Goal: Task Accomplishment & Management: Manage account settings

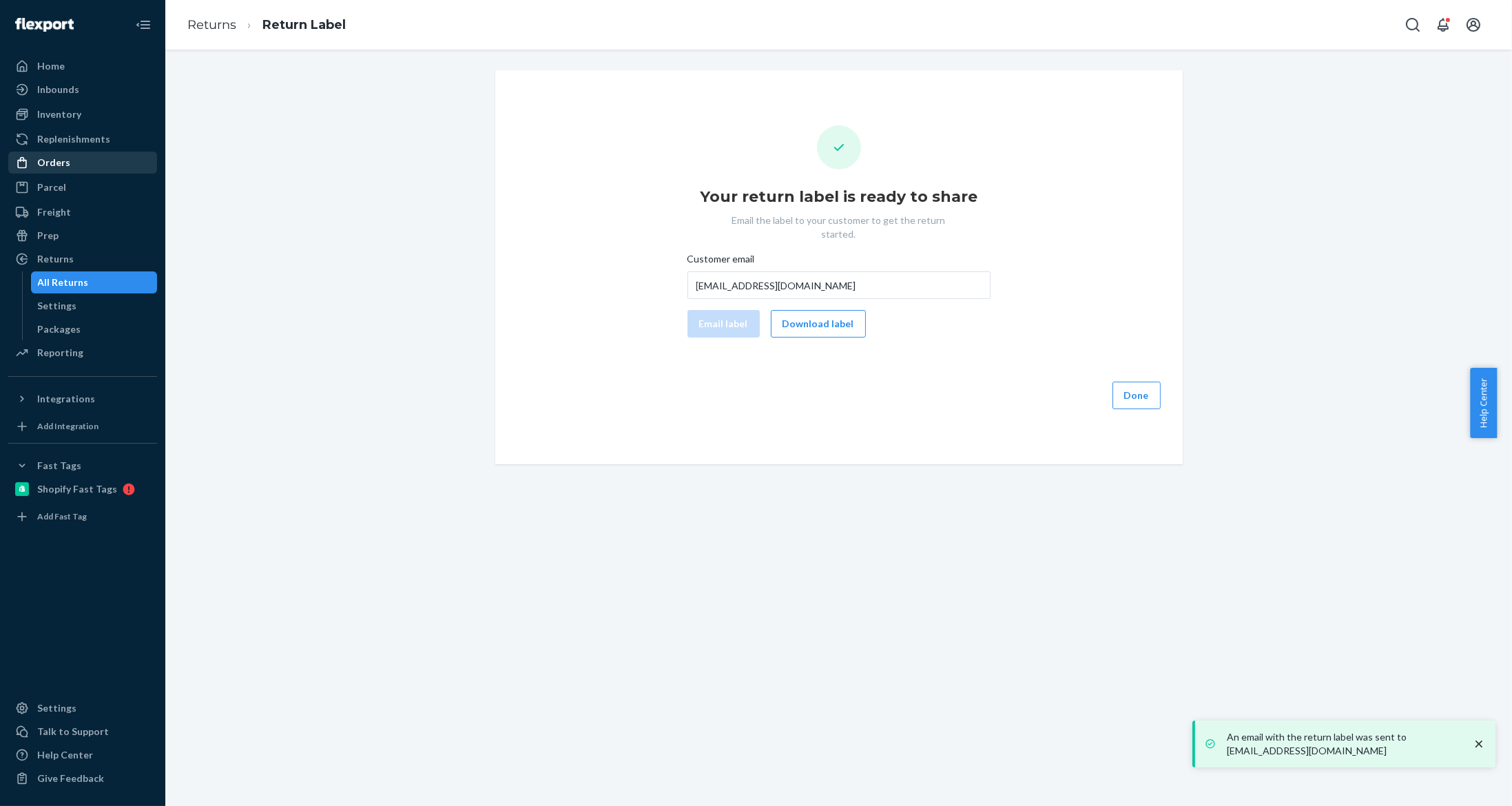
click at [71, 162] on div "Orders" at bounding box center [83, 163] width 146 height 20
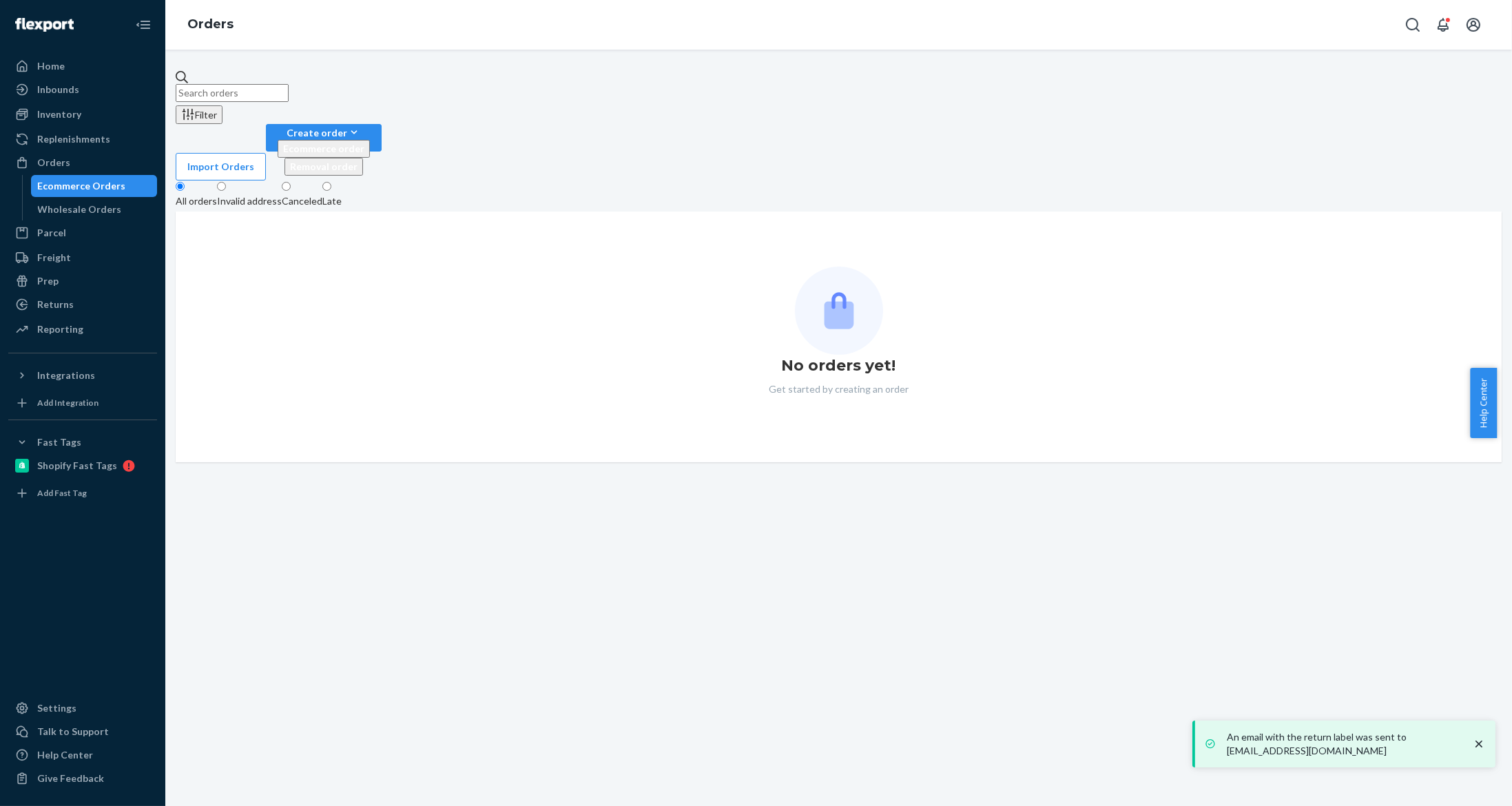
click at [288, 92] on input "text" at bounding box center [232, 93] width 113 height 18
paste input "#EU2382839"
type input "#EU2382839"
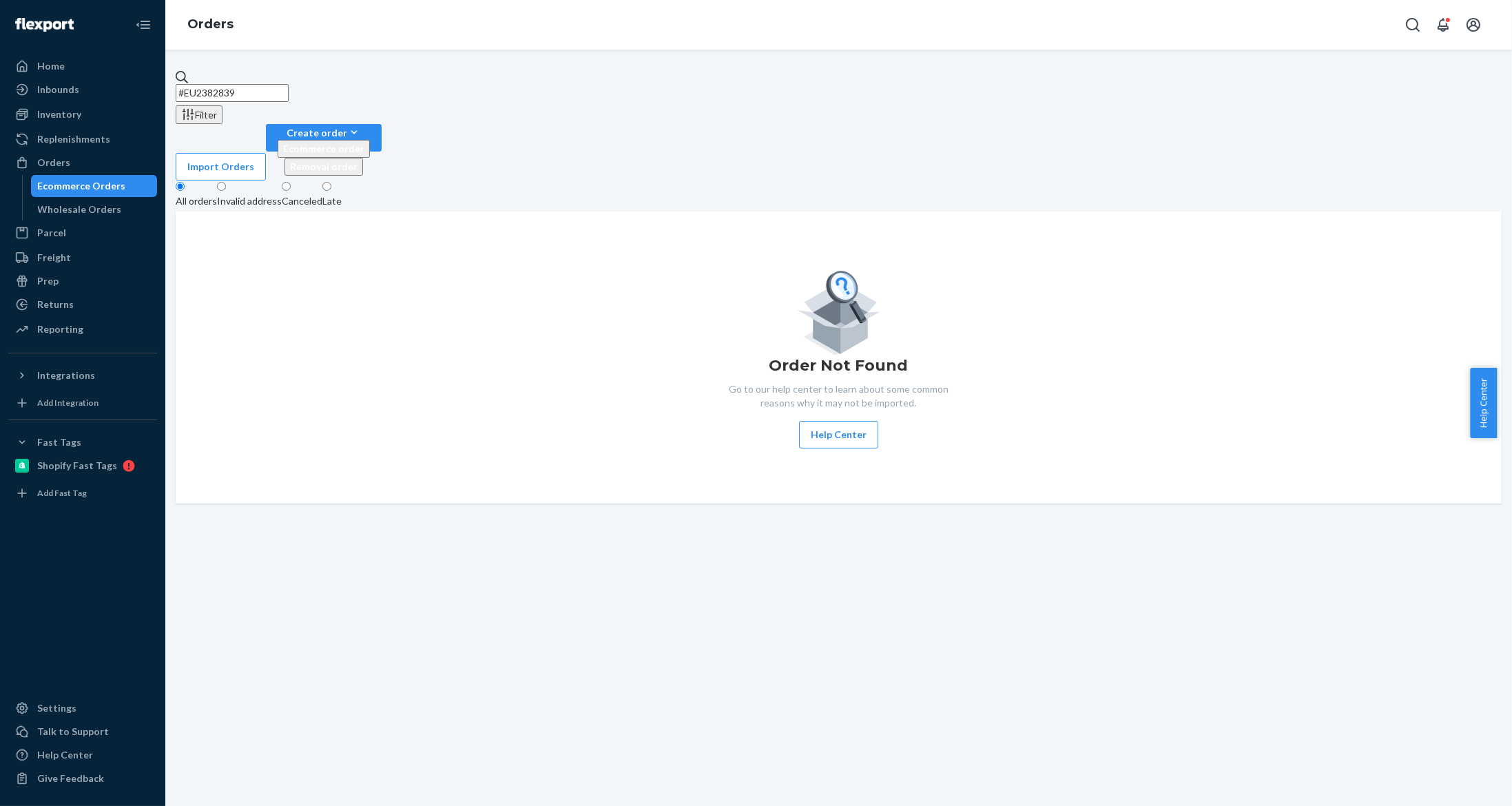
click at [288, 84] on input "#EU2382839" at bounding box center [232, 93] width 113 height 18
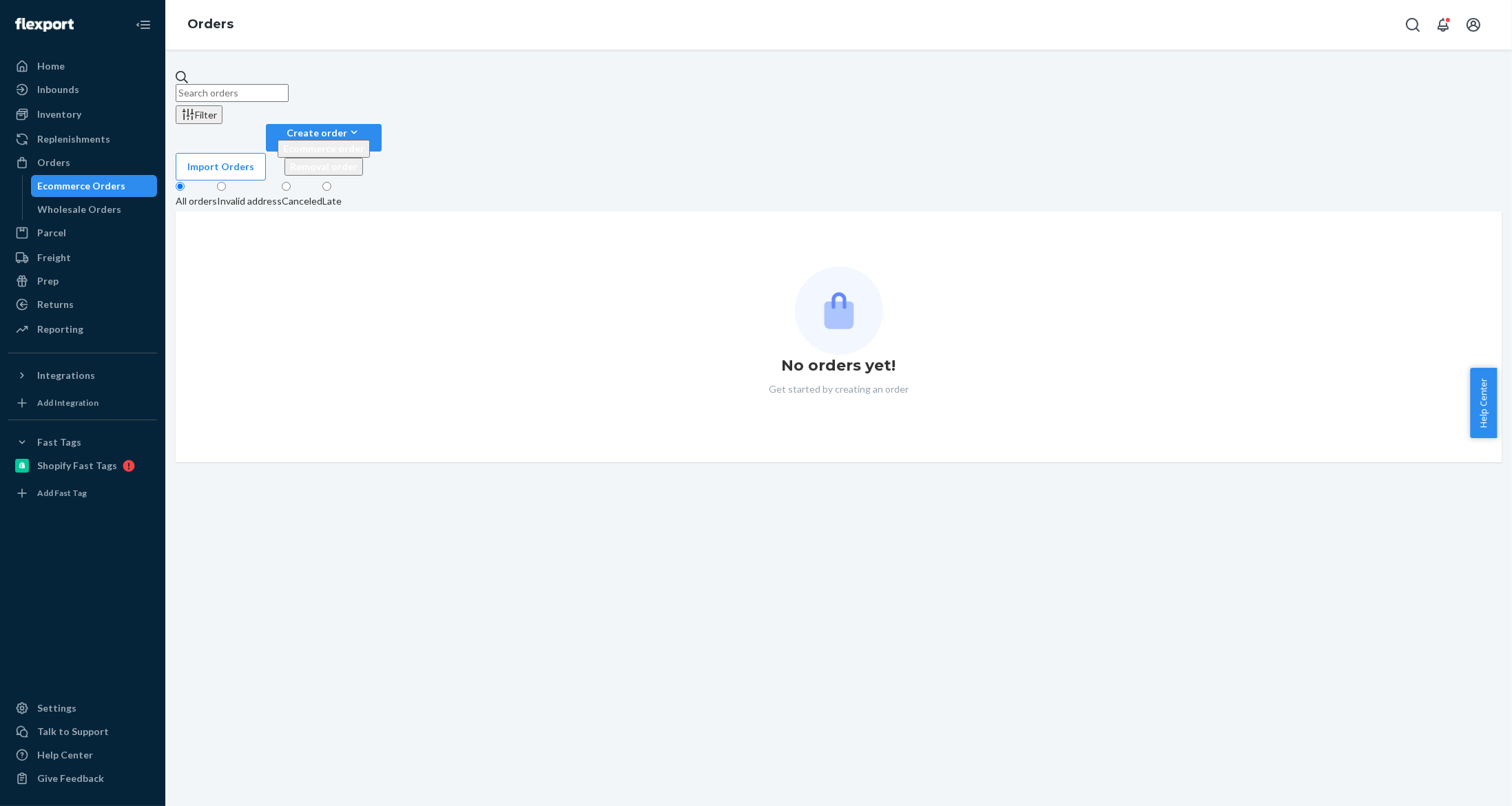
paste input "#EU2382839"
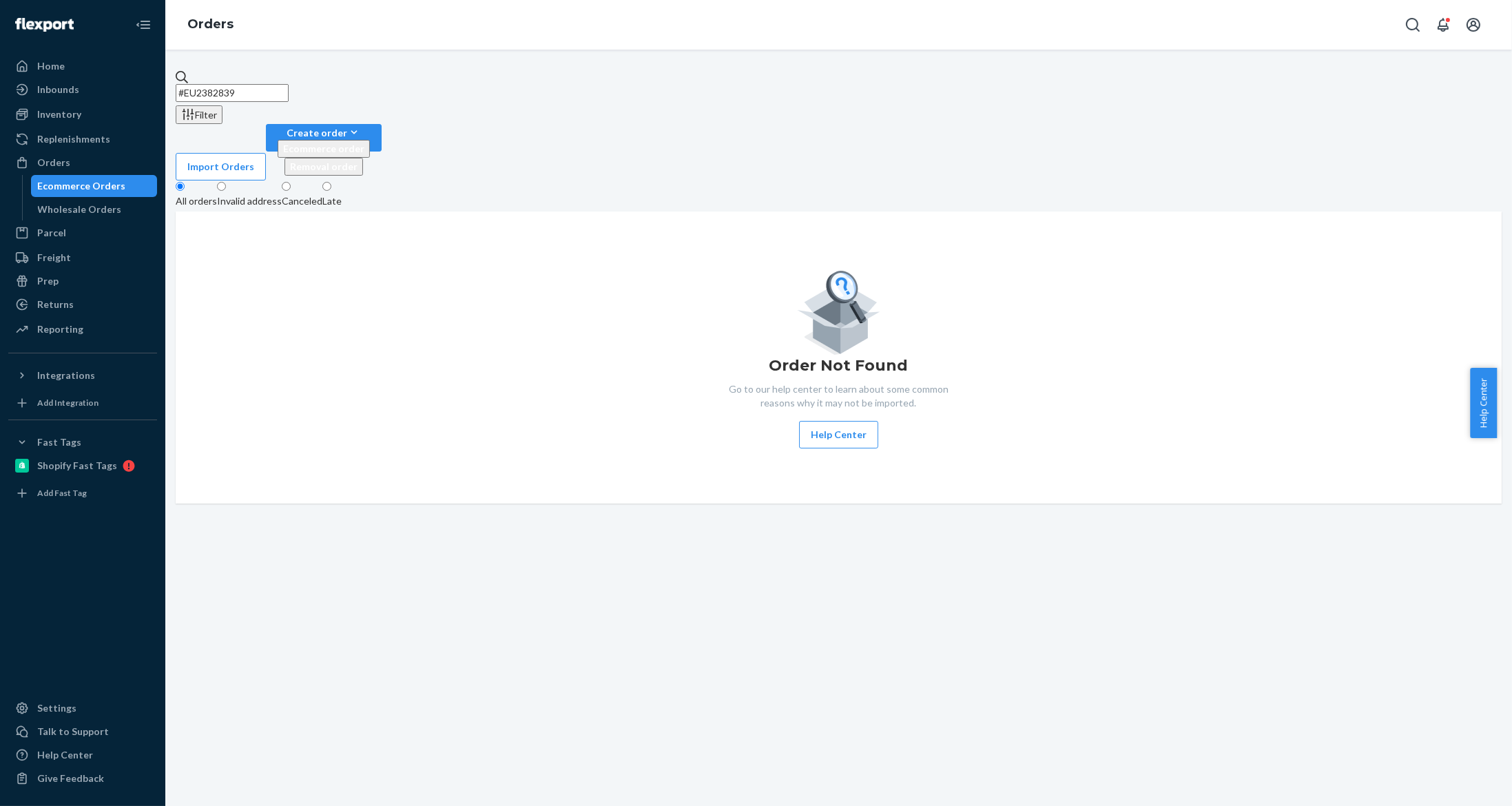
type input "#EU2382839"
click at [107, 244] on div "Parcel Parcel orders Integrations" at bounding box center [83, 234] width 149 height 24
click at [102, 250] on div "Freight" at bounding box center [83, 258] width 146 height 20
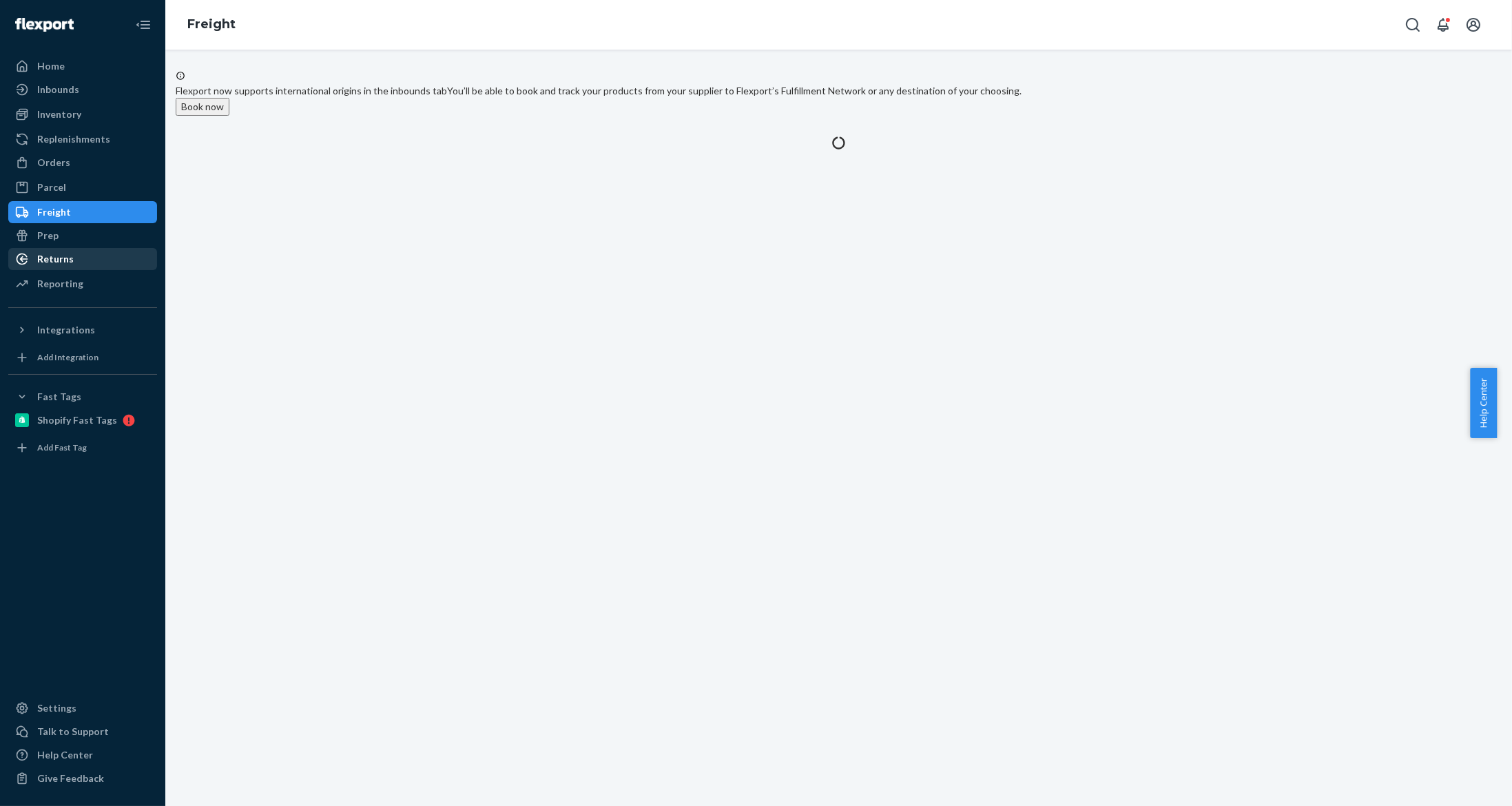
click at [100, 249] on div "Returns" at bounding box center [83, 259] width 146 height 20
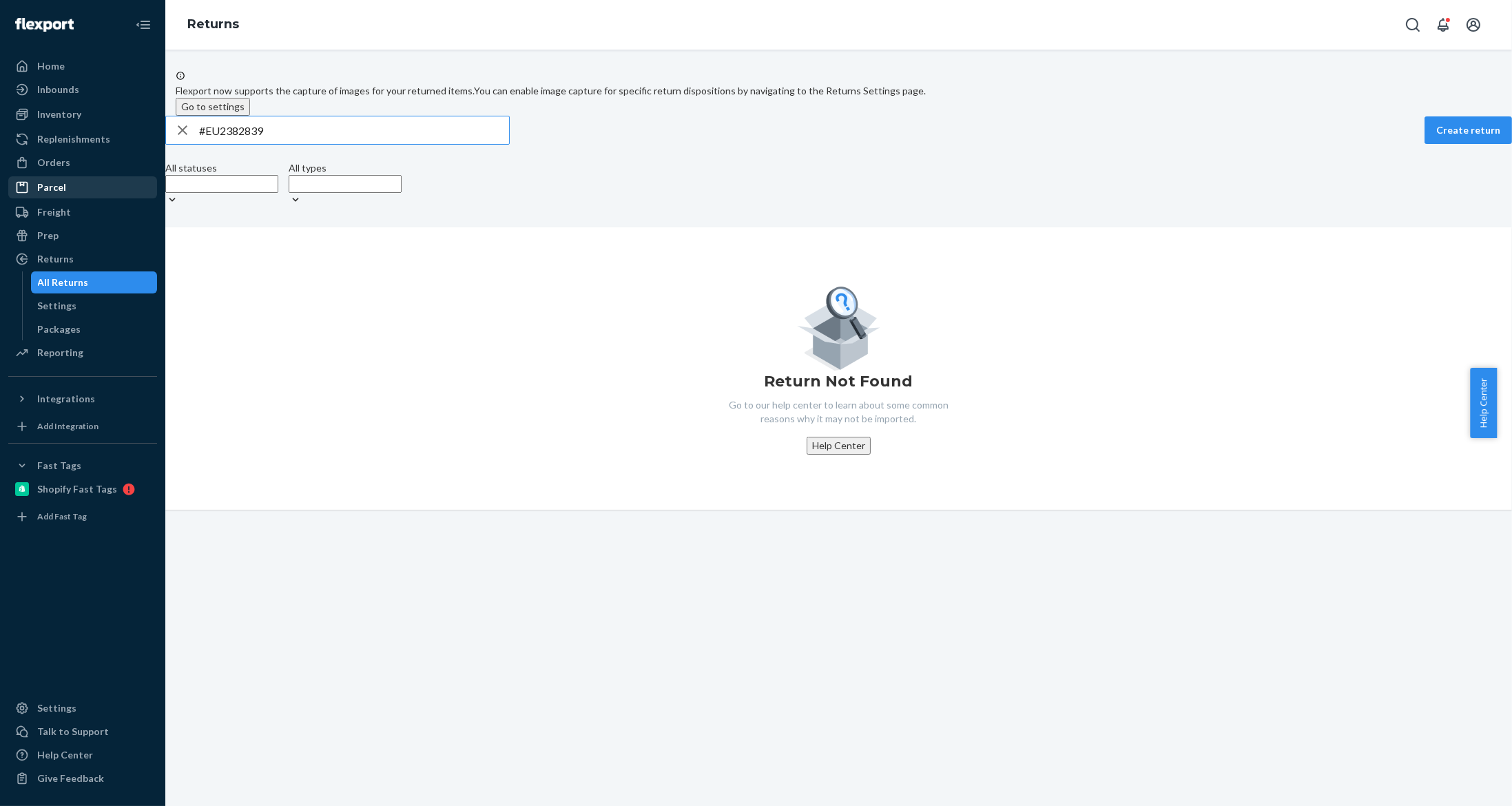
type input "#EU2382839"
click at [106, 178] on div "Parcel" at bounding box center [83, 188] width 146 height 20
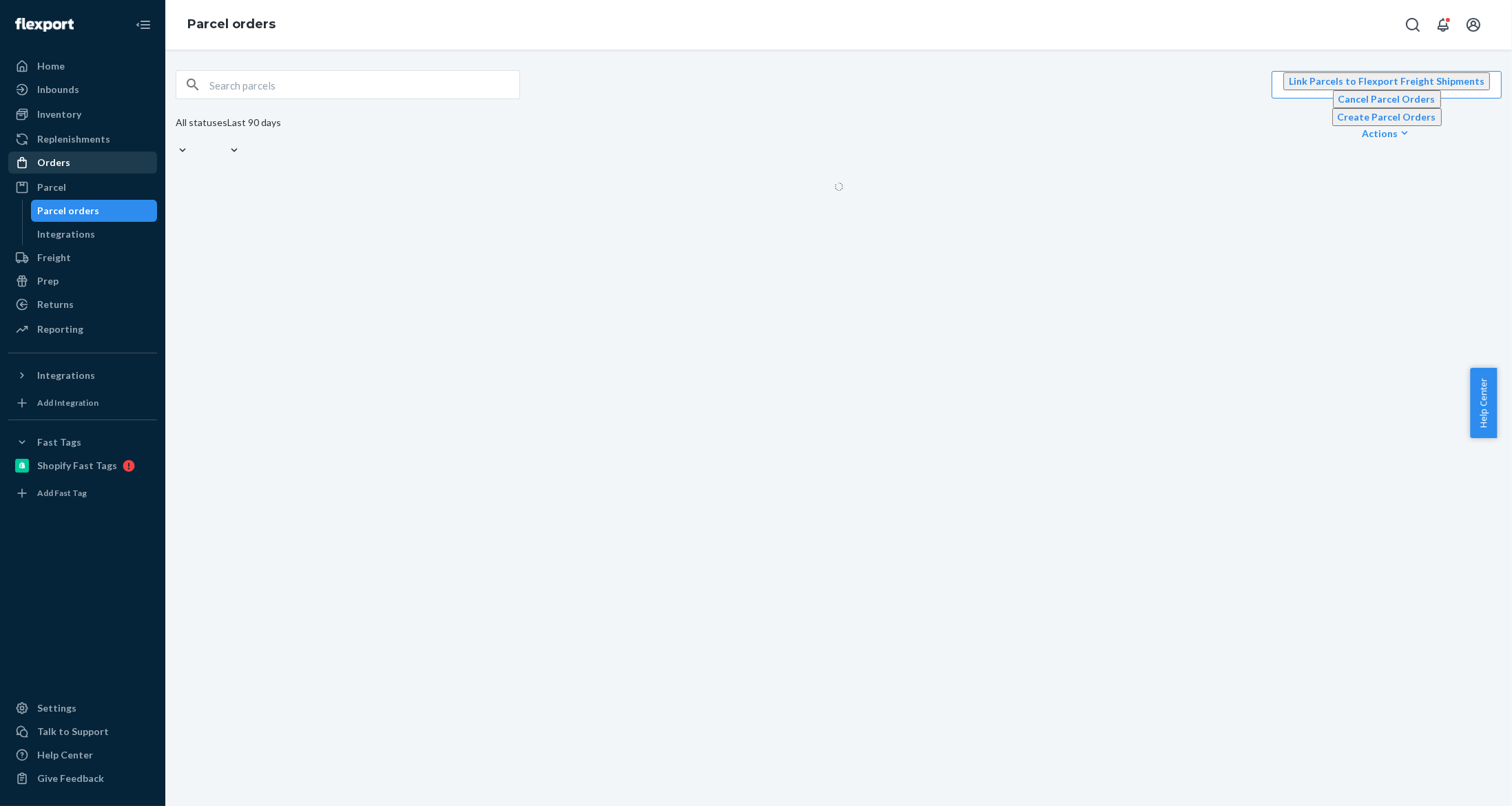
click at [112, 164] on div "Orders" at bounding box center [83, 163] width 146 height 20
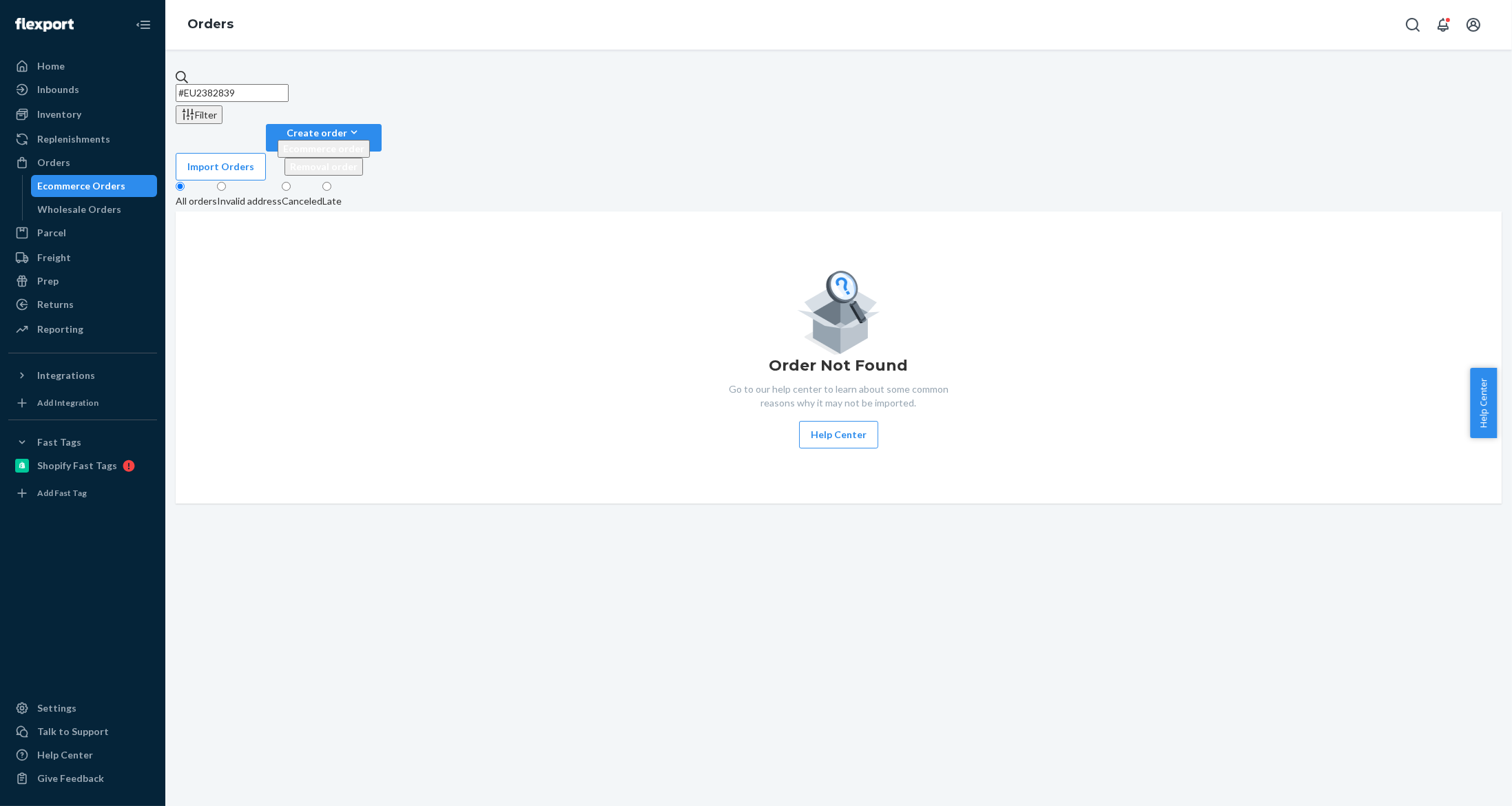
click at [288, 91] on input "#EU2382839" at bounding box center [232, 93] width 113 height 18
paste input "#EU2382839"
click at [288, 91] on input "#EU2382839#EU2382839" at bounding box center [232, 93] width 113 height 18
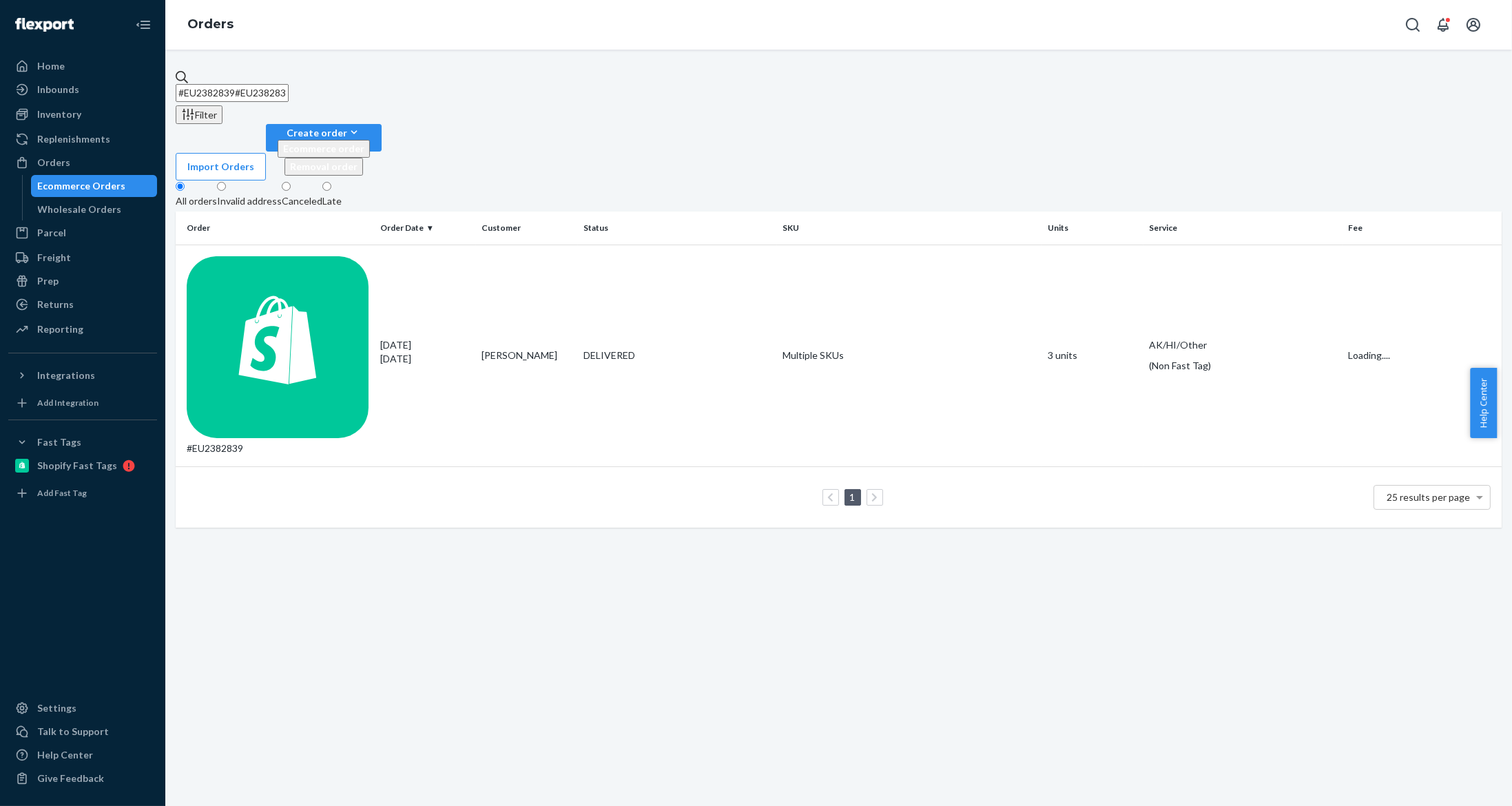
paste input "text"
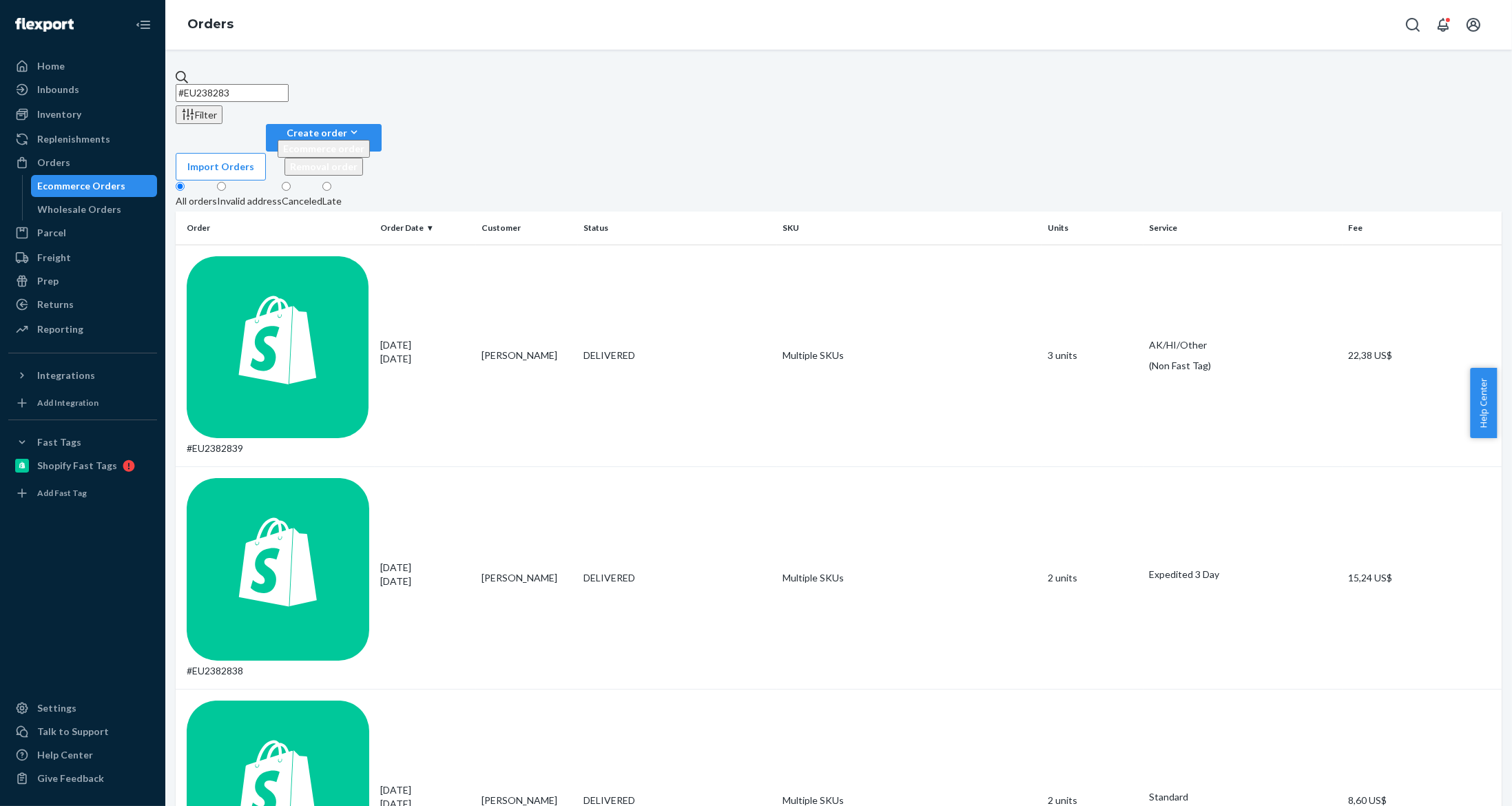
type input "#EU2382839"
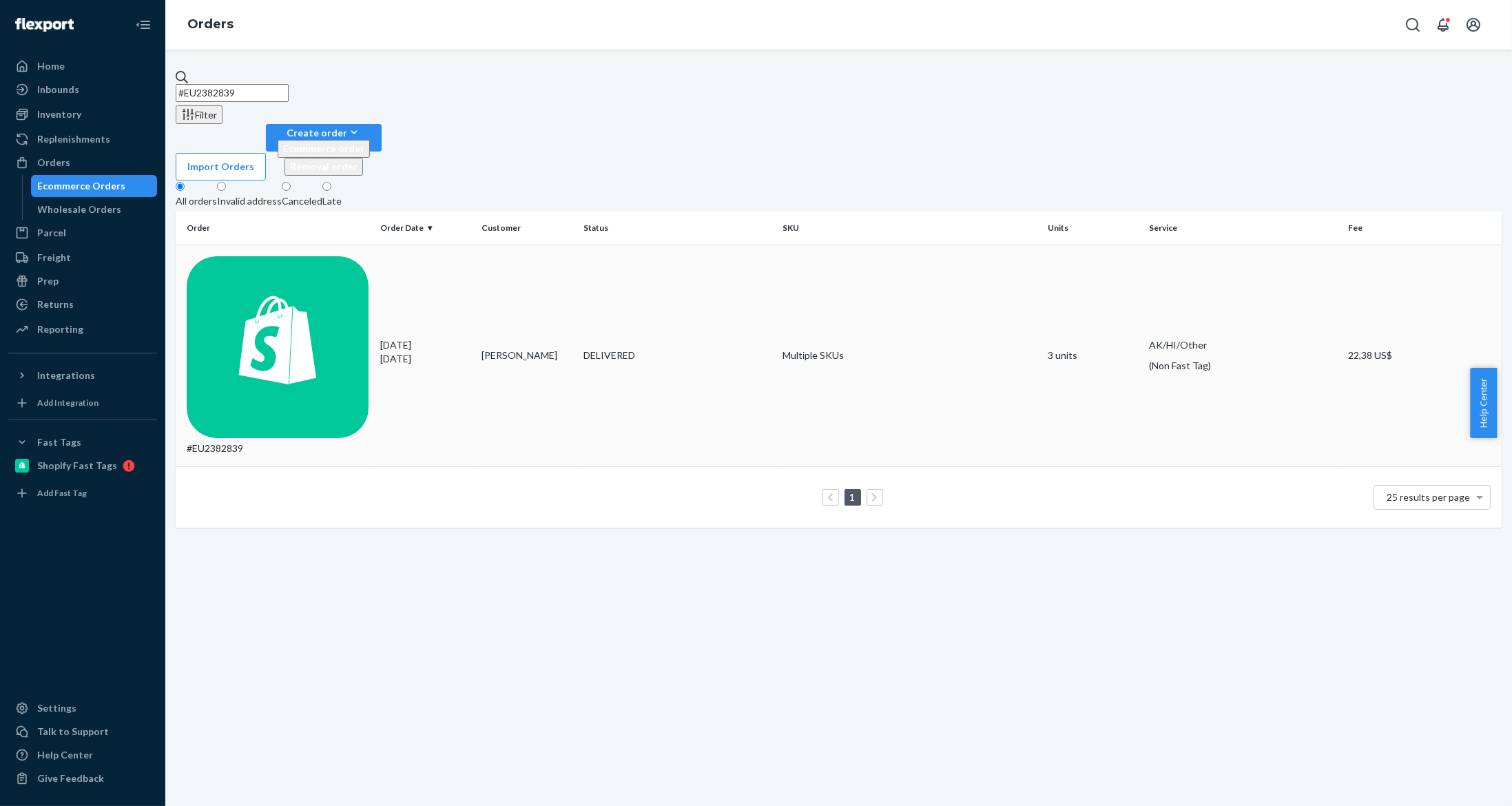
click at [649, 348] on div "DELIVERED" at bounding box center [677, 355] width 188 height 14
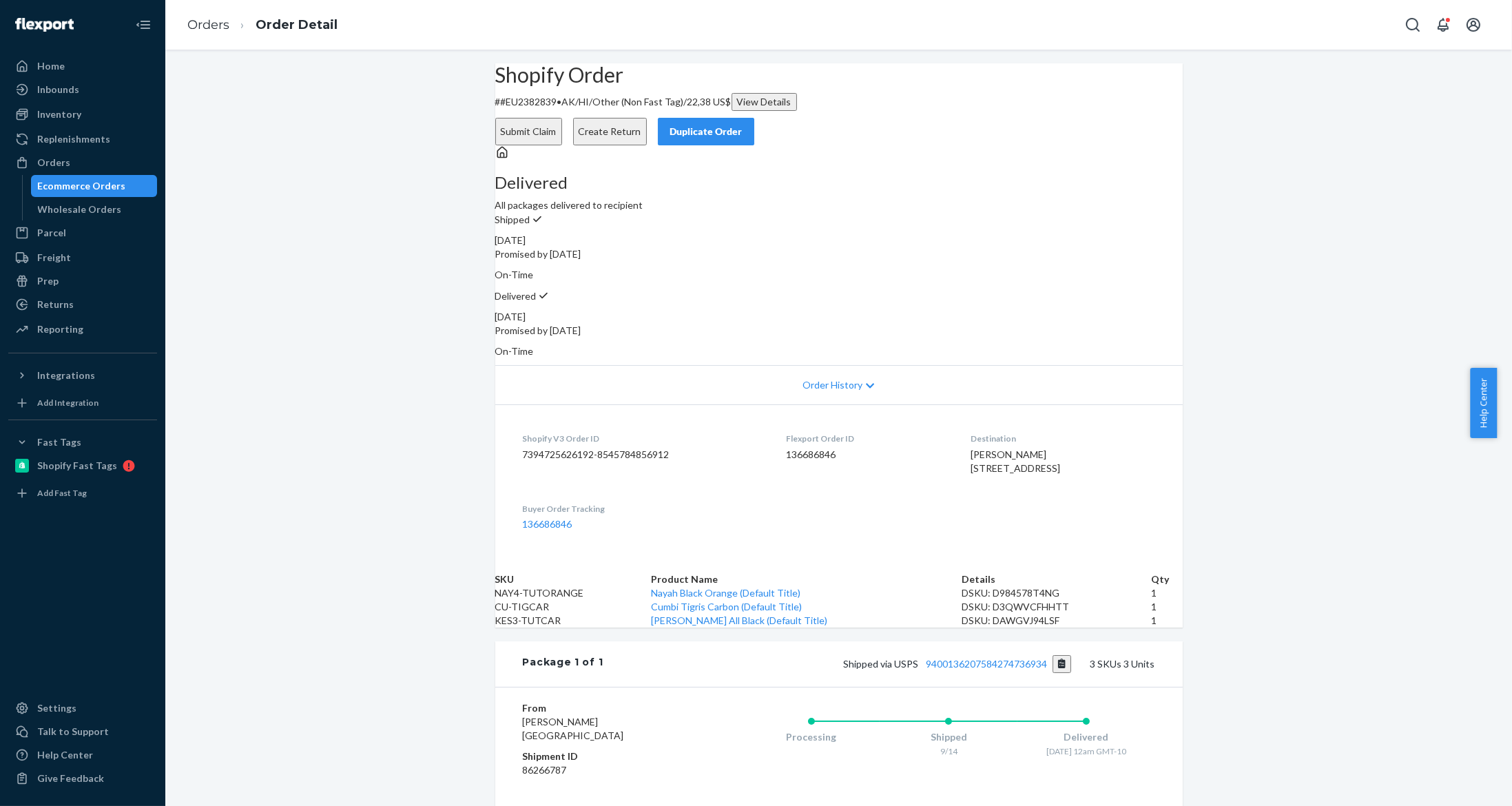
click at [562, 118] on button "Submit Claim" at bounding box center [529, 132] width 67 height 28
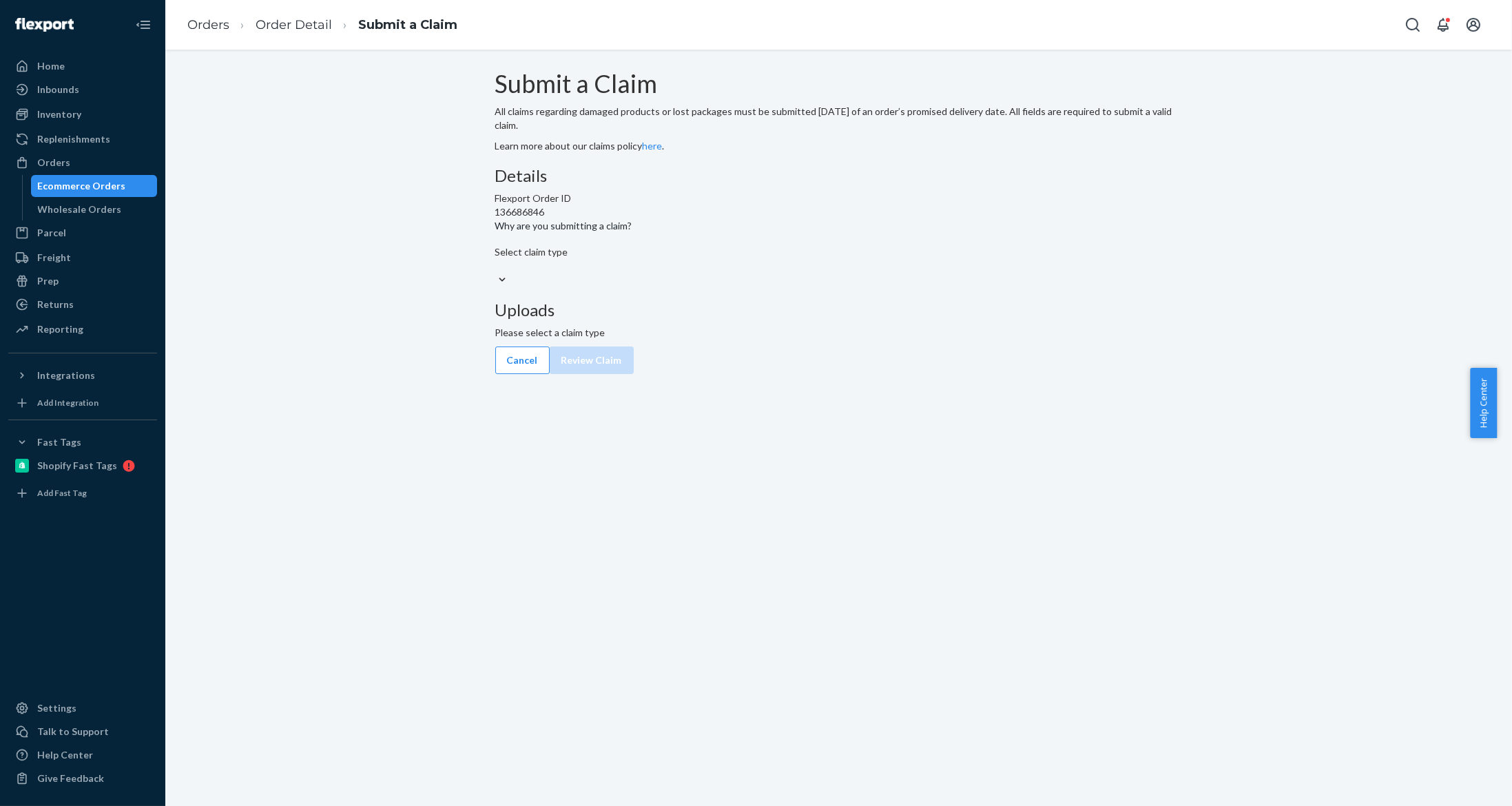
click at [674, 259] on div "Select claim type" at bounding box center [838, 252] width 688 height 14
click at [497, 273] on input "Why are you submitting a claim? Select claim type" at bounding box center [496, 266] width 2 height 14
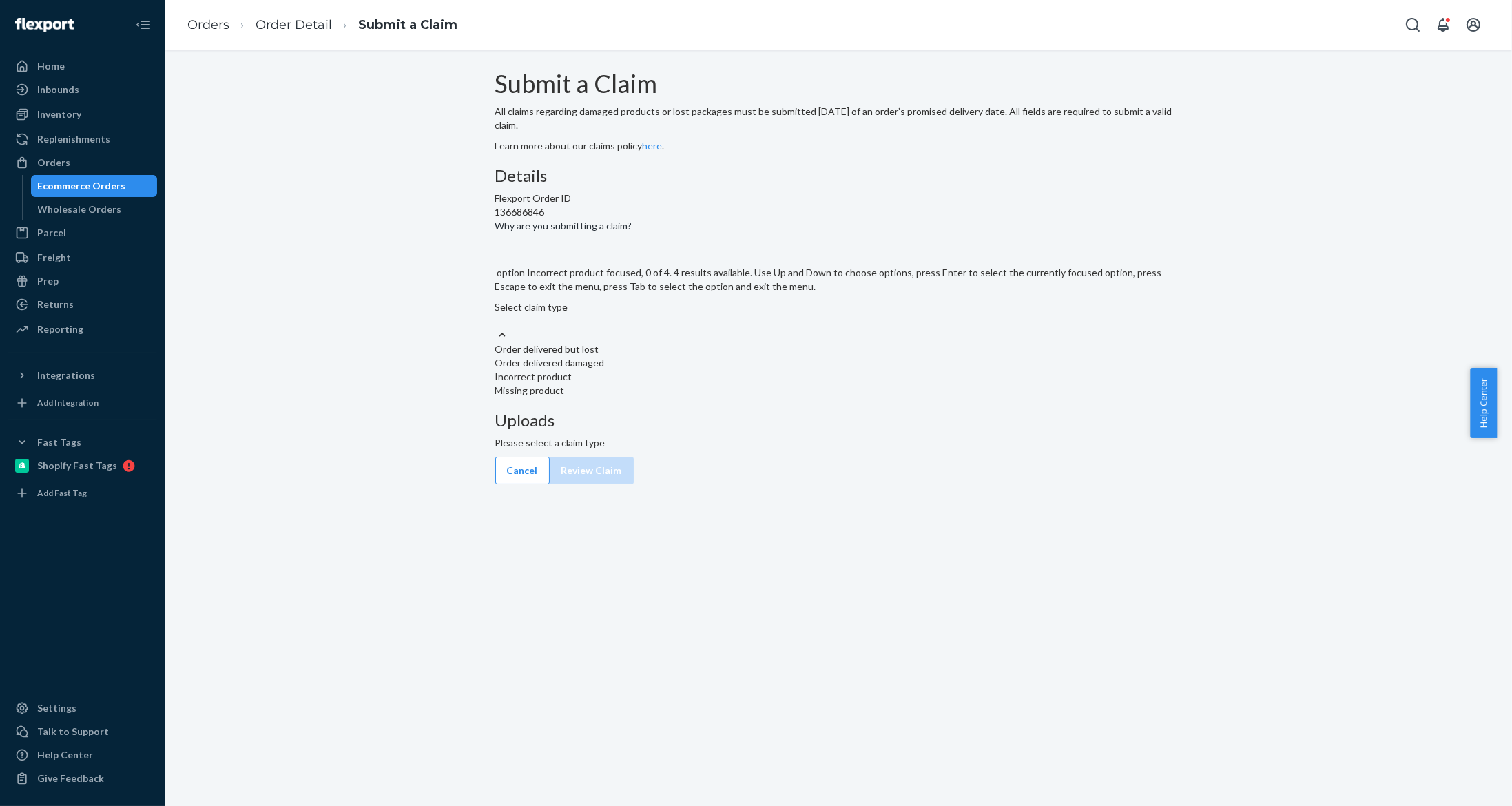
click at [728, 384] on div "Incorrect product" at bounding box center [838, 376] width 688 height 14
click at [497, 328] on input "Why are you submitting a claim? option Incorrect product focused, 0 of 4. 4 res…" at bounding box center [496, 321] width 2 height 14
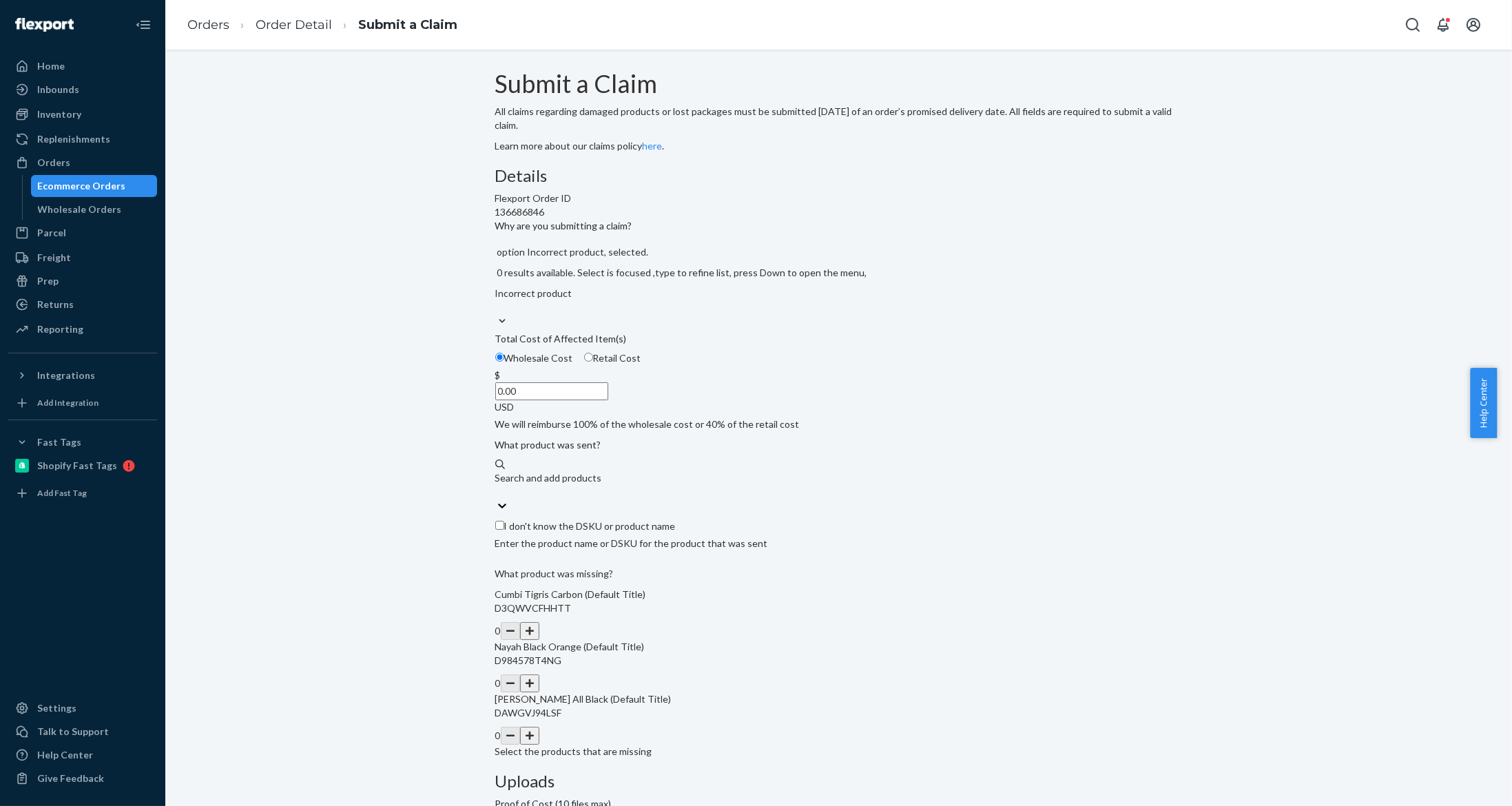
click at [680, 414] on div "$ 0.00 USD" at bounding box center [838, 391] width 688 height 45
click at [608, 400] on input "0.00" at bounding box center [552, 391] width 113 height 18
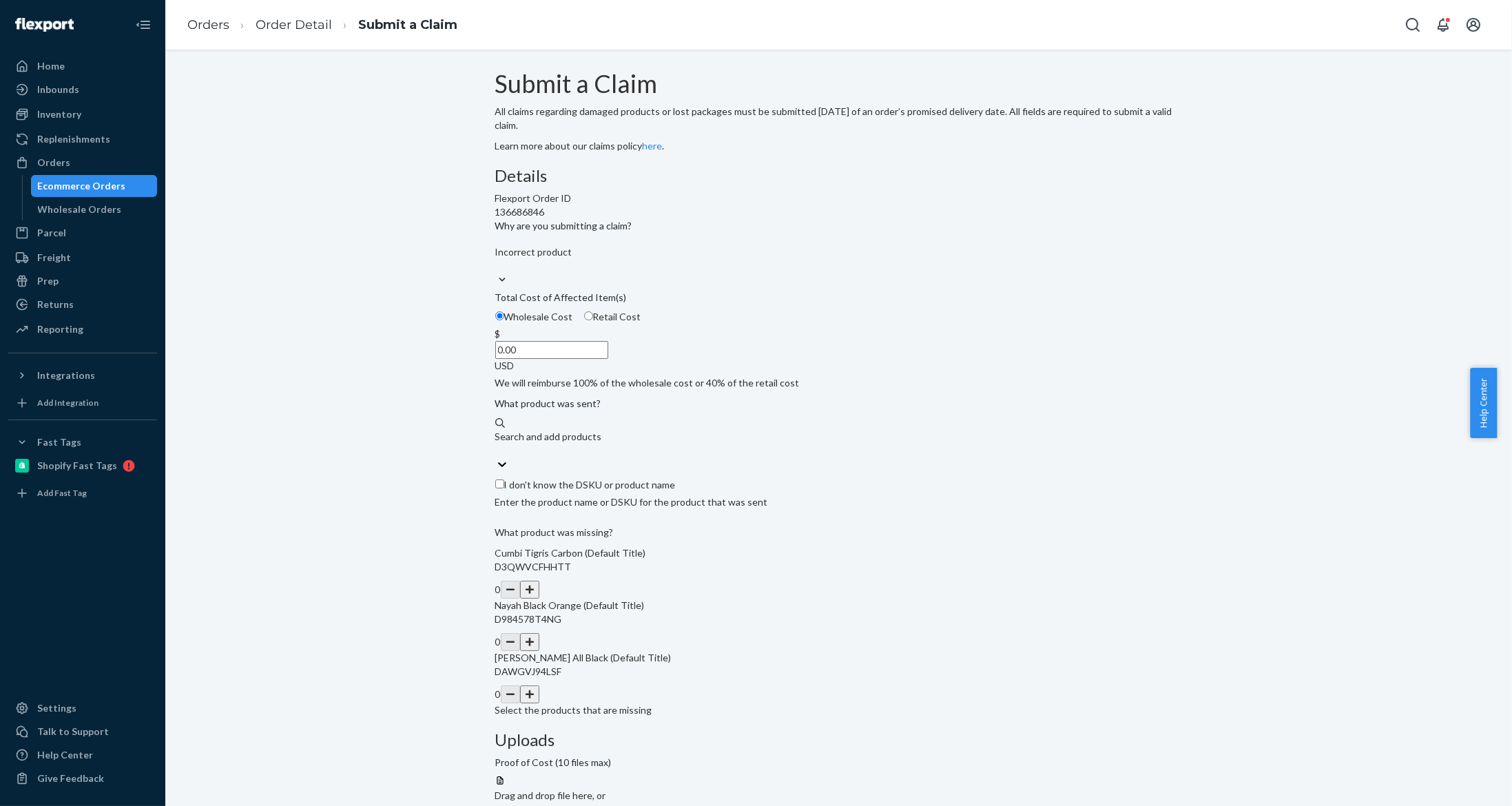
click at [642, 322] on span "Retail Cost" at bounding box center [617, 316] width 48 height 11
click at [593, 321] on input "Retail Cost" at bounding box center [588, 316] width 9 height 9
radio input "true"
radio input "false"
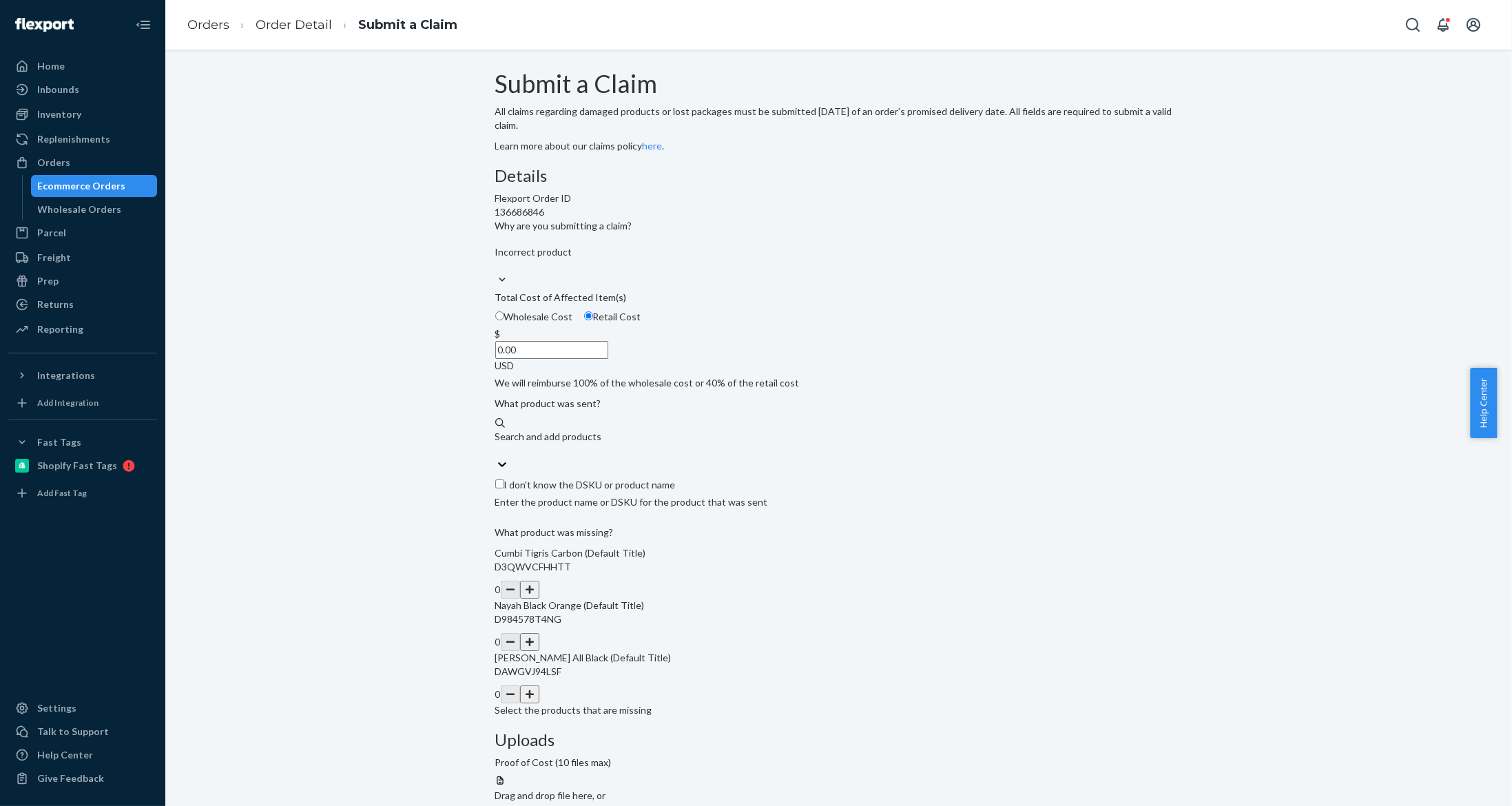
click at [608, 359] on input "0.00" at bounding box center [552, 350] width 113 height 18
type input "65.00"
click at [539, 651] on button "button" at bounding box center [530, 642] width 20 height 18
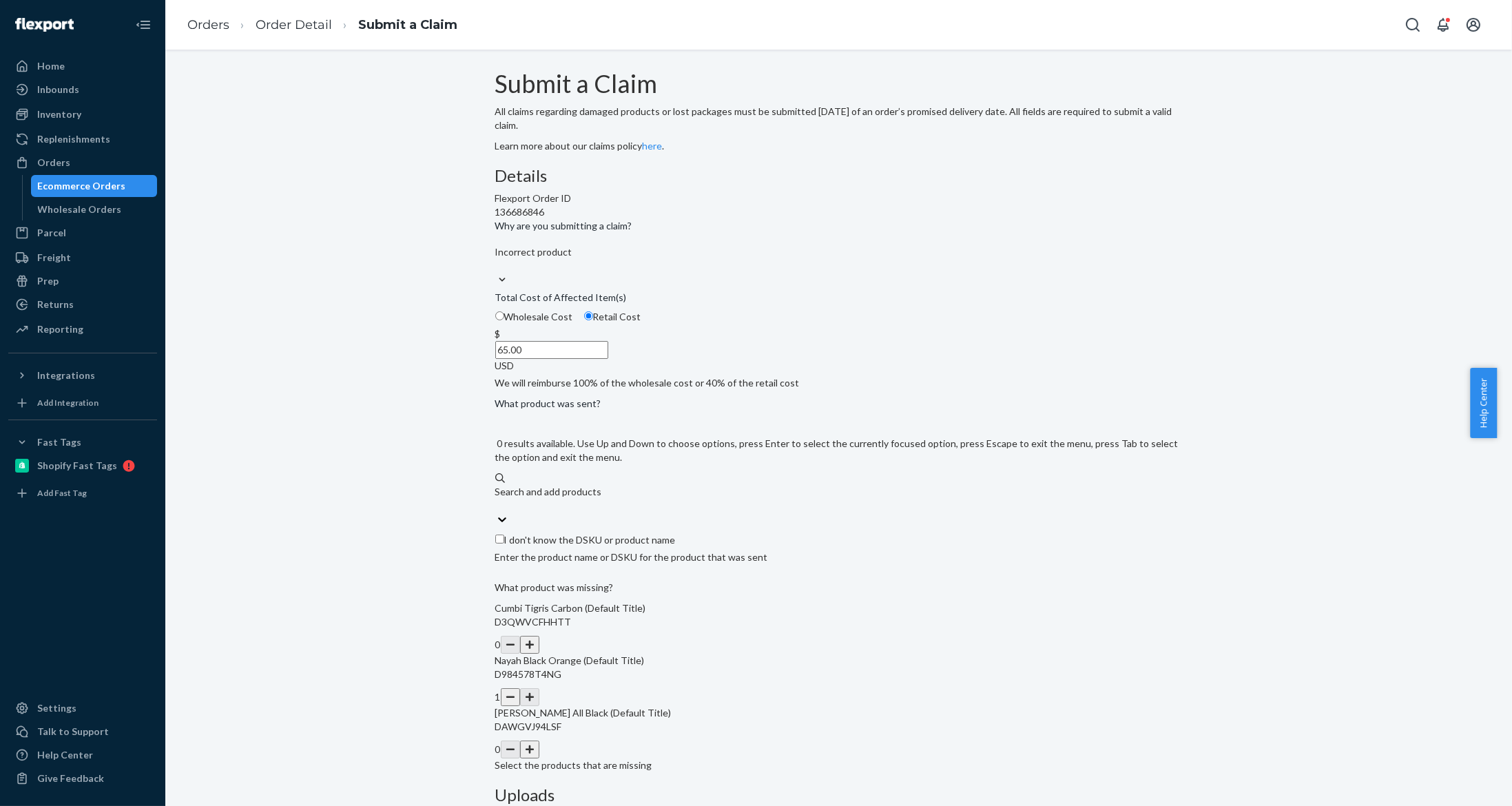
click at [681, 512] on div "Search and add products" at bounding box center [838, 499] width 688 height 28
click at [497, 512] on input "0 results available. Use Up and Down to choose options, press Enter to select t…" at bounding box center [496, 506] width 2 height 14
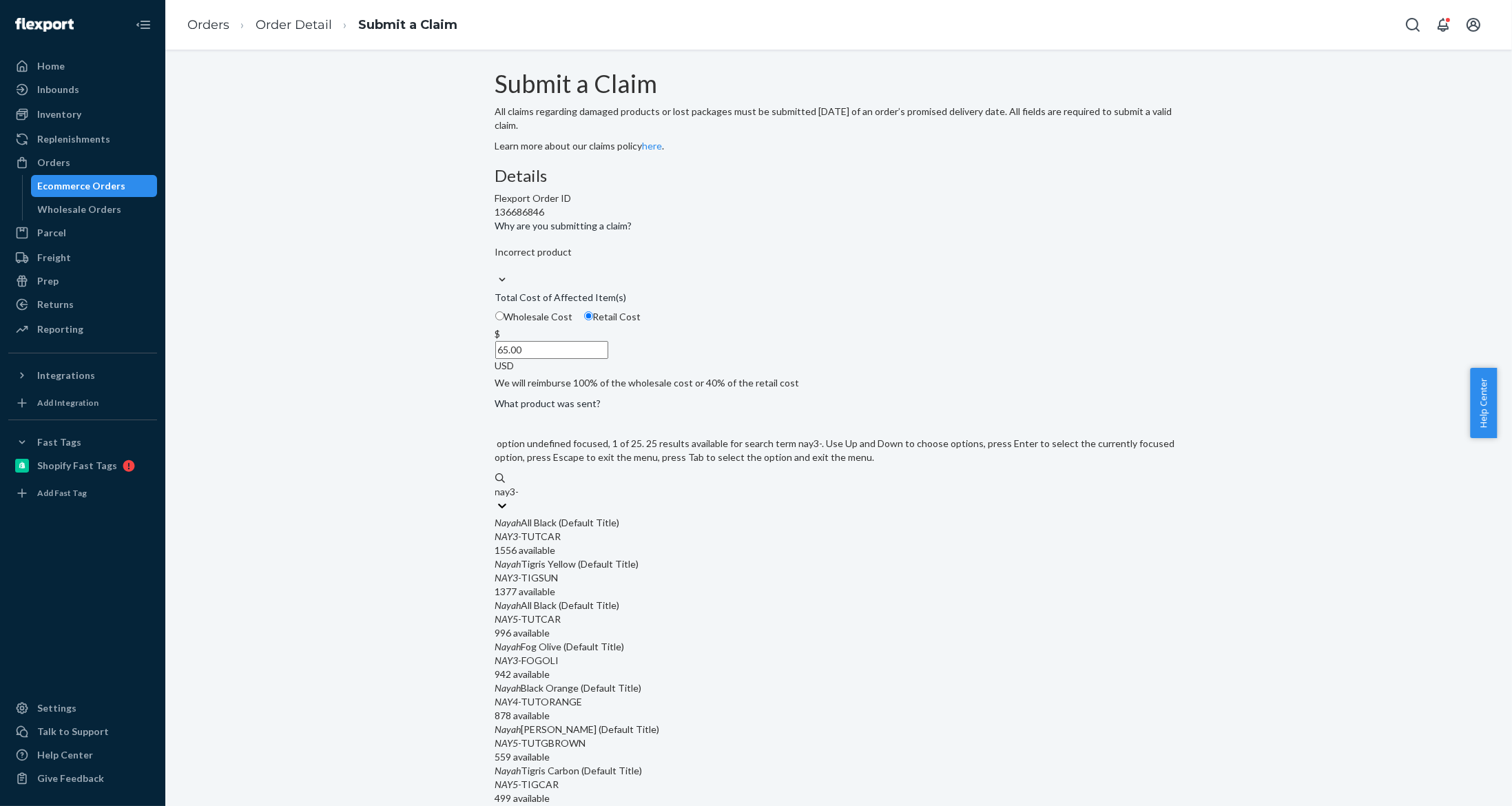
type input "nay3-t"
click at [669, 626] on div "NAY3 - TIGCAR" at bounding box center [838, 619] width 688 height 14
click at [524, 499] on input "nay3-t" at bounding box center [509, 492] width 29 height 14
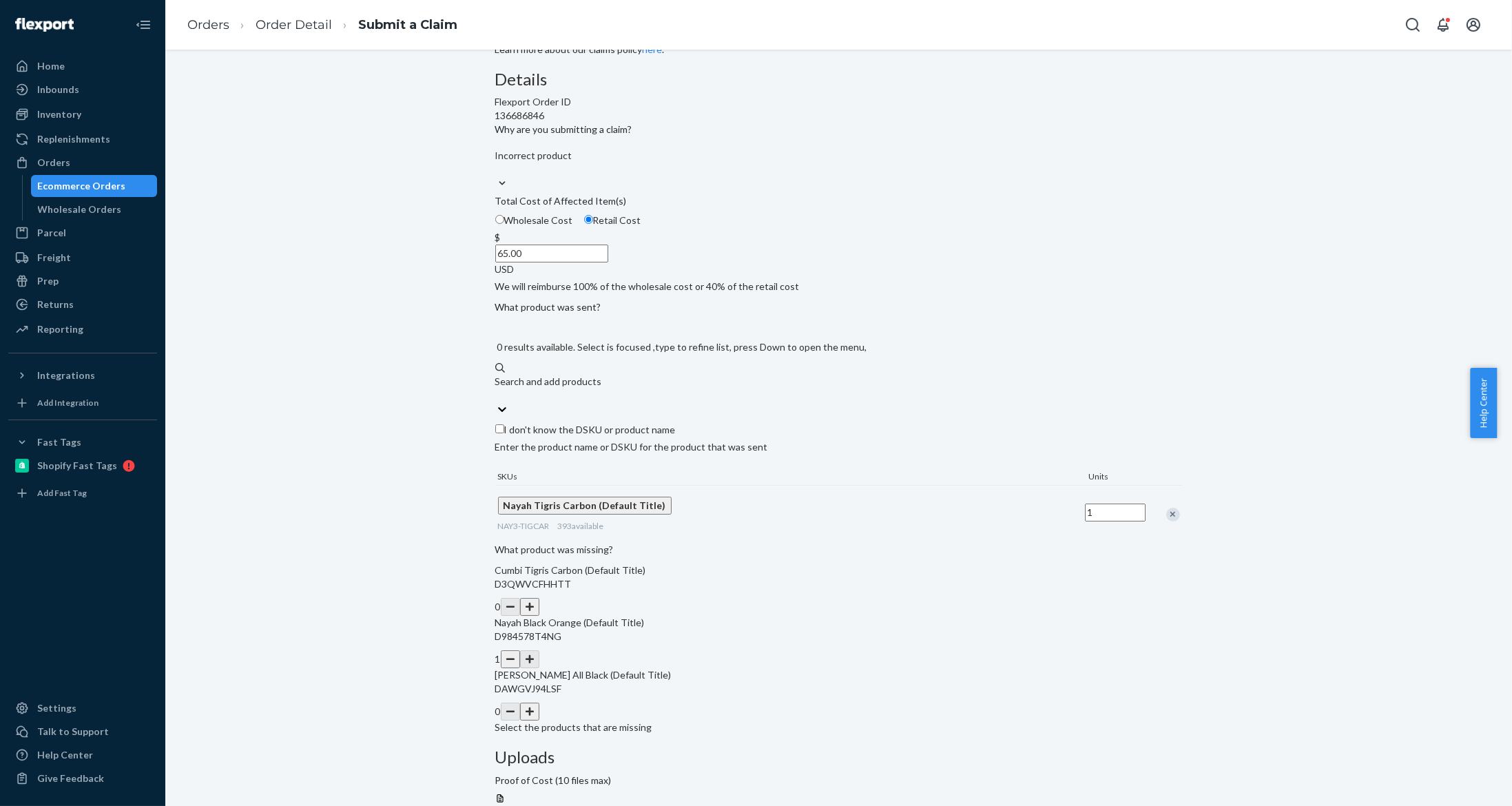
scroll to position [126, 0]
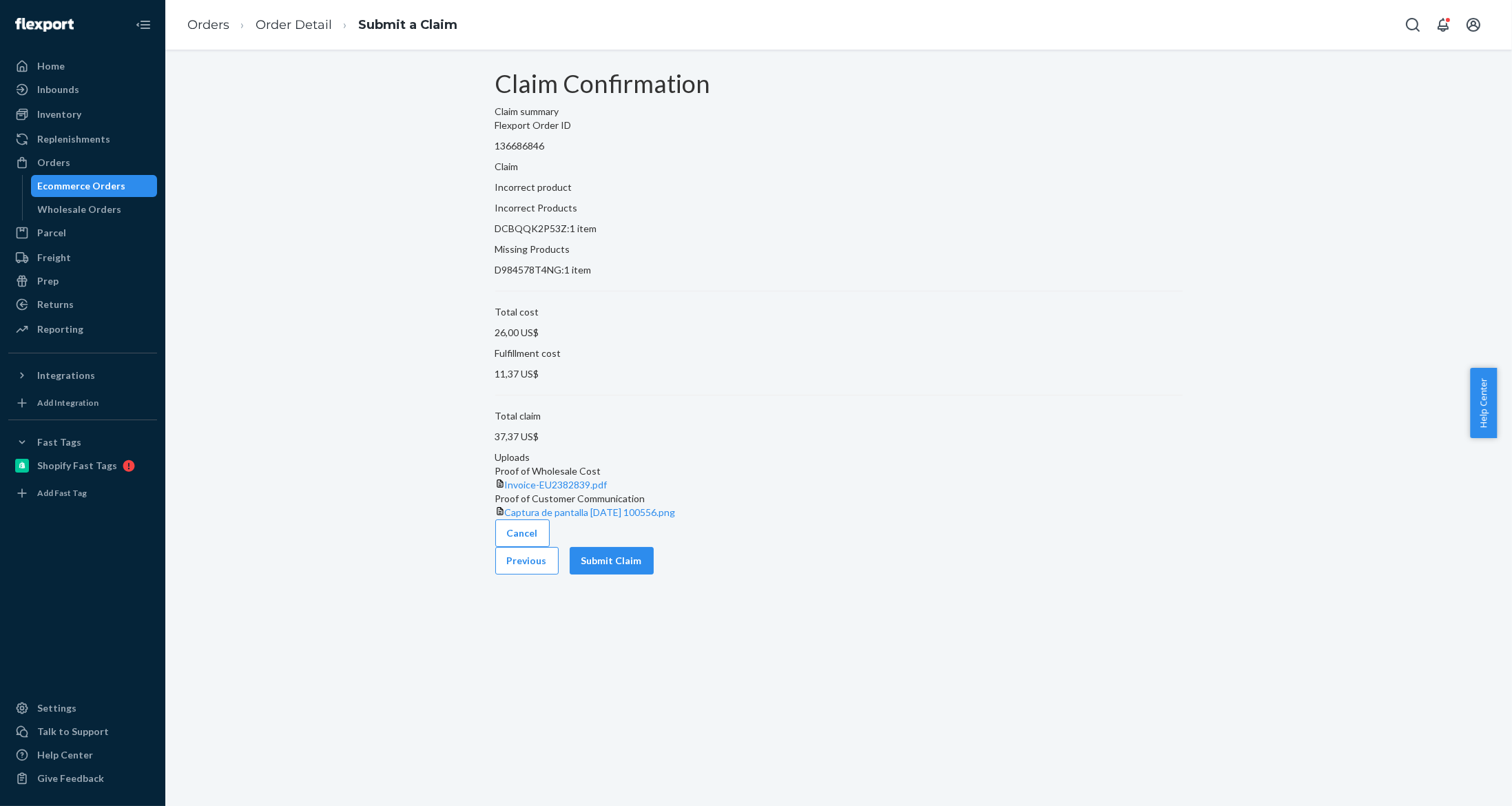
scroll to position [0, 0]
click at [654, 575] on button "Submit Claim" at bounding box center [611, 561] width 84 height 28
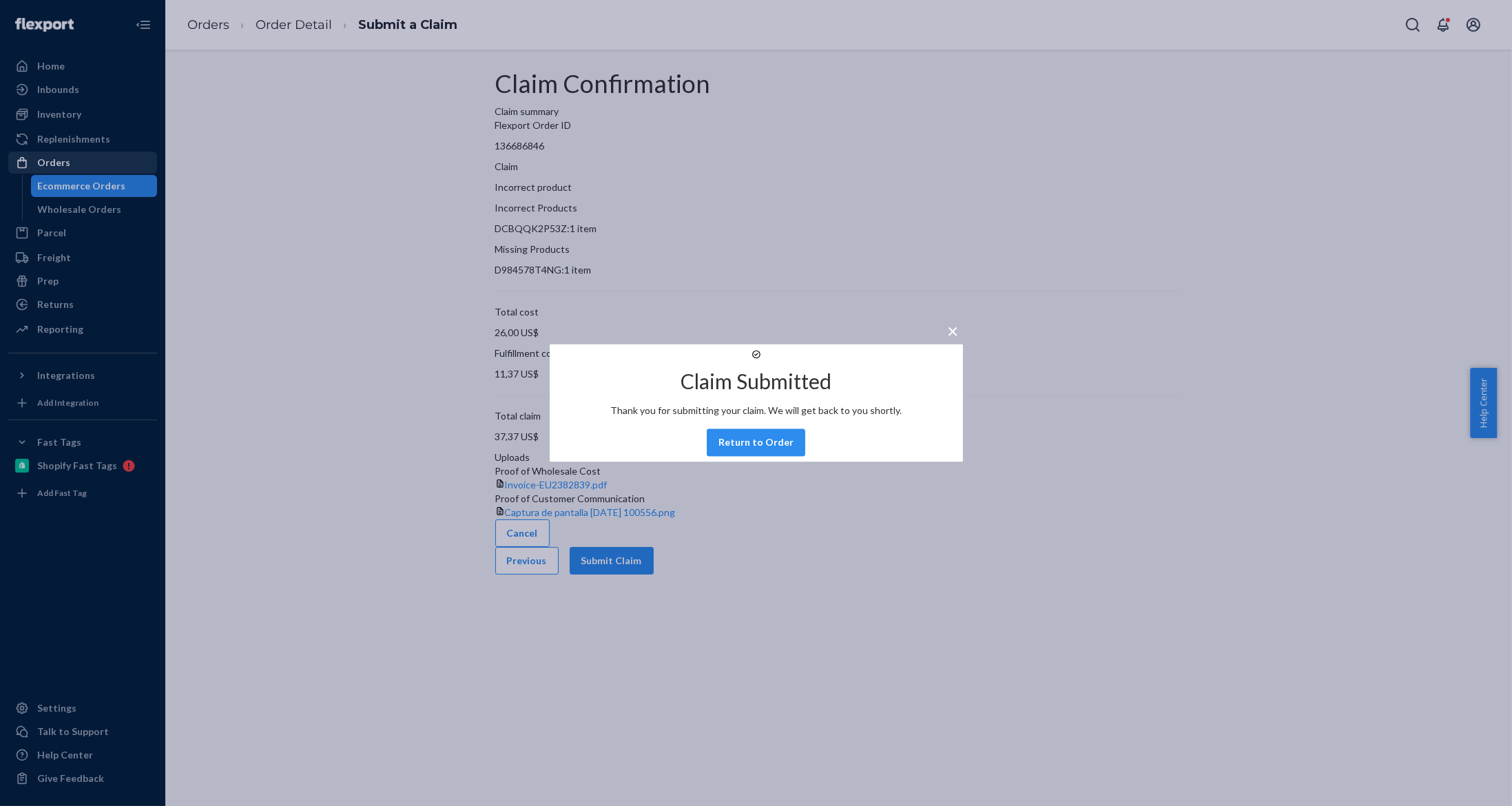
drag, startPoint x: 63, startPoint y: 250, endPoint x: 67, endPoint y: 171, distance: 79.1
click at [64, 252] on div "× Claim Submitted Thank you for submitting your claim. We will get back to you …" at bounding box center [756, 403] width 1512 height 806
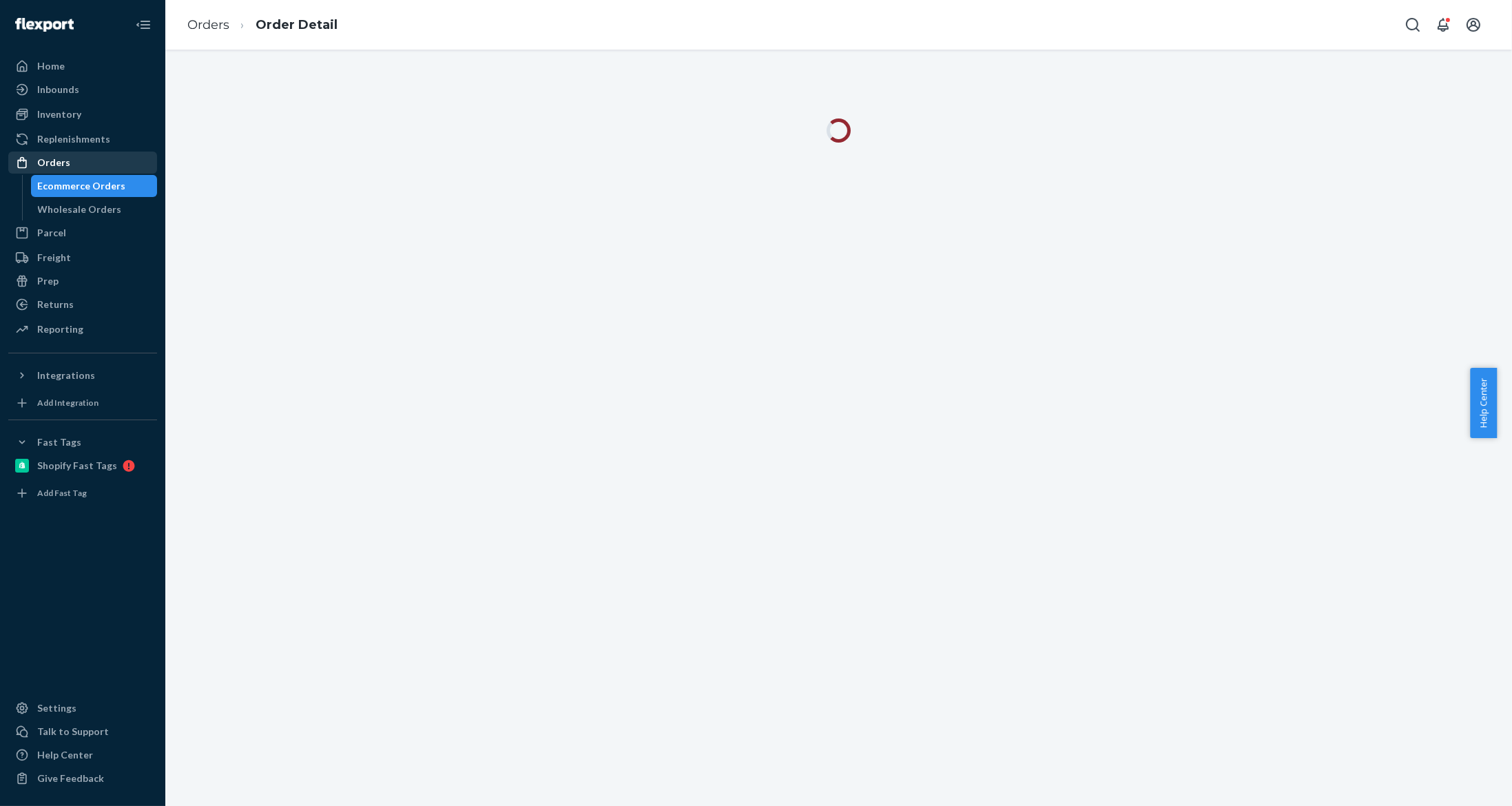
click at [67, 169] on div "Orders" at bounding box center [53, 162] width 33 height 14
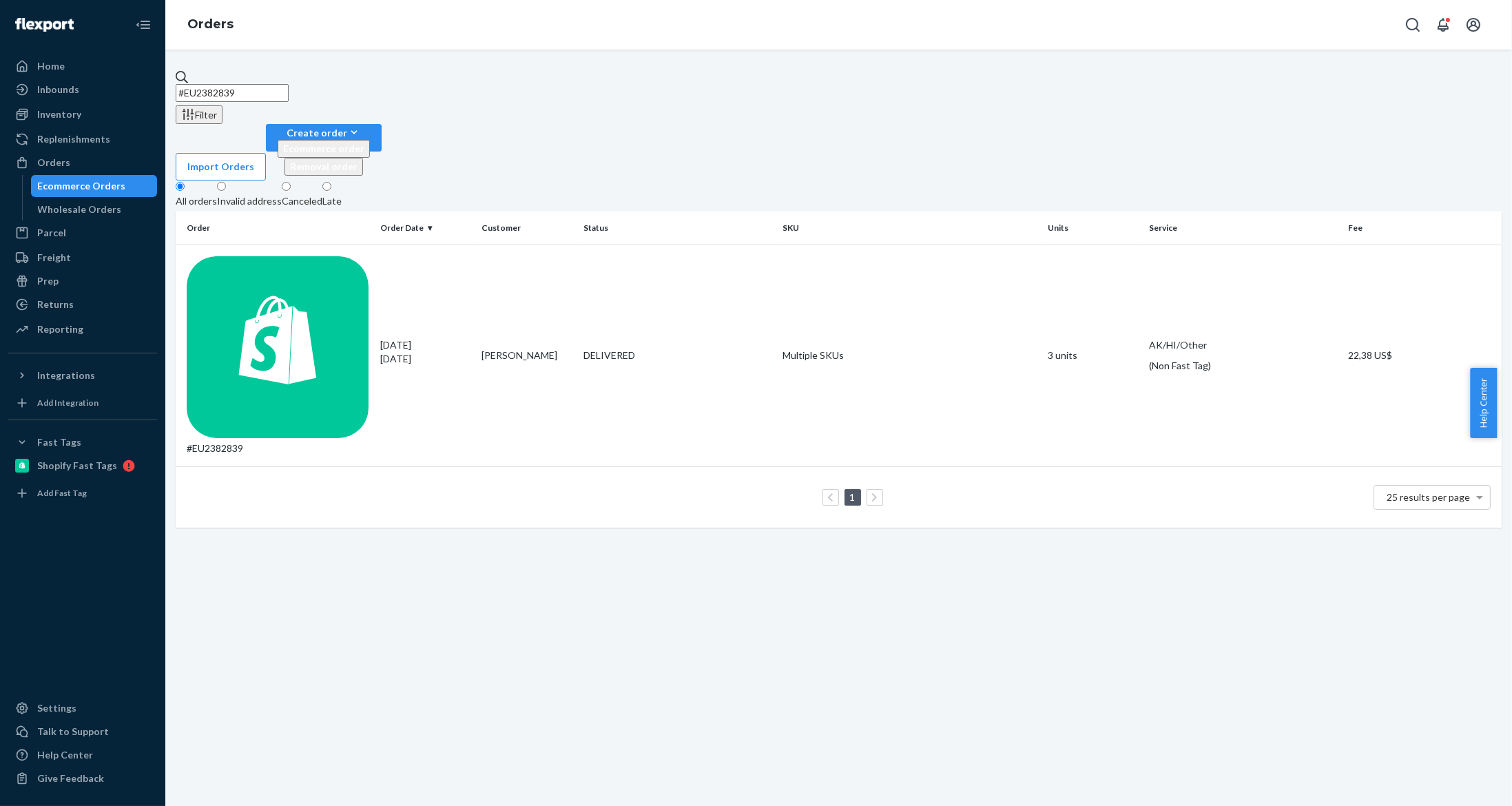
click at [288, 84] on input "#EU2382839" at bounding box center [232, 93] width 113 height 18
paste input "EU2380844"
type input "EU2380844"
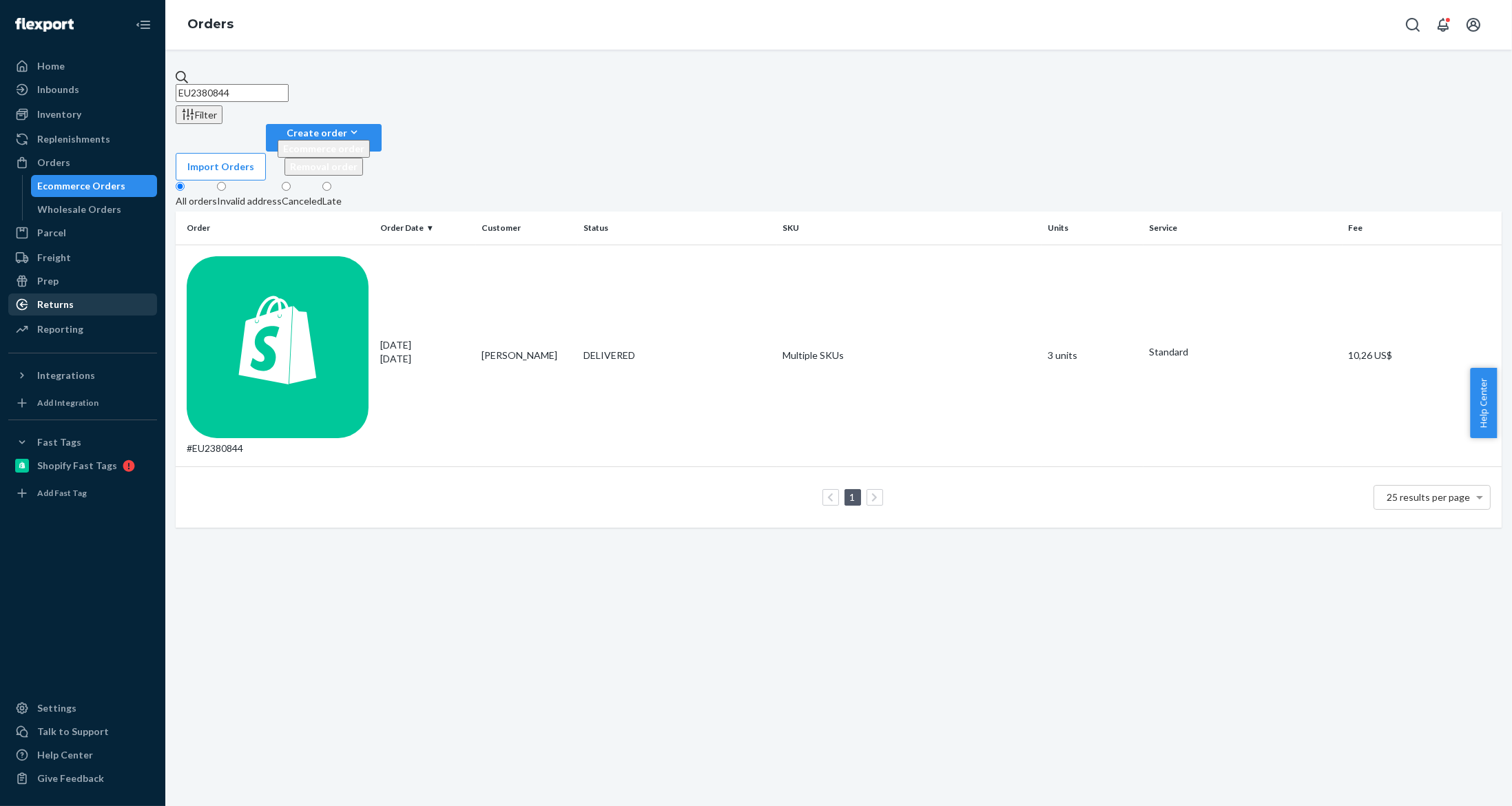
click at [112, 305] on div "Returns" at bounding box center [83, 305] width 146 height 20
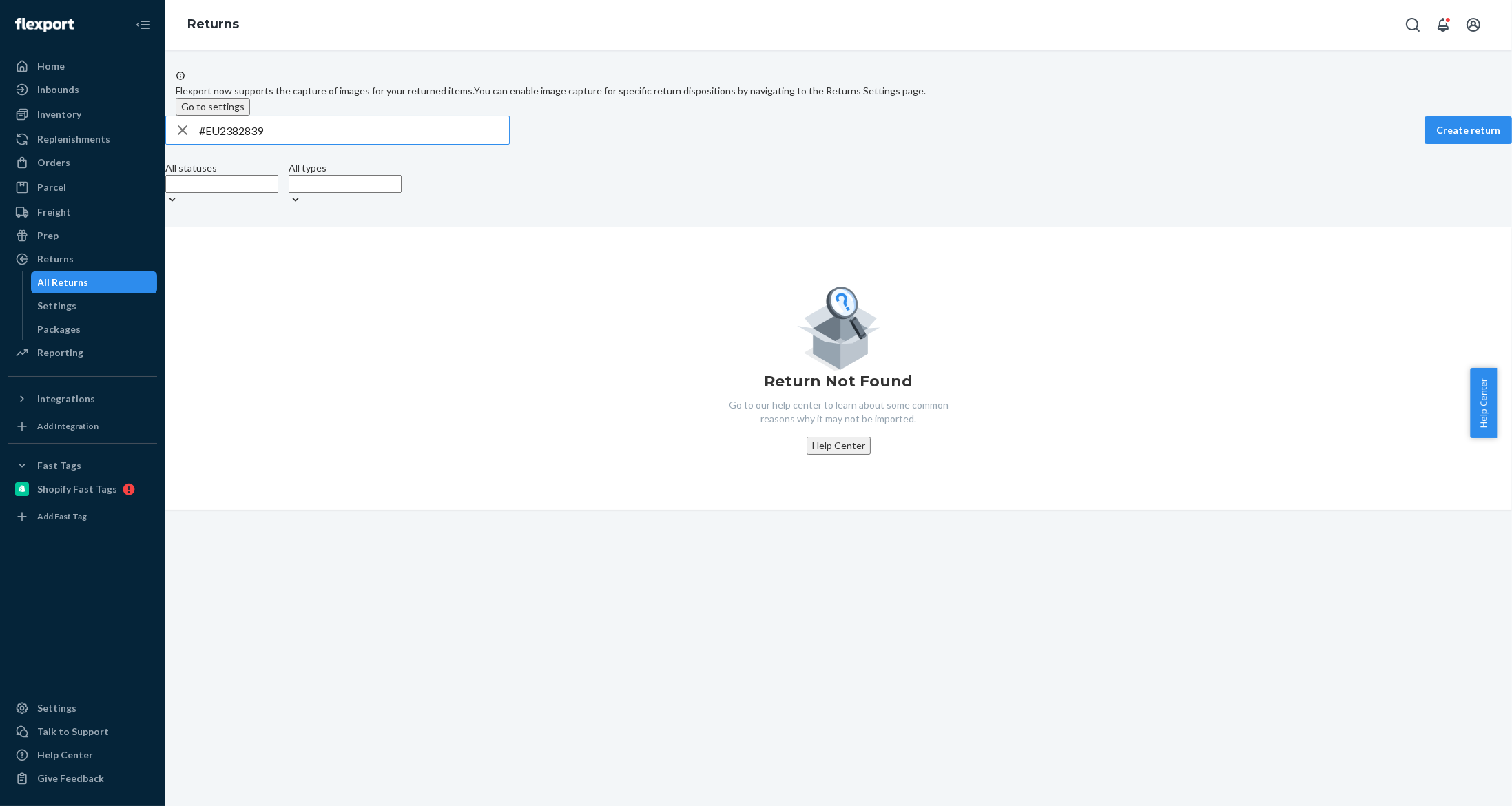
click at [300, 144] on input "#EU2382839" at bounding box center [354, 130] width 310 height 28
click at [309, 144] on input "#EU2382839" at bounding box center [354, 130] width 310 height 28
click at [222, 144] on input "EU2380844" at bounding box center [354, 130] width 310 height 28
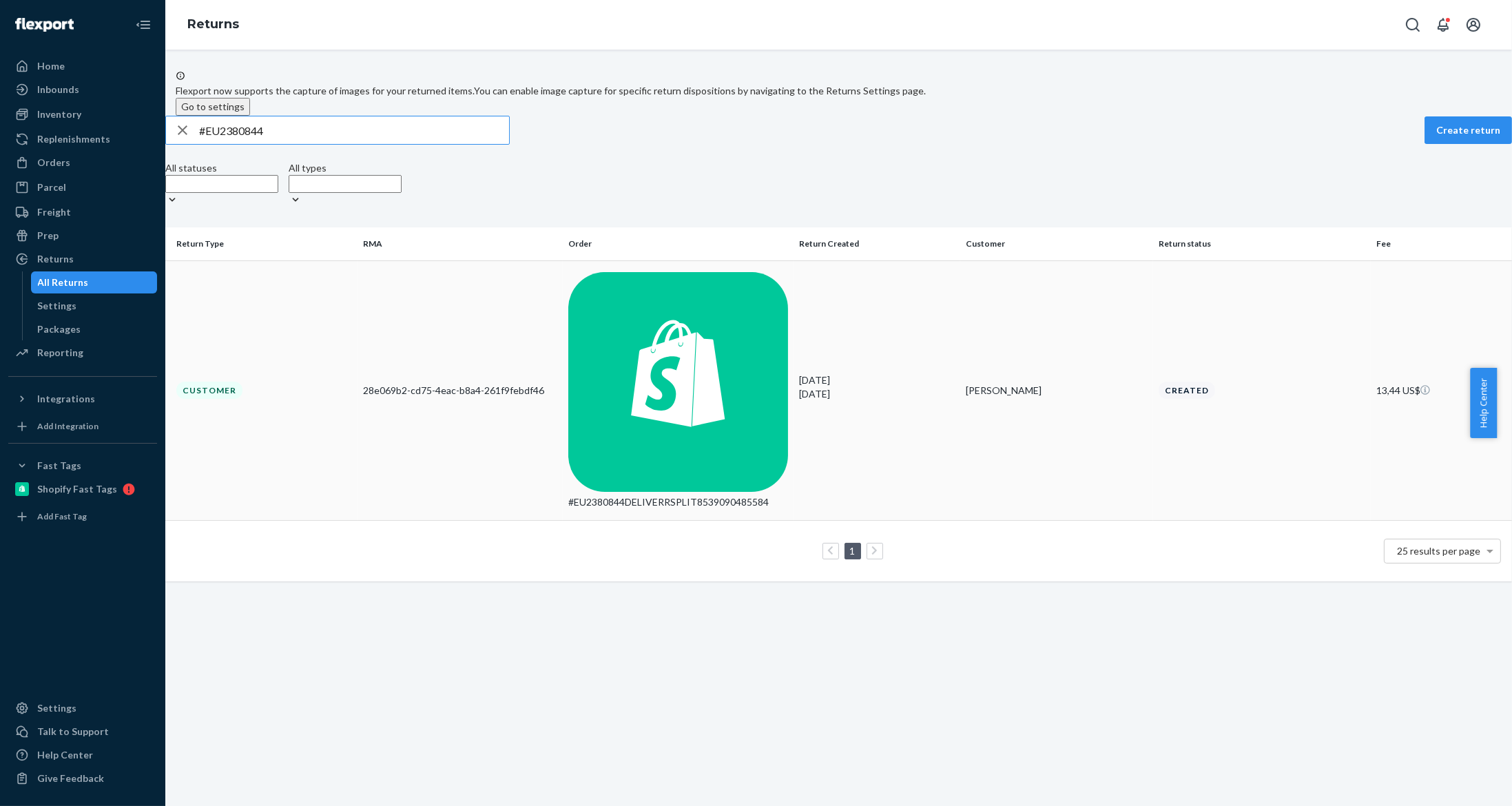
type input "#EU2380844"
click at [801, 387] on p "[DATE]" at bounding box center [877, 394] width 156 height 14
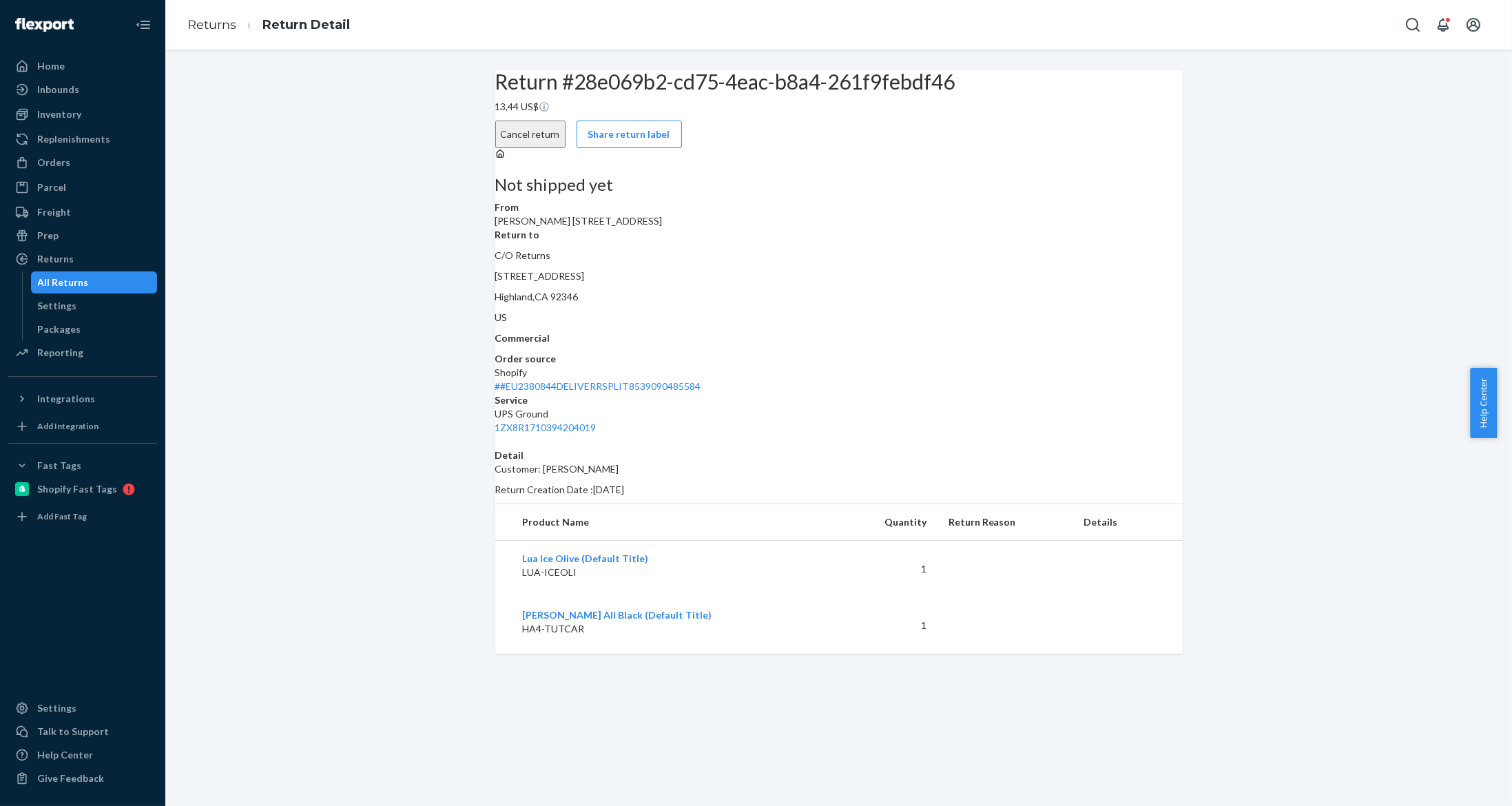
click at [565, 121] on button "Cancel return" at bounding box center [530, 134] width 70 height 28
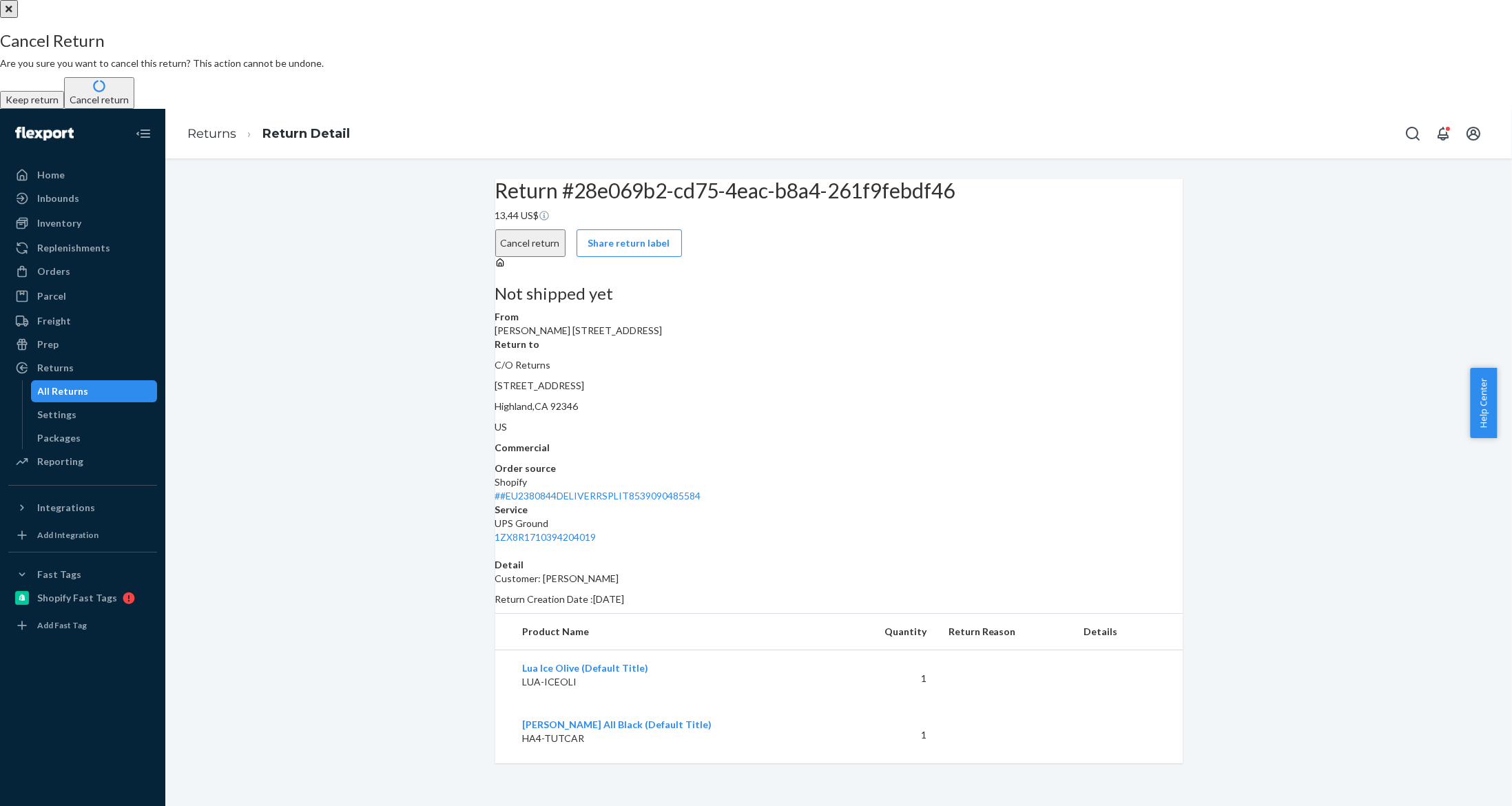
click at [134, 109] on button "Cancel return" at bounding box center [99, 93] width 70 height 32
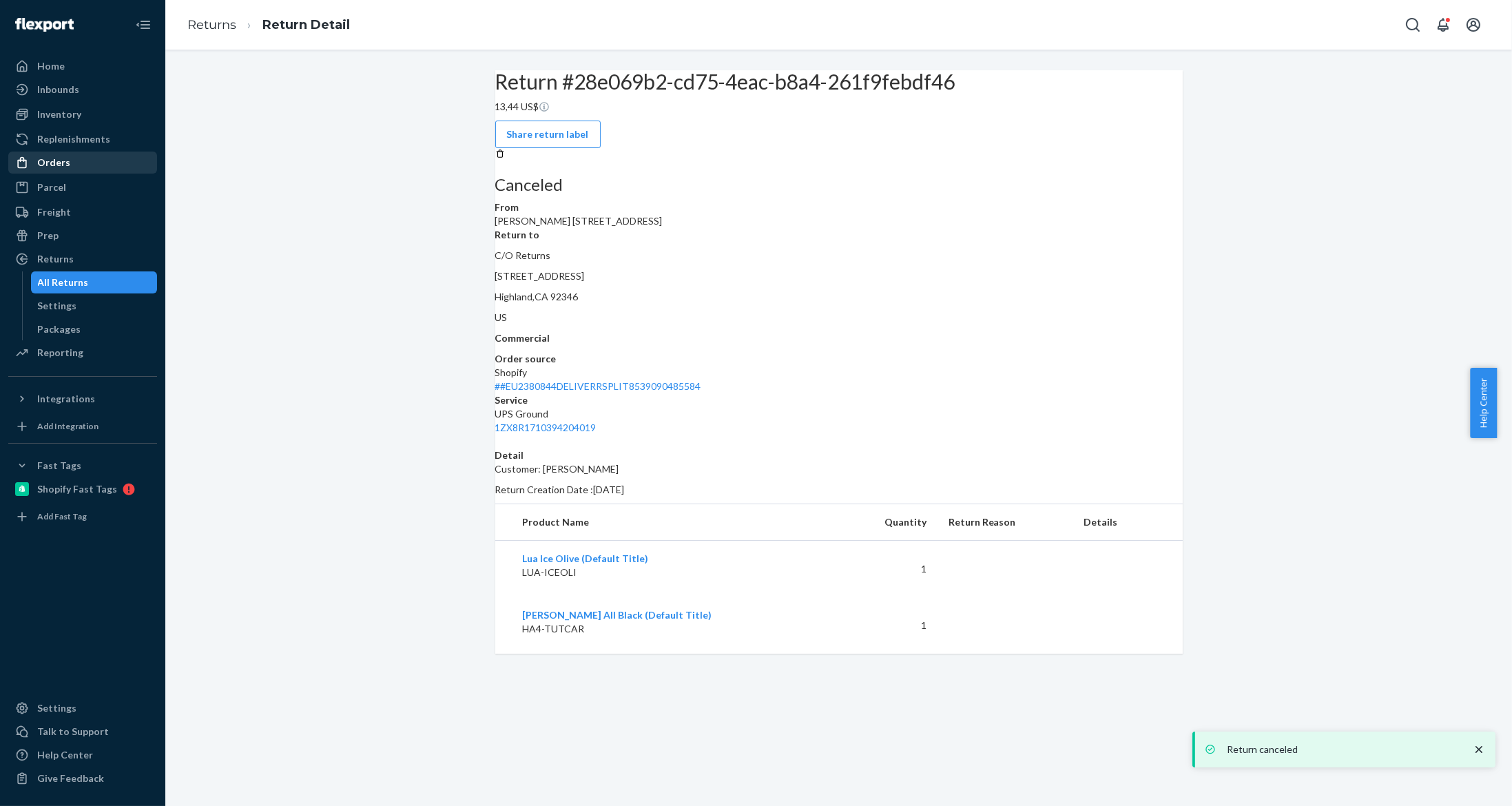
click at [96, 156] on div "Orders" at bounding box center [83, 163] width 146 height 20
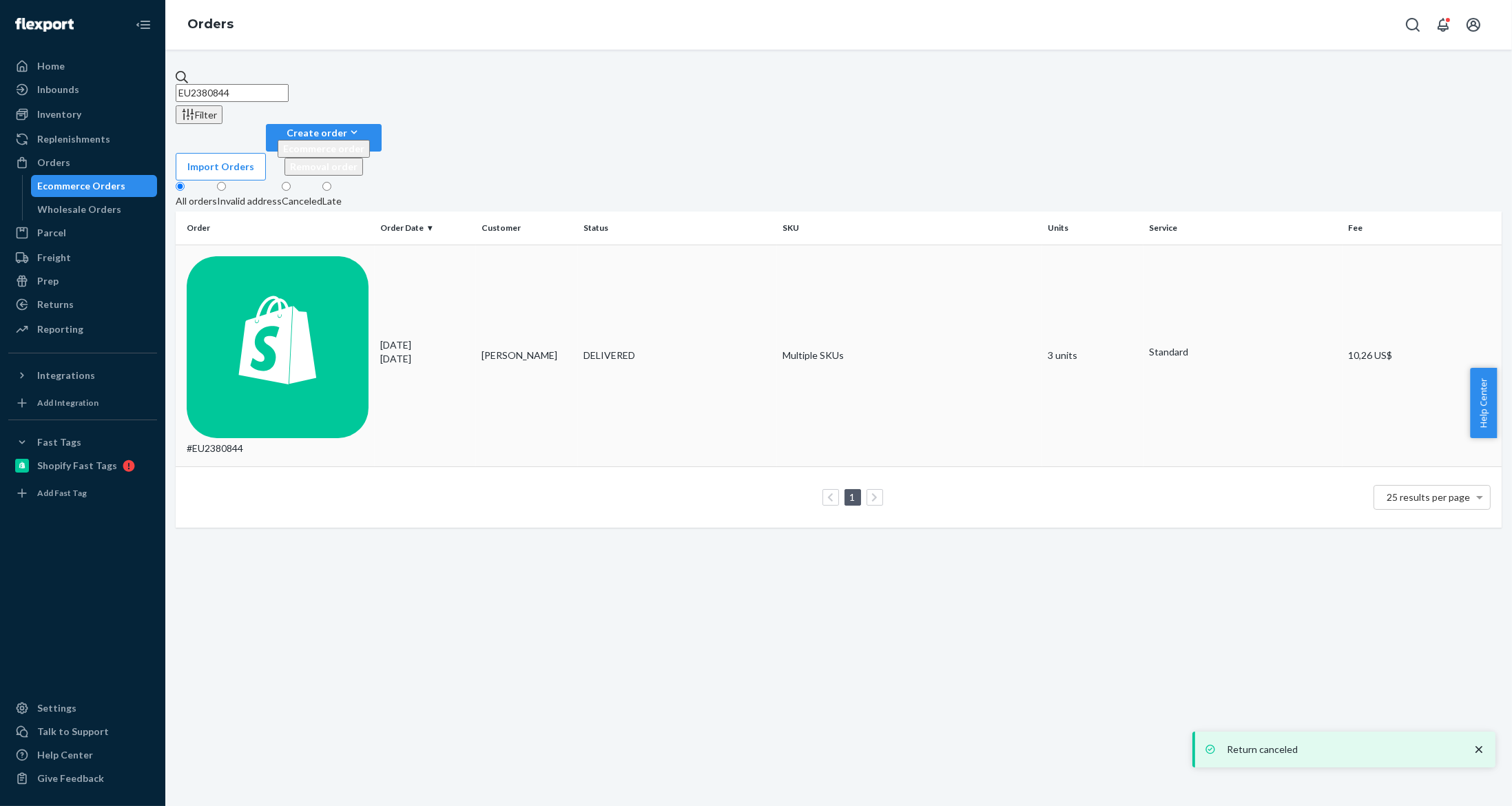
click at [501, 244] on td "[PERSON_NAME]" at bounding box center [527, 355] width 102 height 222
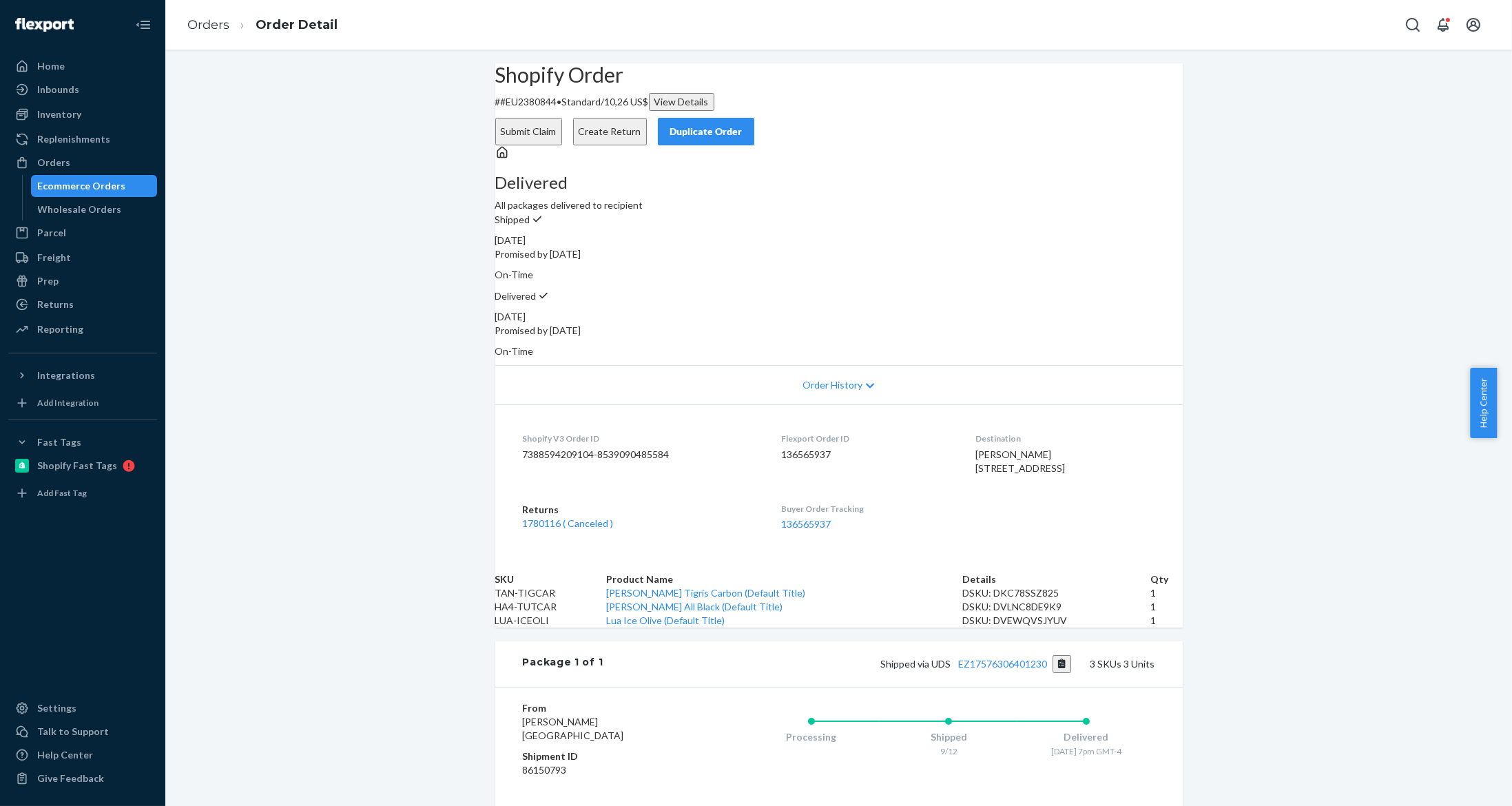
click at [647, 118] on button "Create Return" at bounding box center [610, 132] width 74 height 28
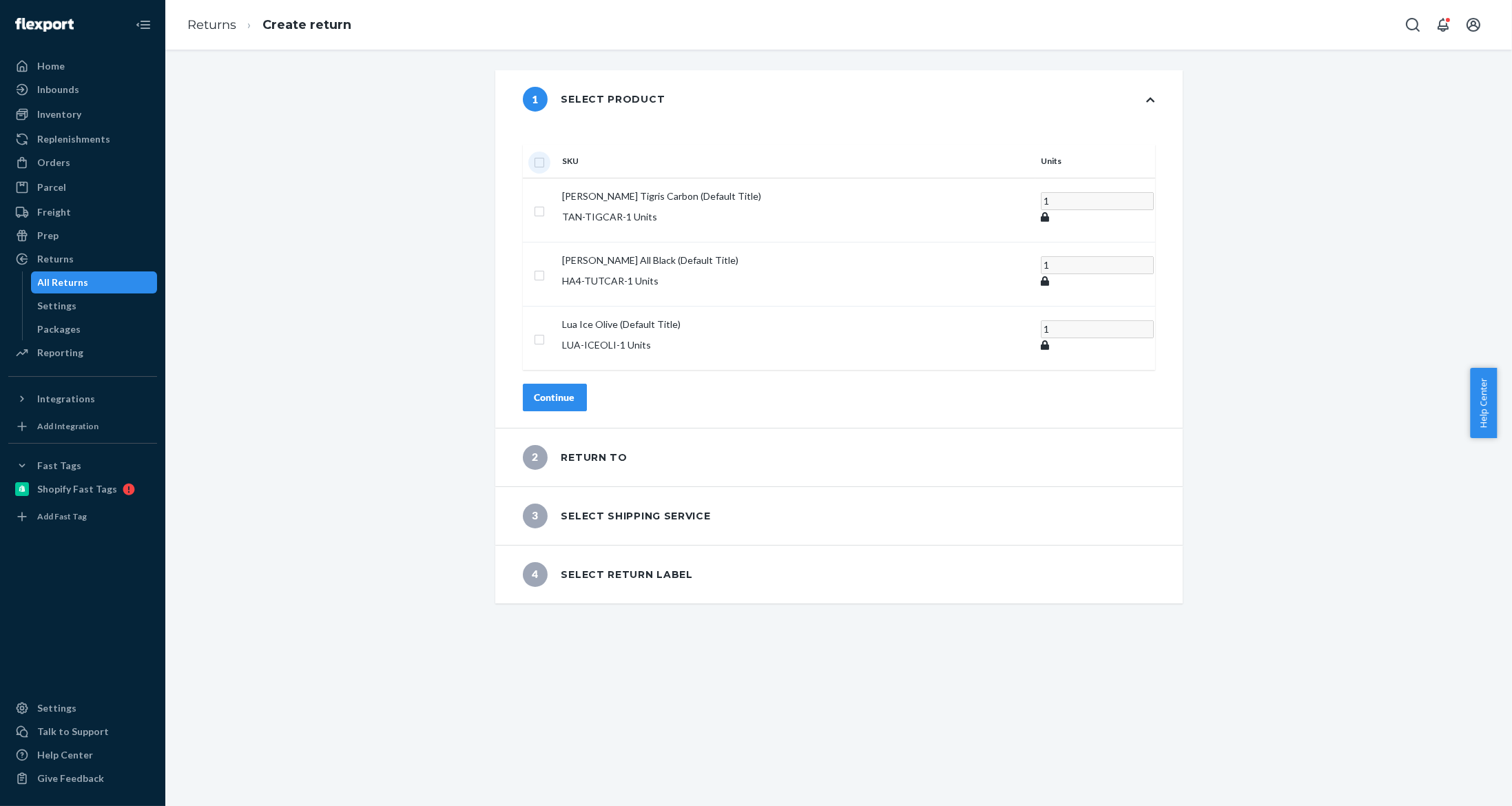
click at [545, 153] on input "checkbox" at bounding box center [538, 161] width 11 height 15
checkbox input "true"
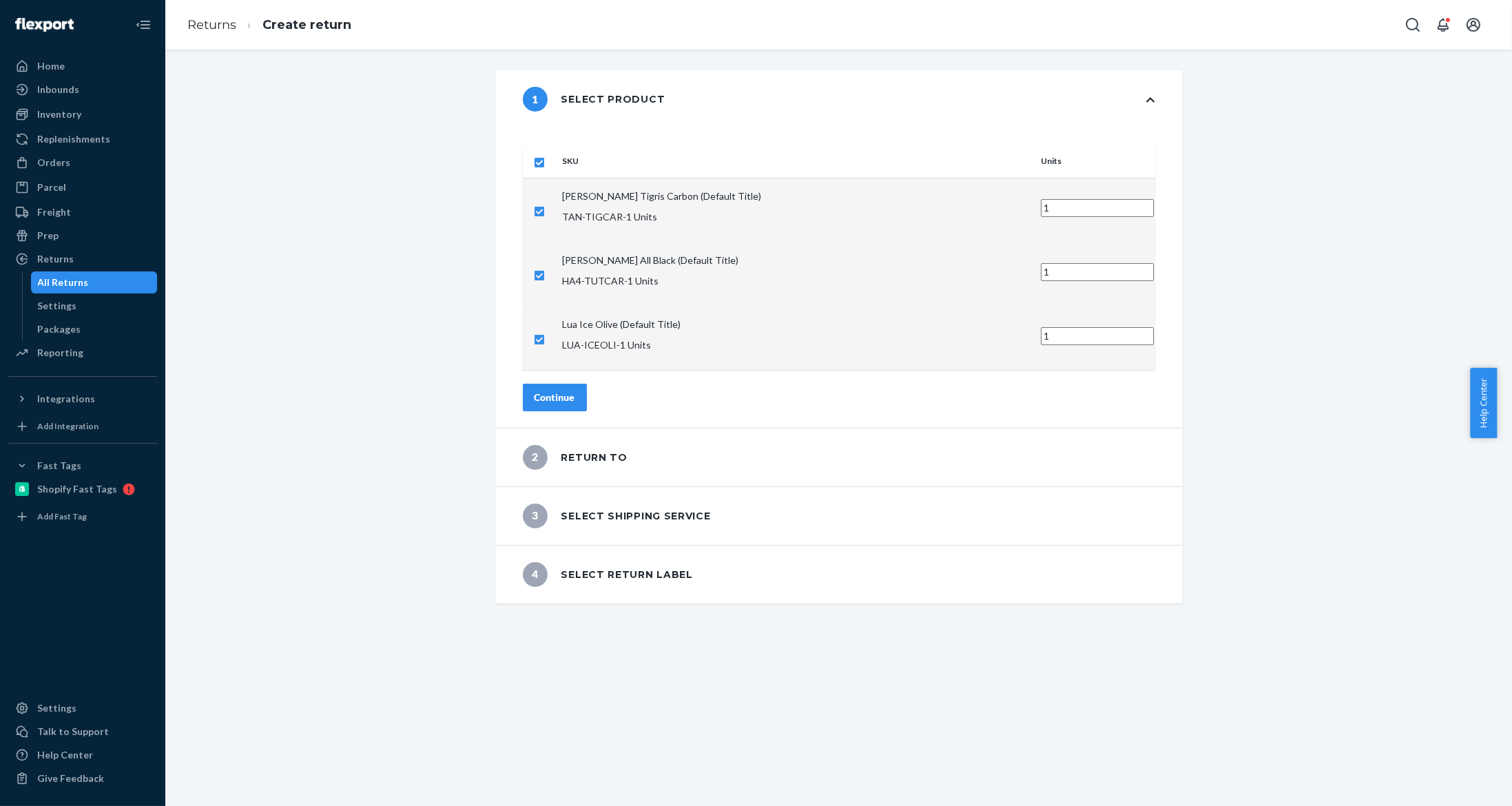
click at [585, 384] on button "Continue" at bounding box center [555, 398] width 64 height 28
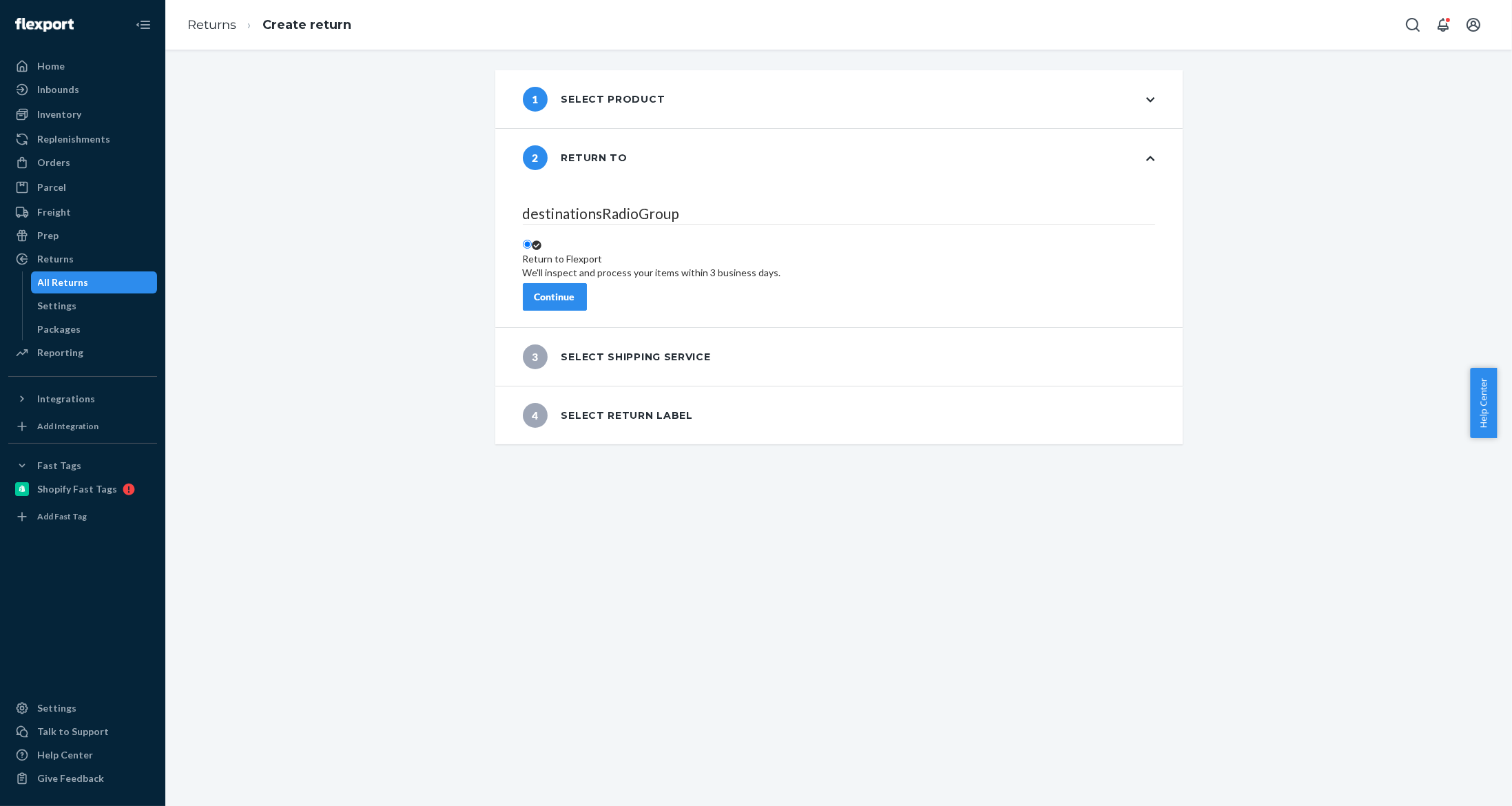
click at [587, 283] on button "Continue" at bounding box center [555, 297] width 64 height 28
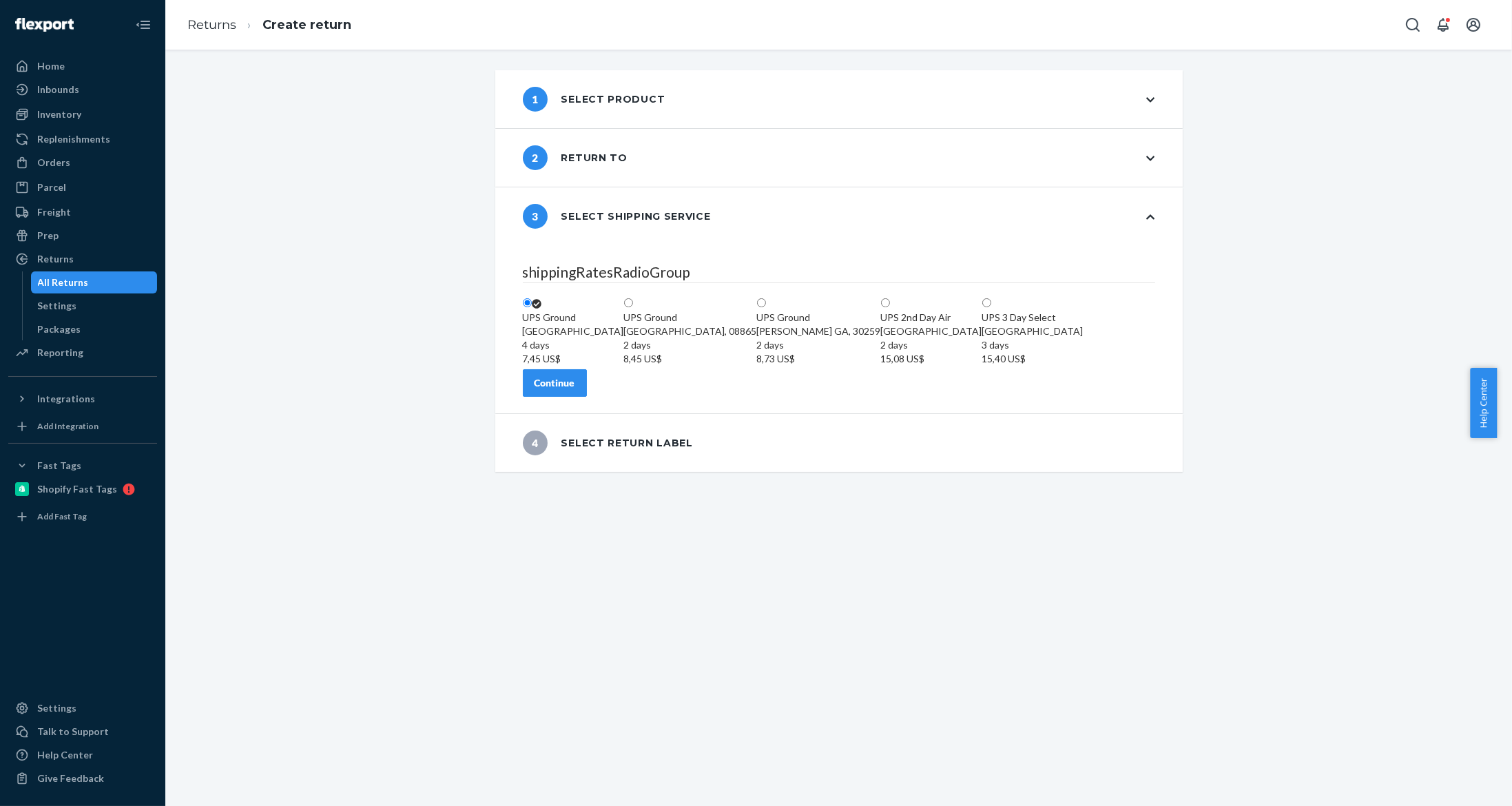
click at [575, 390] on div "Continue" at bounding box center [555, 383] width 41 height 14
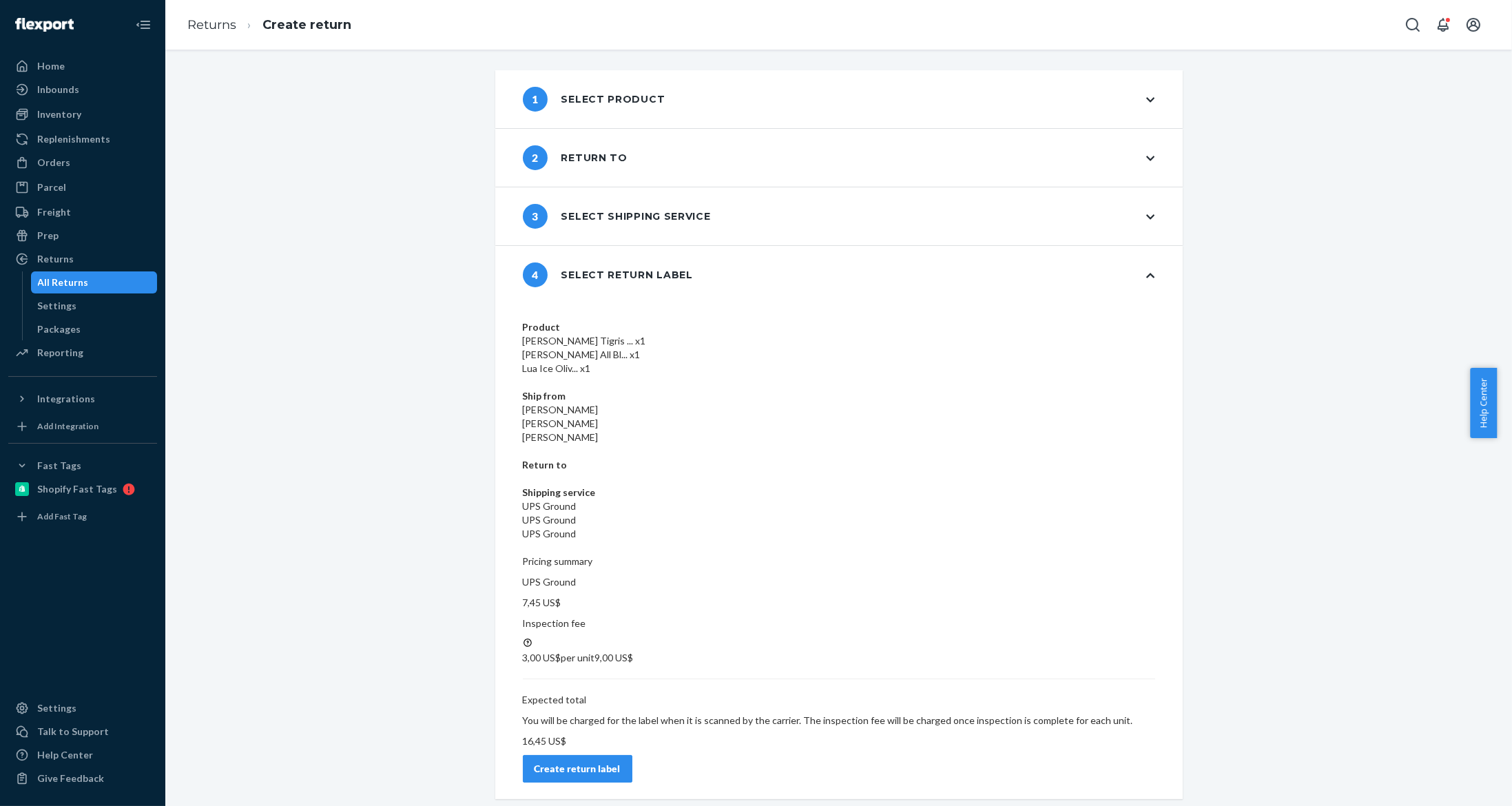
click at [620, 763] on div "Create return label" at bounding box center [577, 769] width 86 height 14
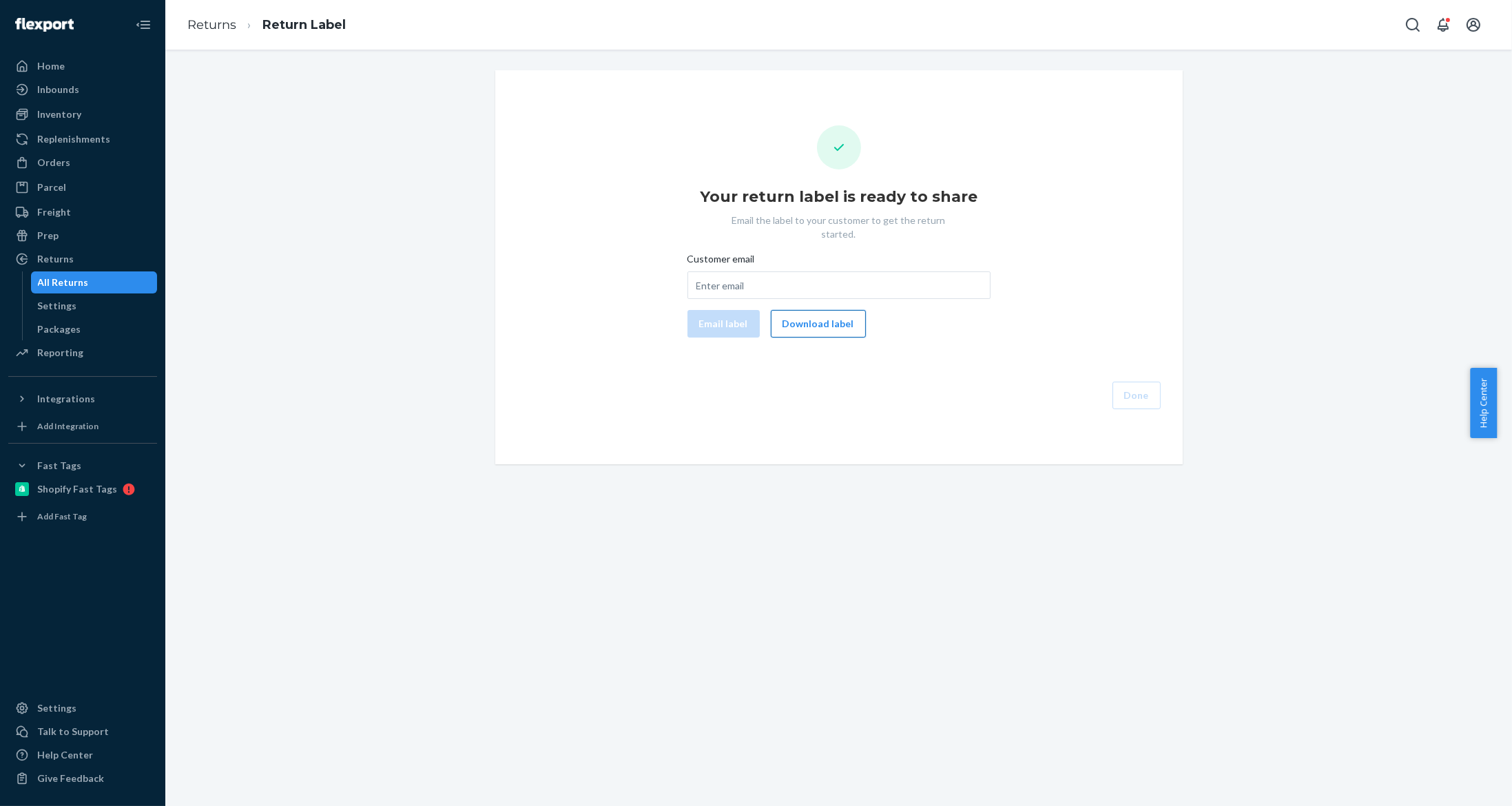
click at [789, 321] on button "Download label" at bounding box center [819, 324] width 95 height 28
drag, startPoint x: 758, startPoint y: 273, endPoint x: 711, endPoint y: 338, distance: 80.2
click at [754, 275] on input "Customer email" at bounding box center [839, 285] width 303 height 28
paste input "neil.prmr@gmail.com"
type input "neil.prmr@gmail.com"
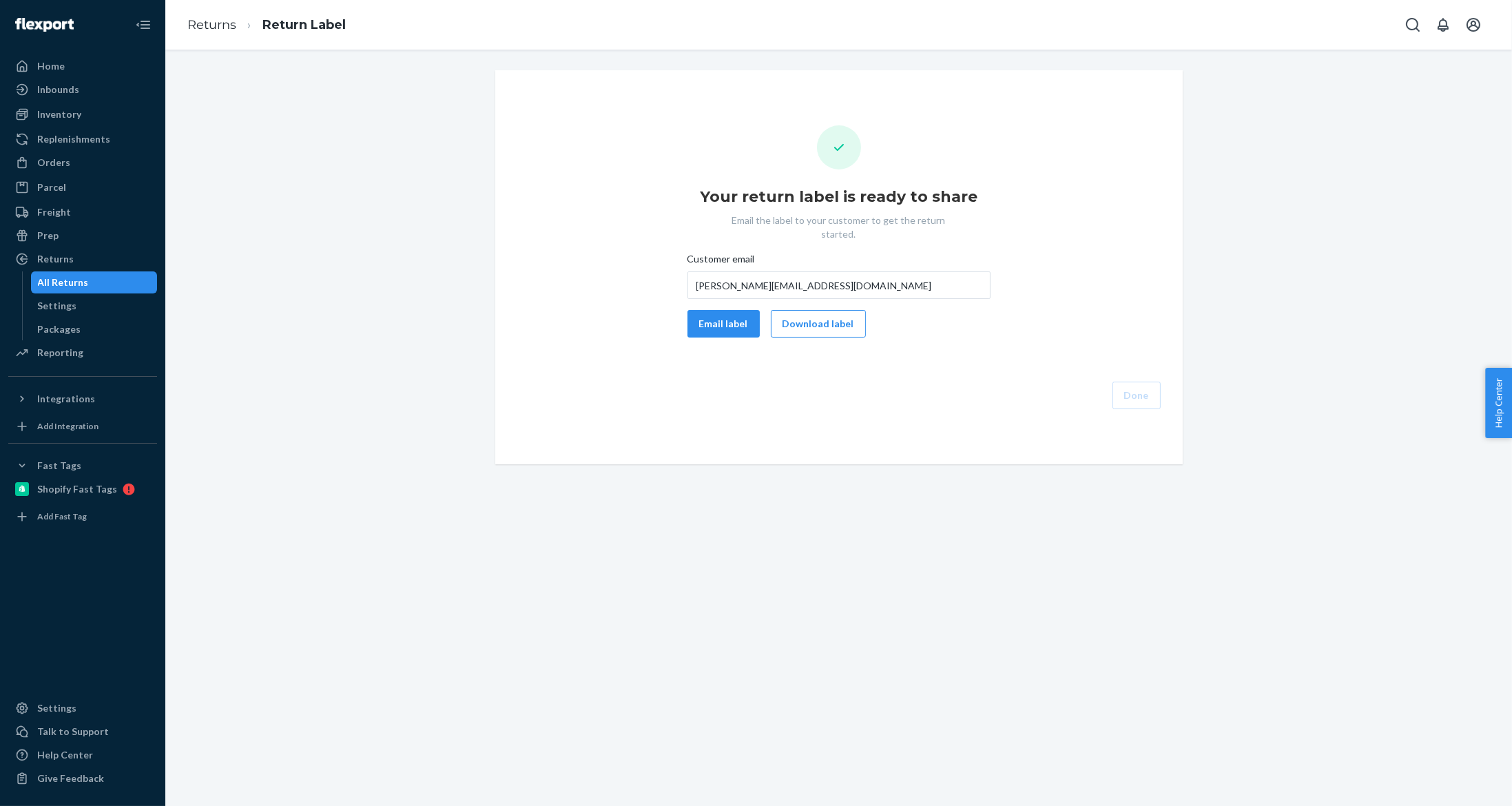
click at [711, 338] on div "Your return label is ready to share Email the label to your customer to get the…" at bounding box center [839, 267] width 665 height 284
click at [720, 310] on button "Email label" at bounding box center [724, 324] width 72 height 28
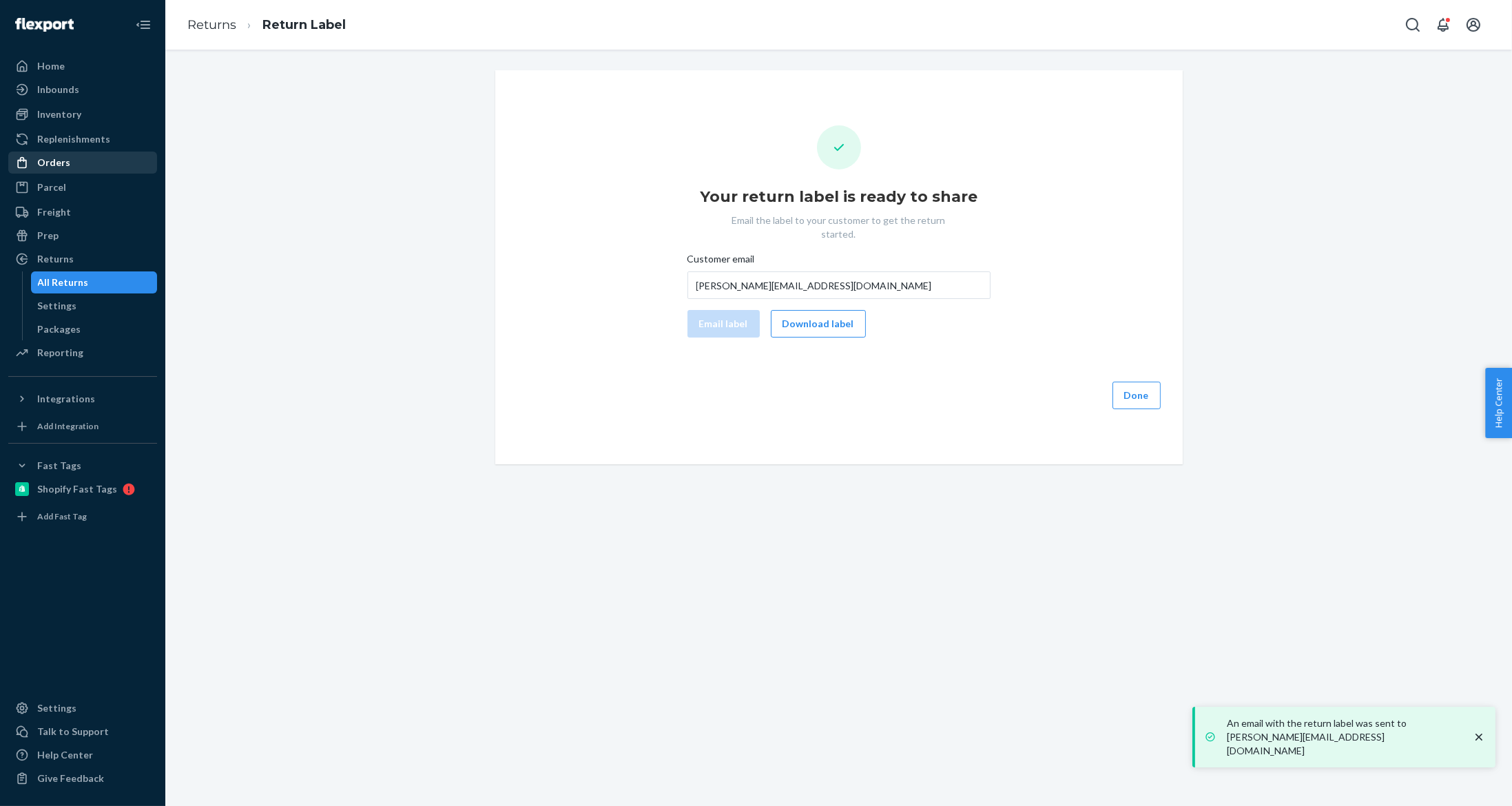
click at [100, 164] on div "Orders" at bounding box center [83, 163] width 146 height 20
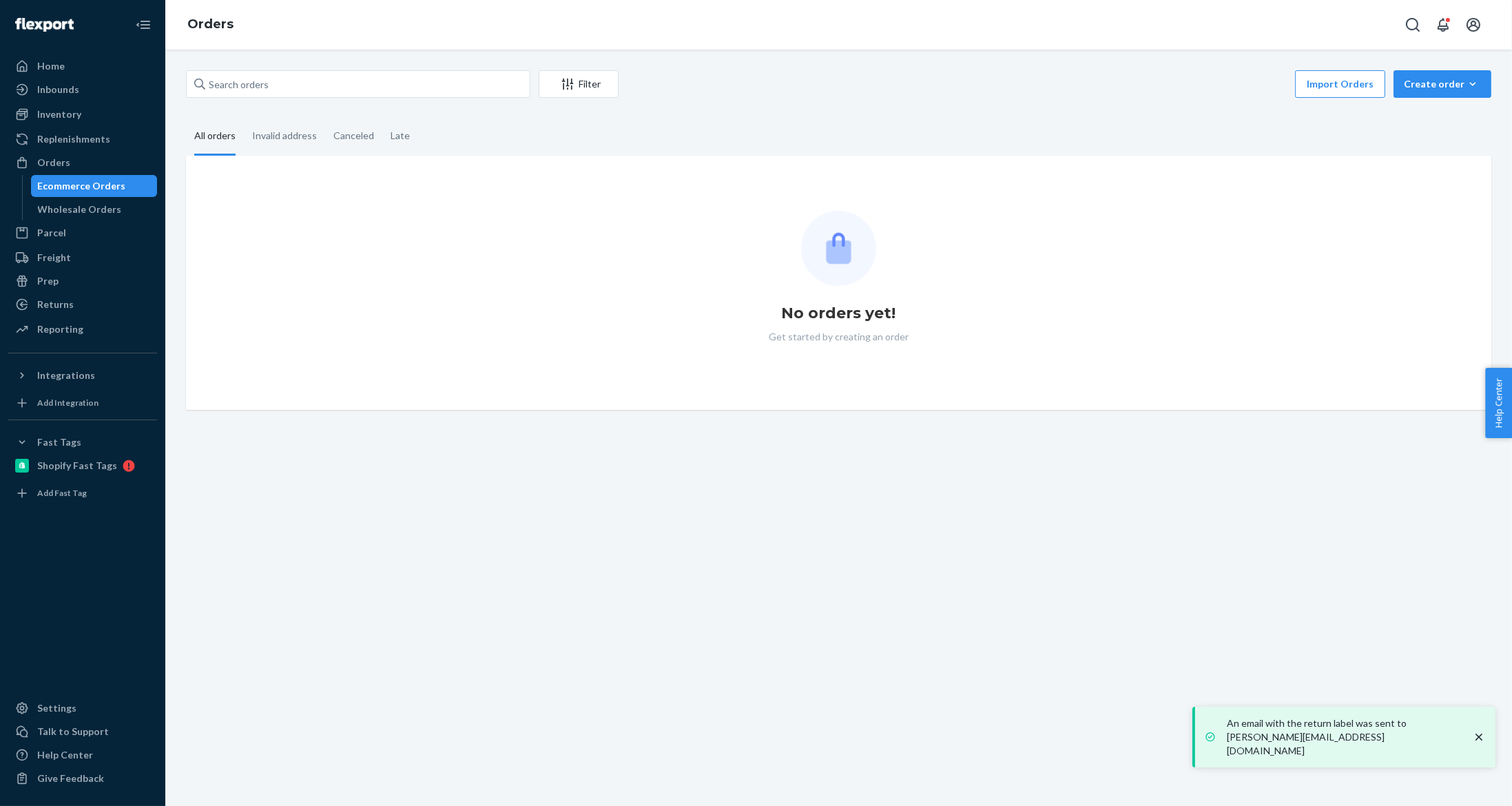
click at [392, 100] on div "Filter Import Orders Create order Ecommerce order Removal order" at bounding box center [838, 86] width 1305 height 31
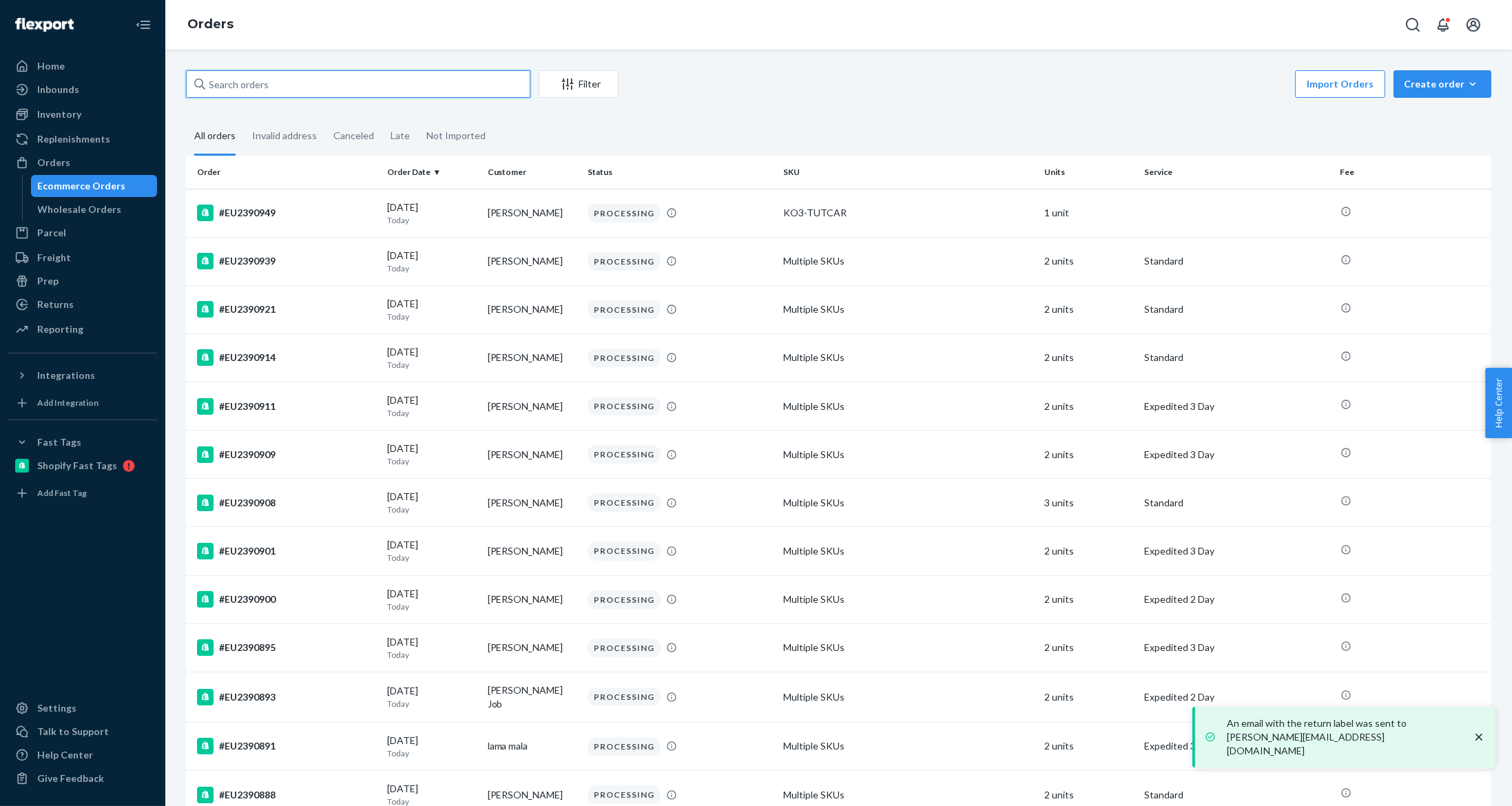
click at [395, 80] on input "text" at bounding box center [358, 84] width 344 height 28
paste input "#EU2365224"
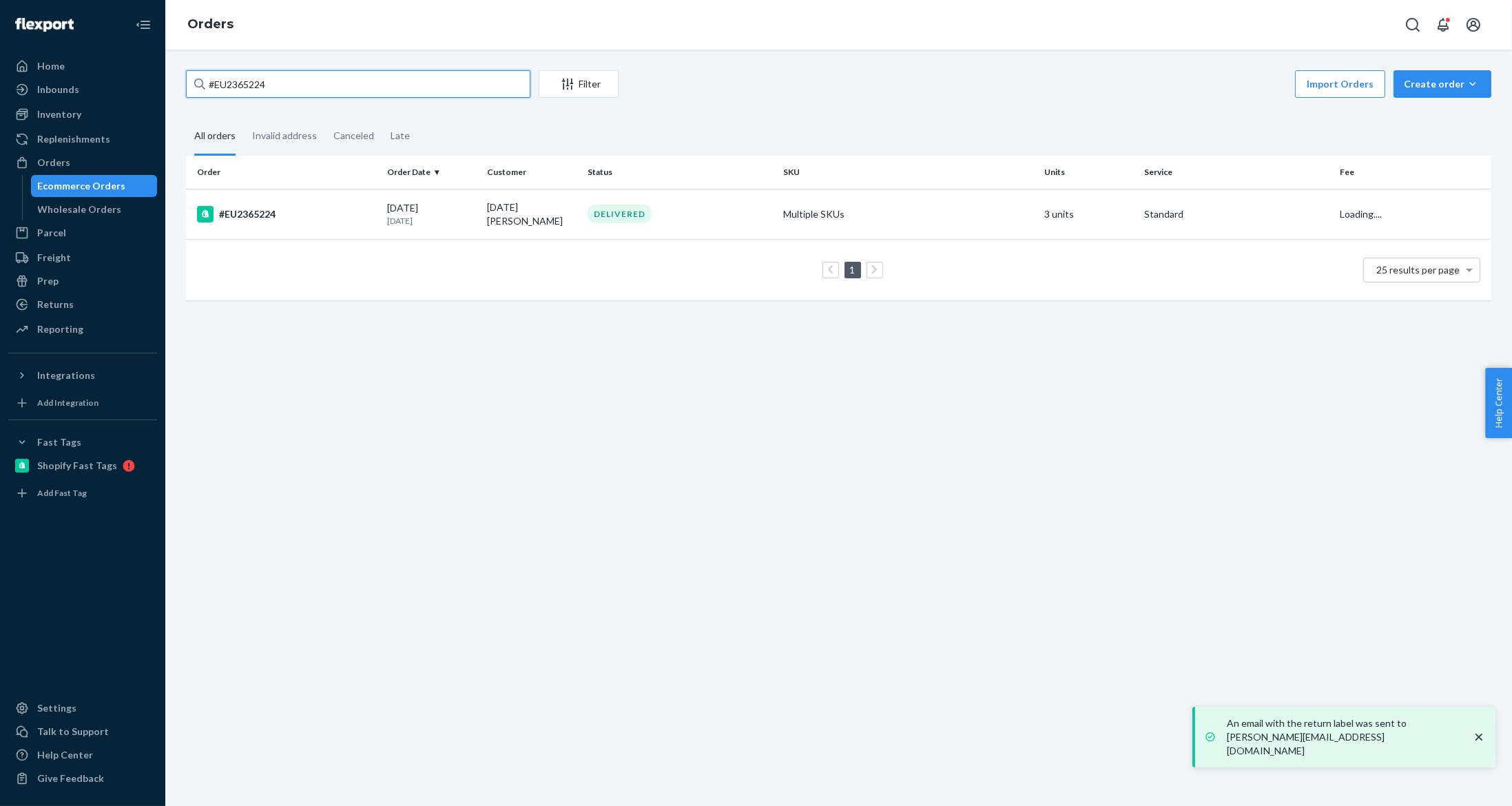
type input "#EU2365224"
click at [482, 210] on td "Noel Brownback" at bounding box center [532, 213] width 100 height 50
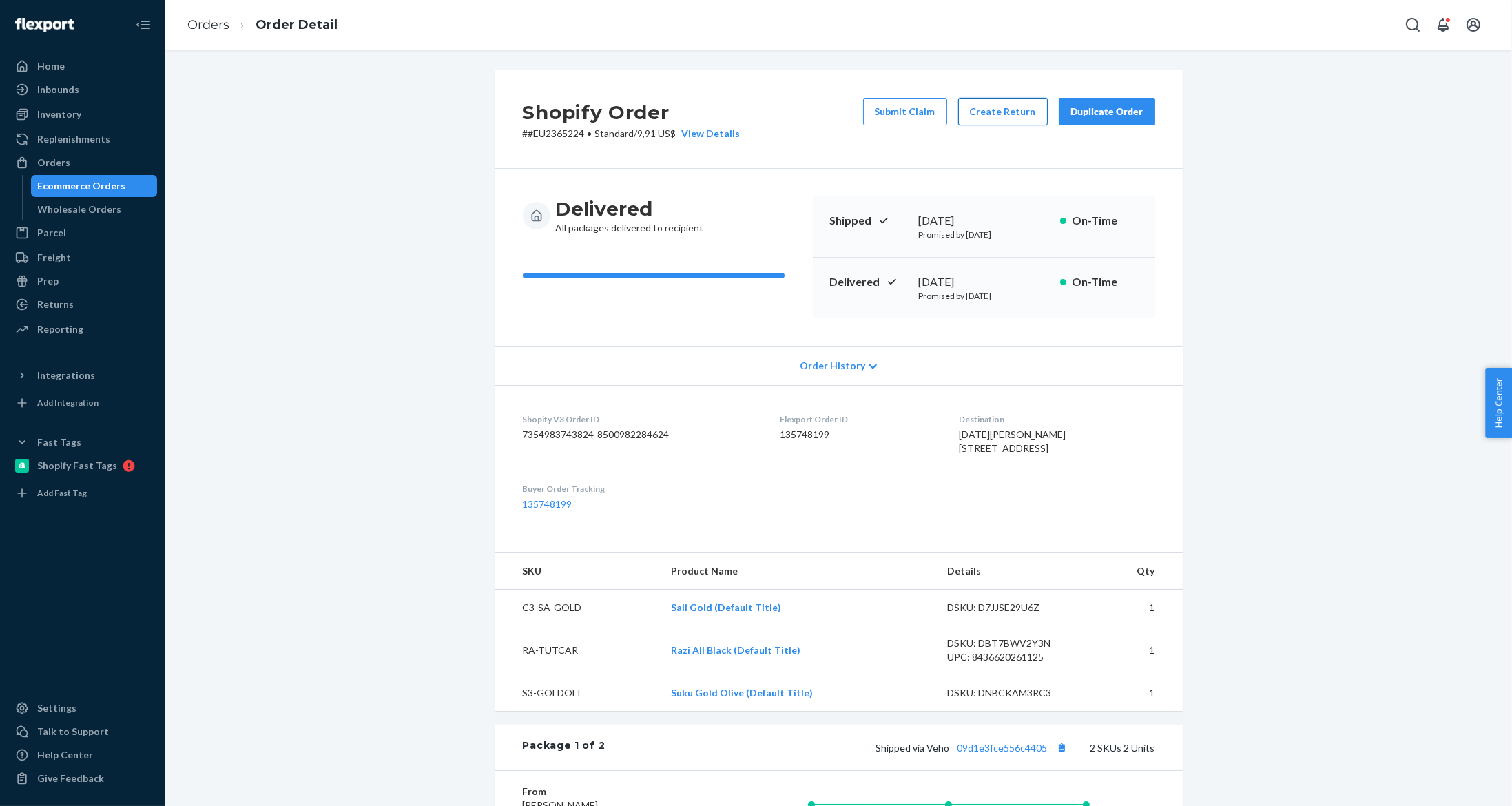
click at [996, 102] on button "Create Return" at bounding box center [1002, 112] width 89 height 28
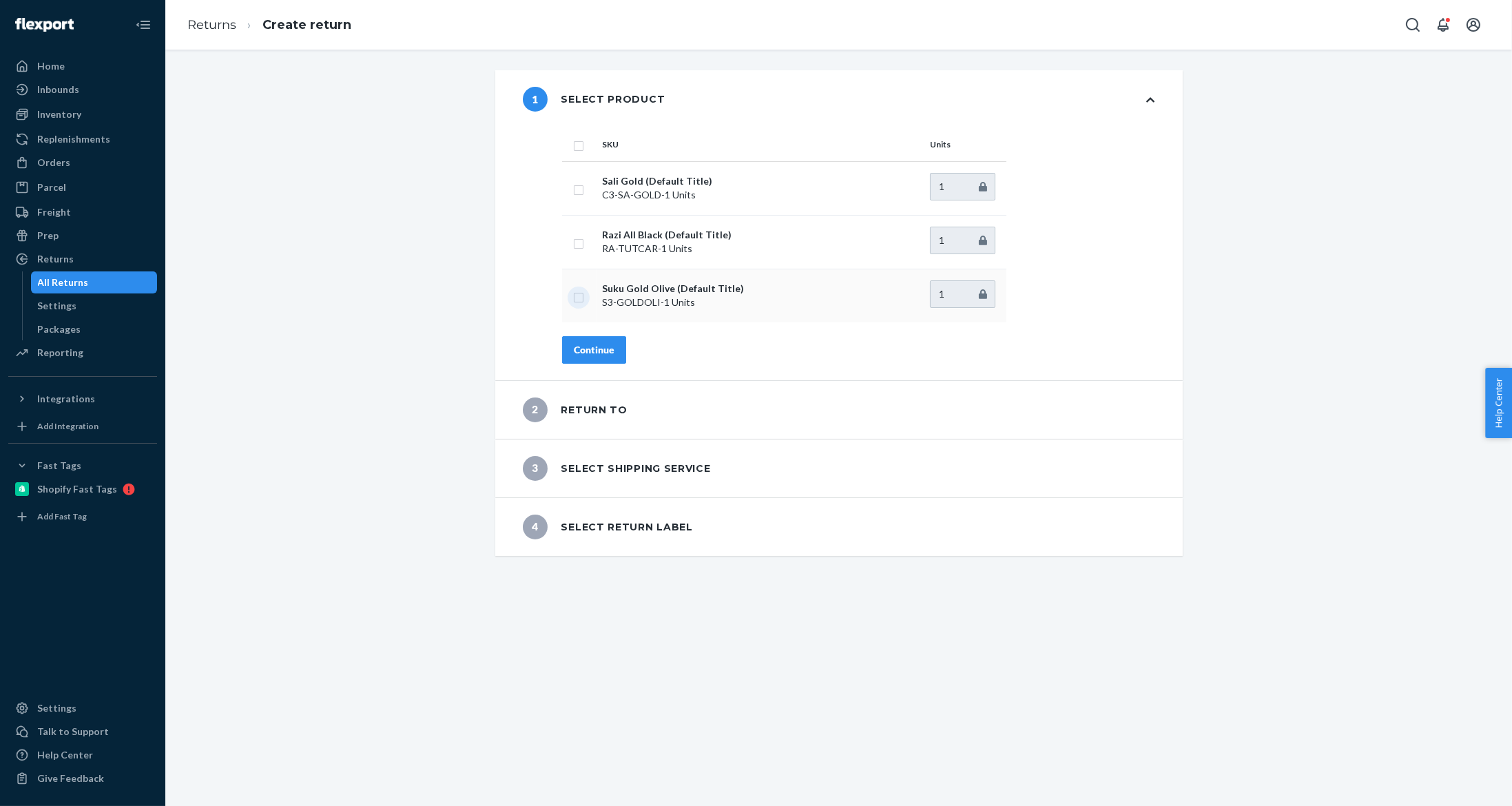
click at [573, 300] on input "checkbox" at bounding box center [578, 296] width 11 height 15
checkbox input "true"
click at [590, 350] on div "Continue" at bounding box center [594, 350] width 41 height 14
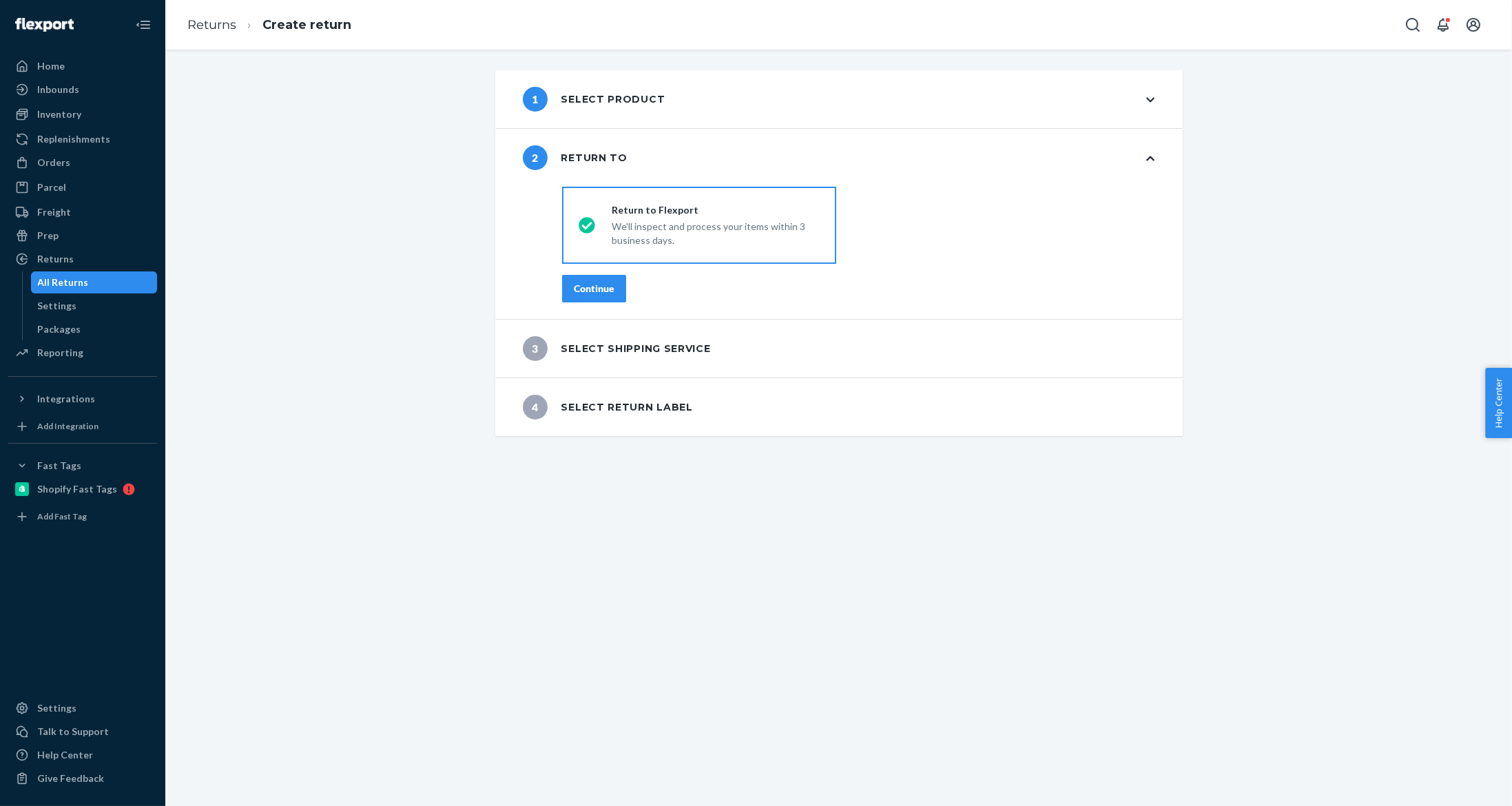
click at [583, 285] on div "Continue" at bounding box center [594, 289] width 41 height 14
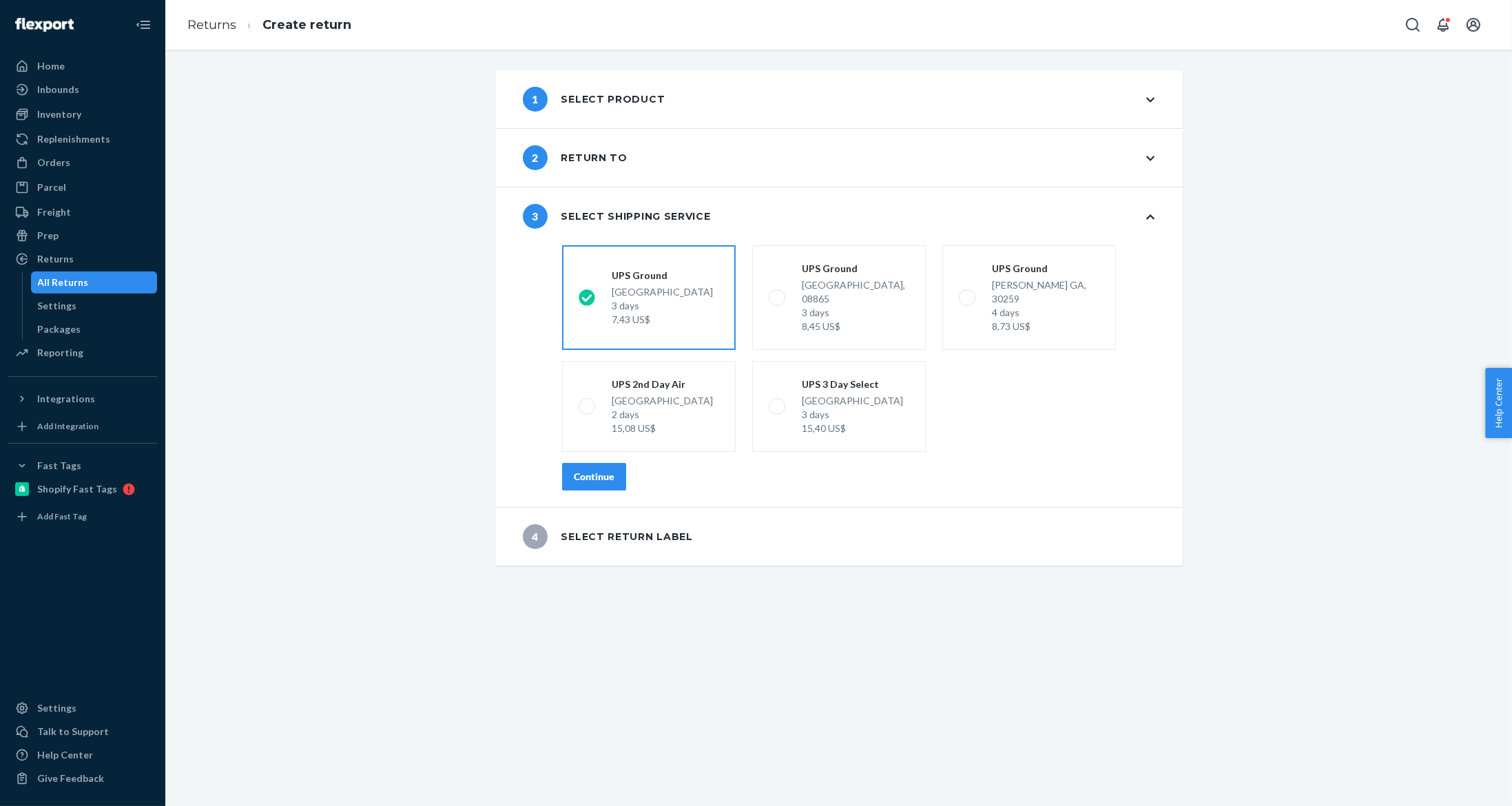
click at [602, 470] on div "Continue" at bounding box center [594, 476] width 41 height 14
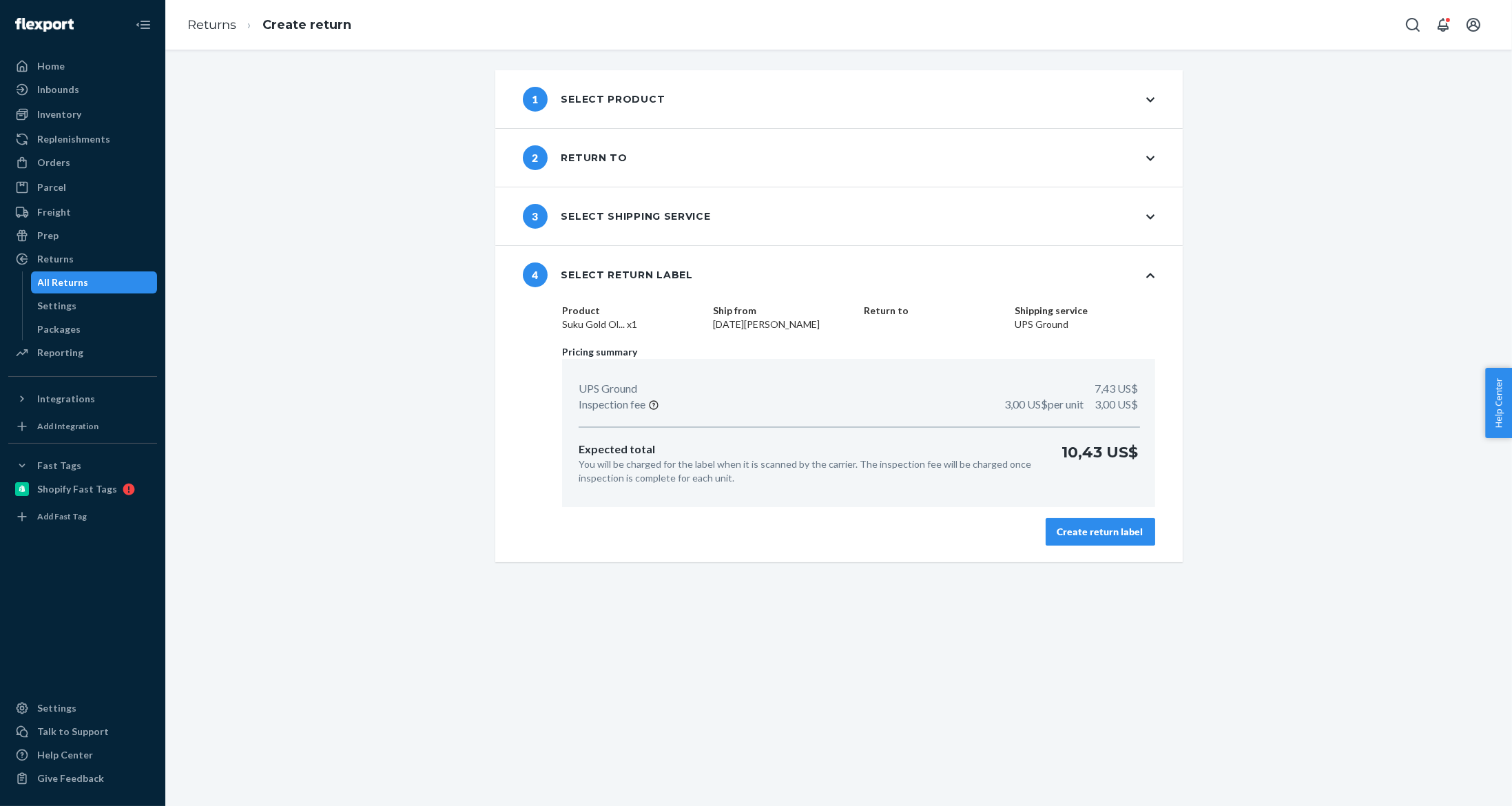
click at [1078, 513] on div "Product Suku Gold Ol... x1 Ship from Noel Brownback Return to Shipping service …" at bounding box center [858, 433] width 647 height 258
click at [1078, 530] on div "Create return label" at bounding box center [1100, 531] width 86 height 14
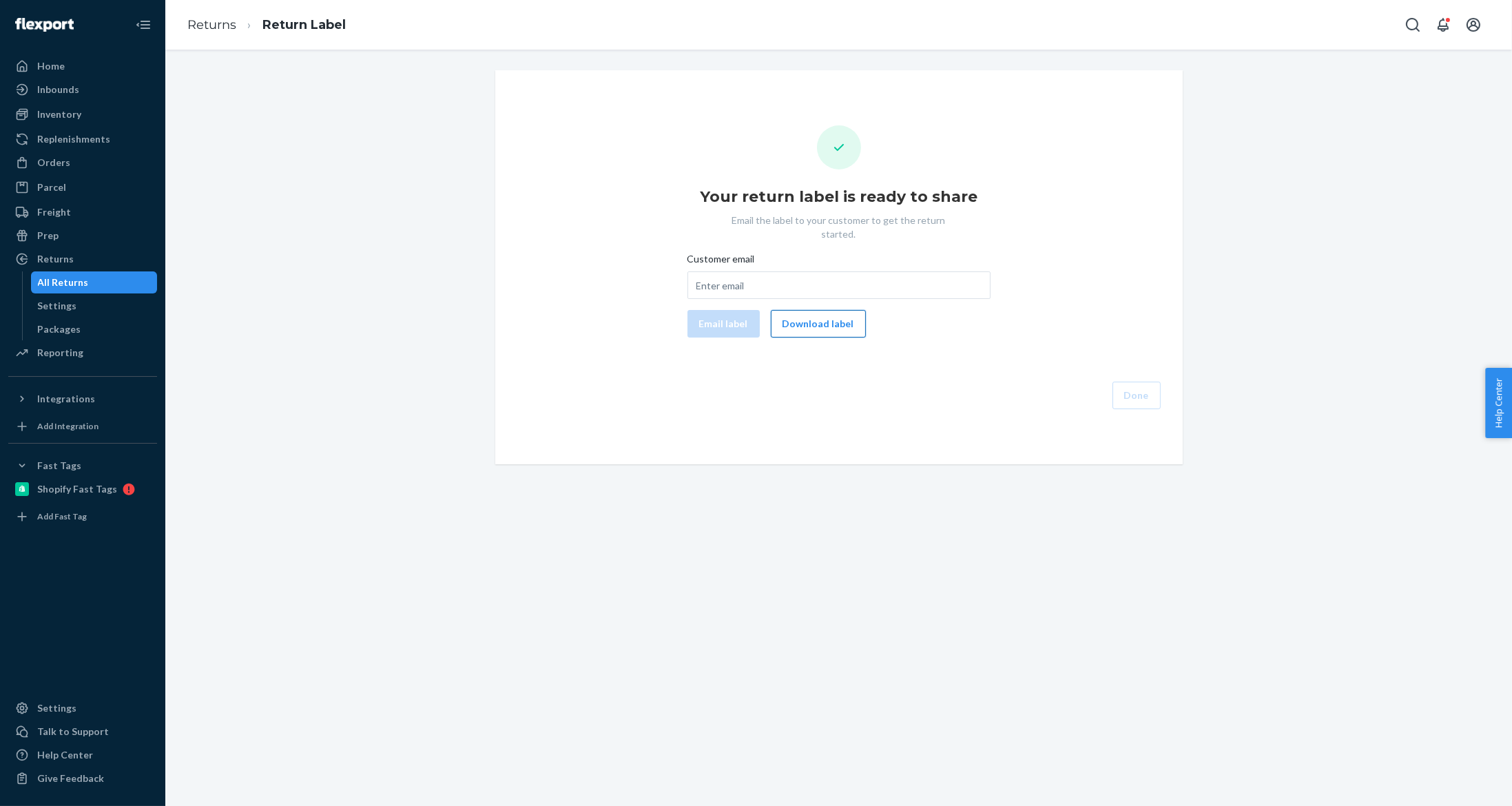
click at [842, 313] on button "Download label" at bounding box center [819, 324] width 95 height 28
drag, startPoint x: 742, startPoint y: 257, endPoint x: 737, endPoint y: 264, distance: 8.6
click at [742, 271] on input "Customer email" at bounding box center [839, 285] width 303 height 28
paste input "[EMAIL_ADDRESS][DOMAIN_NAME]"
type input "[EMAIL_ADDRESS][DOMAIN_NAME]"
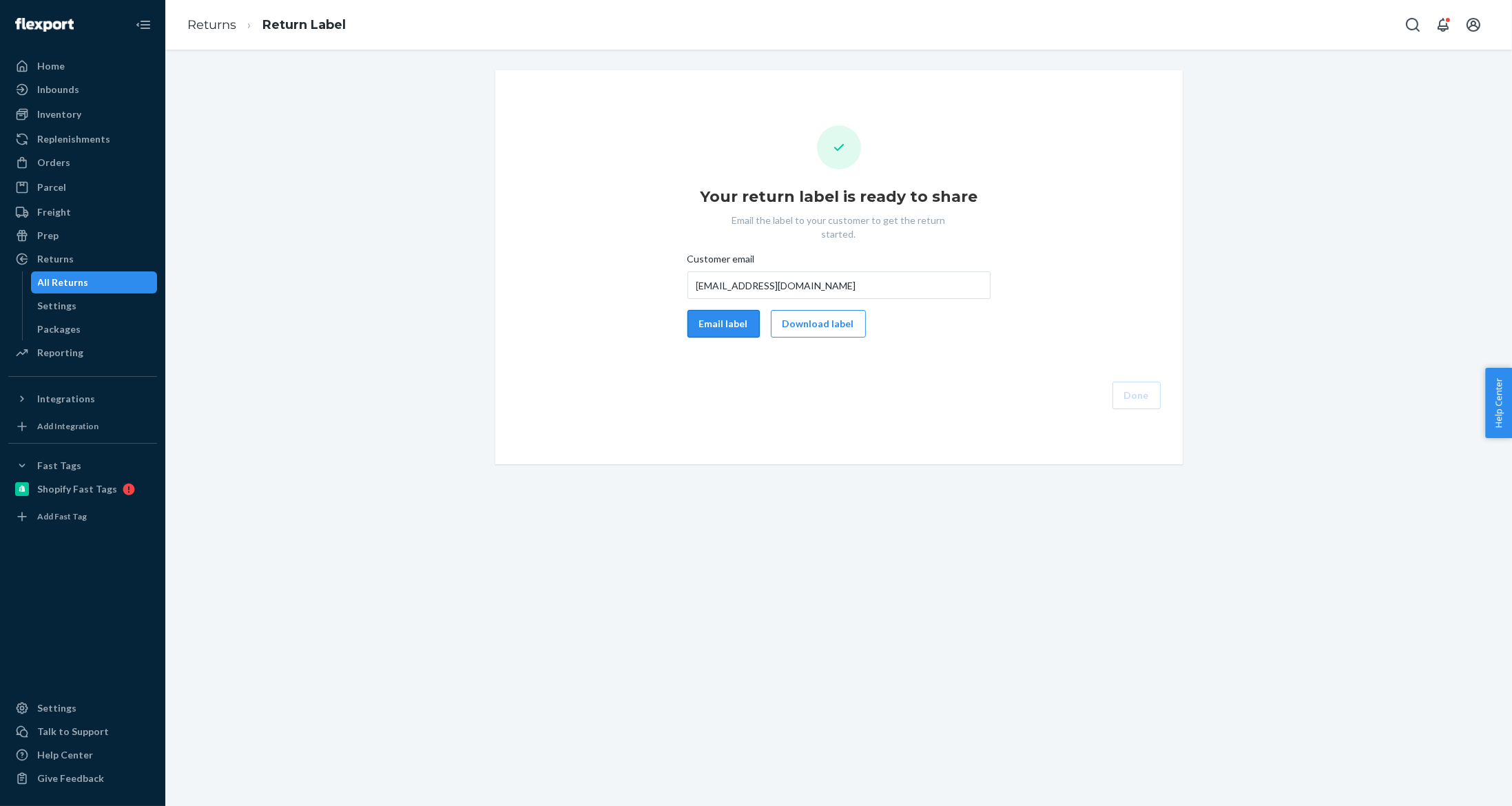
click at [719, 310] on button "Email label" at bounding box center [724, 324] width 72 height 28
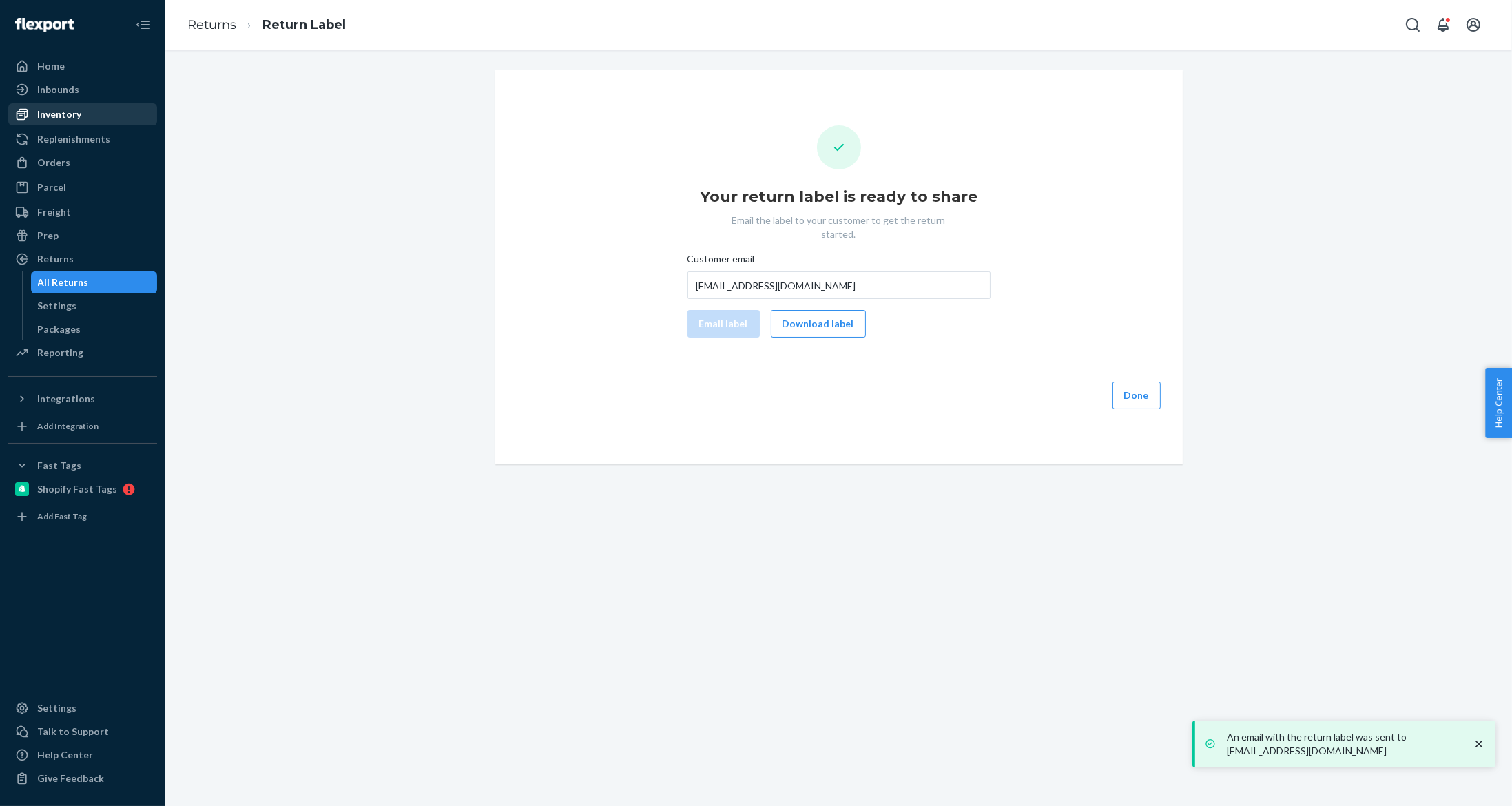
drag, startPoint x: 75, startPoint y: 171, endPoint x: 111, endPoint y: 123, distance: 60.0
click at [75, 171] on div "Orders" at bounding box center [83, 163] width 146 height 20
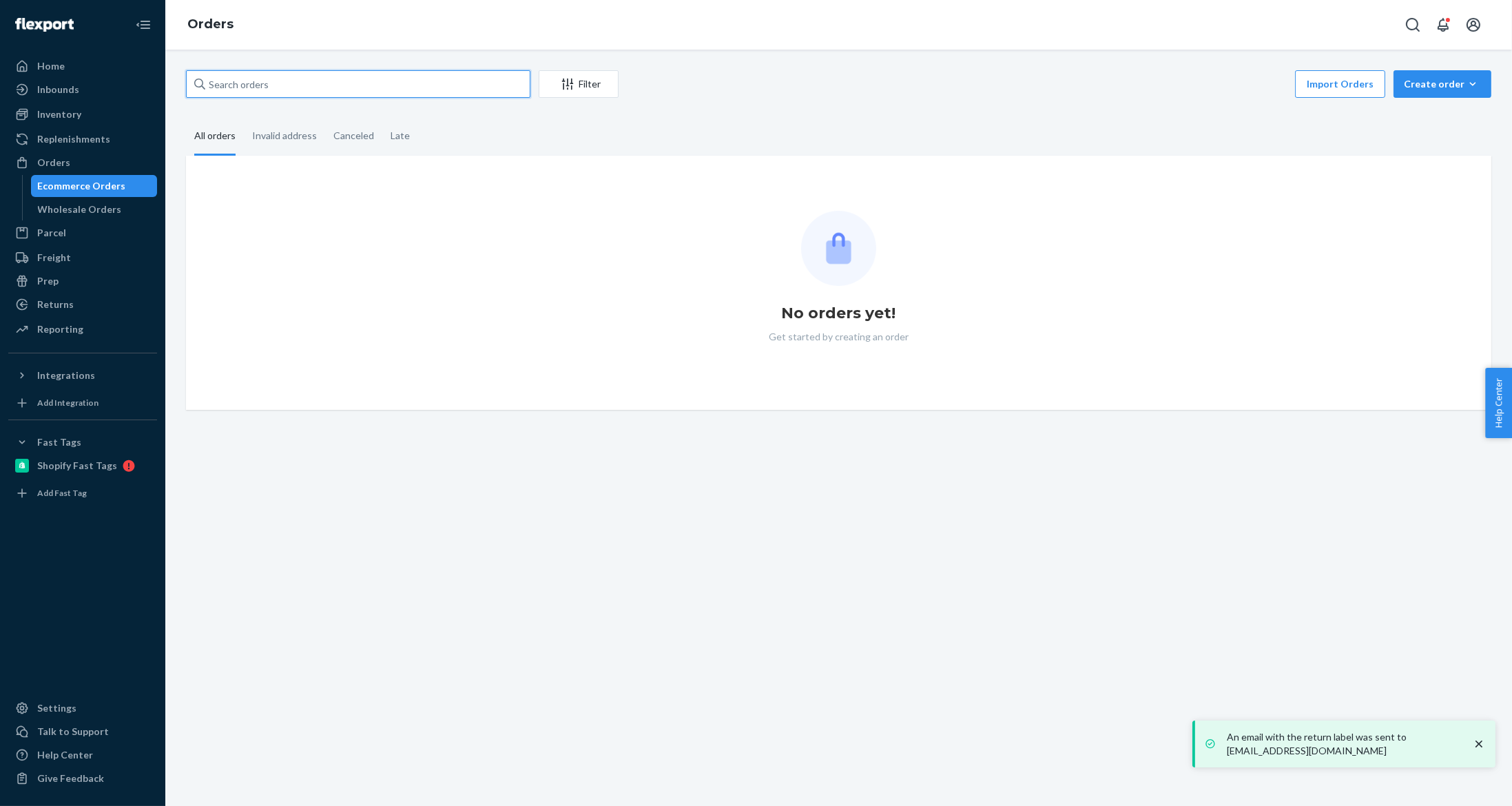
click at [380, 91] on input "text" at bounding box center [358, 84] width 344 height 28
paste input "Kribi Tigris Carbon"
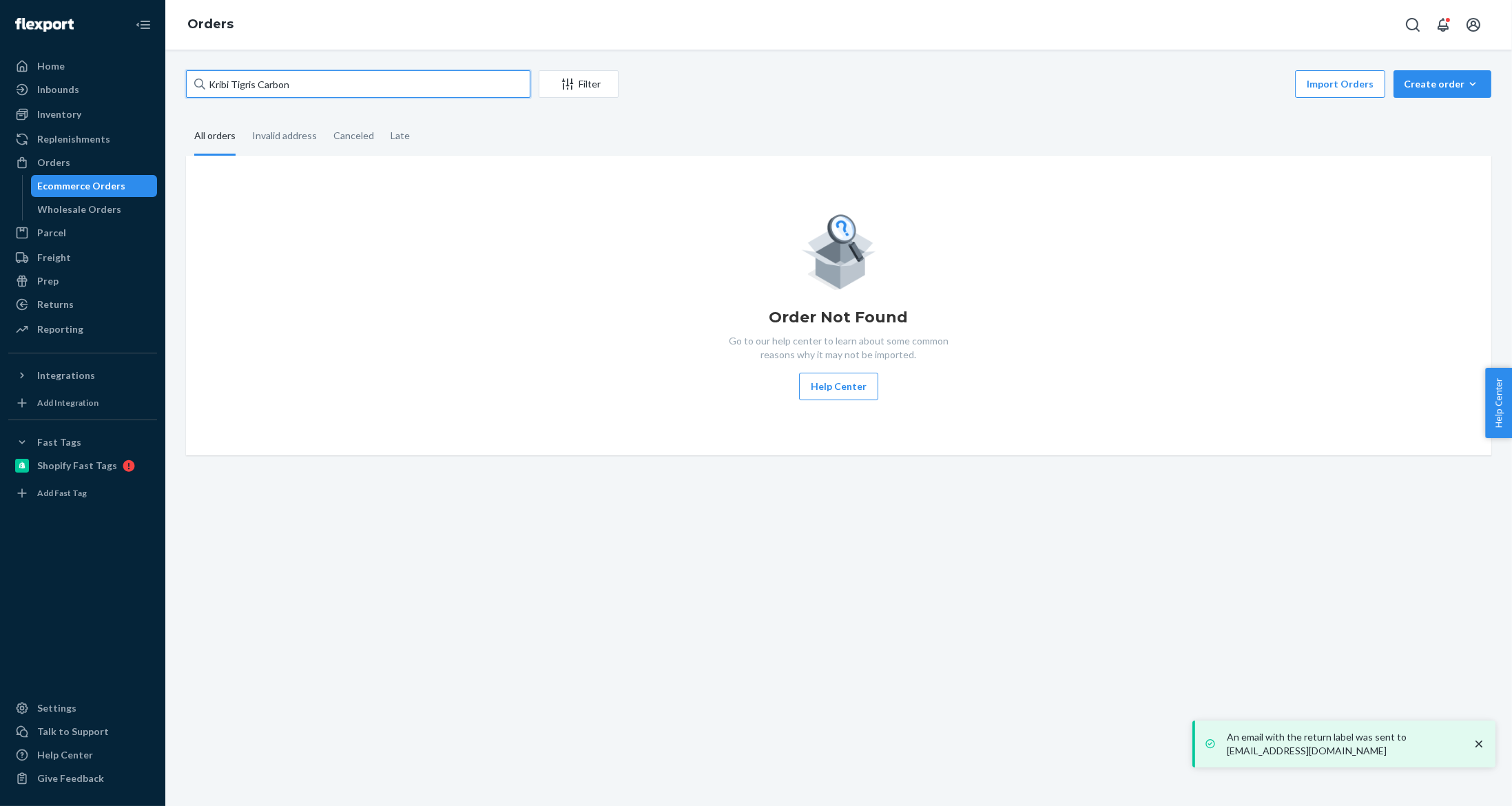
click at [461, 91] on input "Kribi Tigris Carbon" at bounding box center [358, 84] width 344 height 28
paste input "#EU2382514"
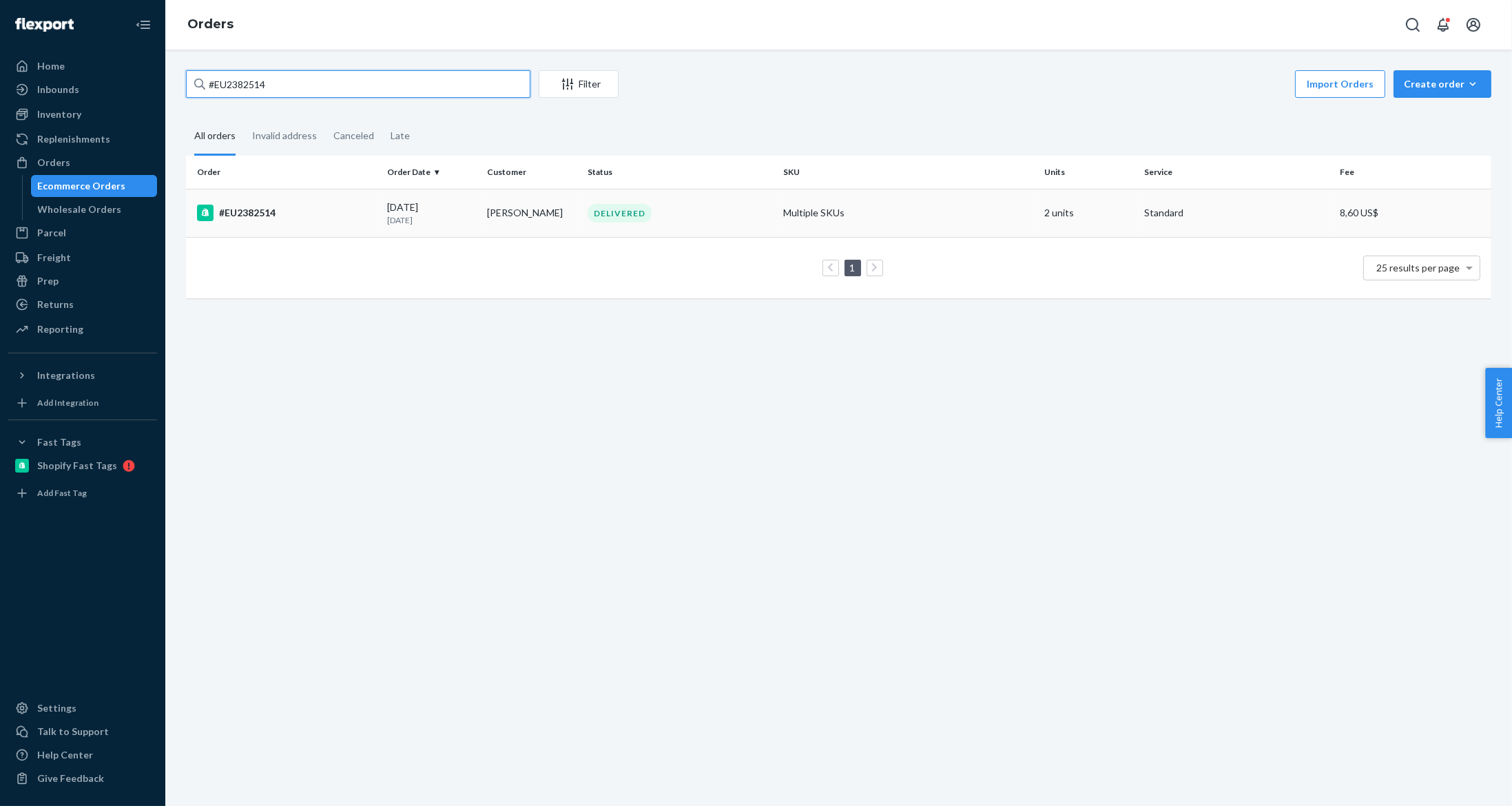
type input "#EU2382514"
click at [484, 220] on td "Veronica Schulte" at bounding box center [532, 212] width 100 height 48
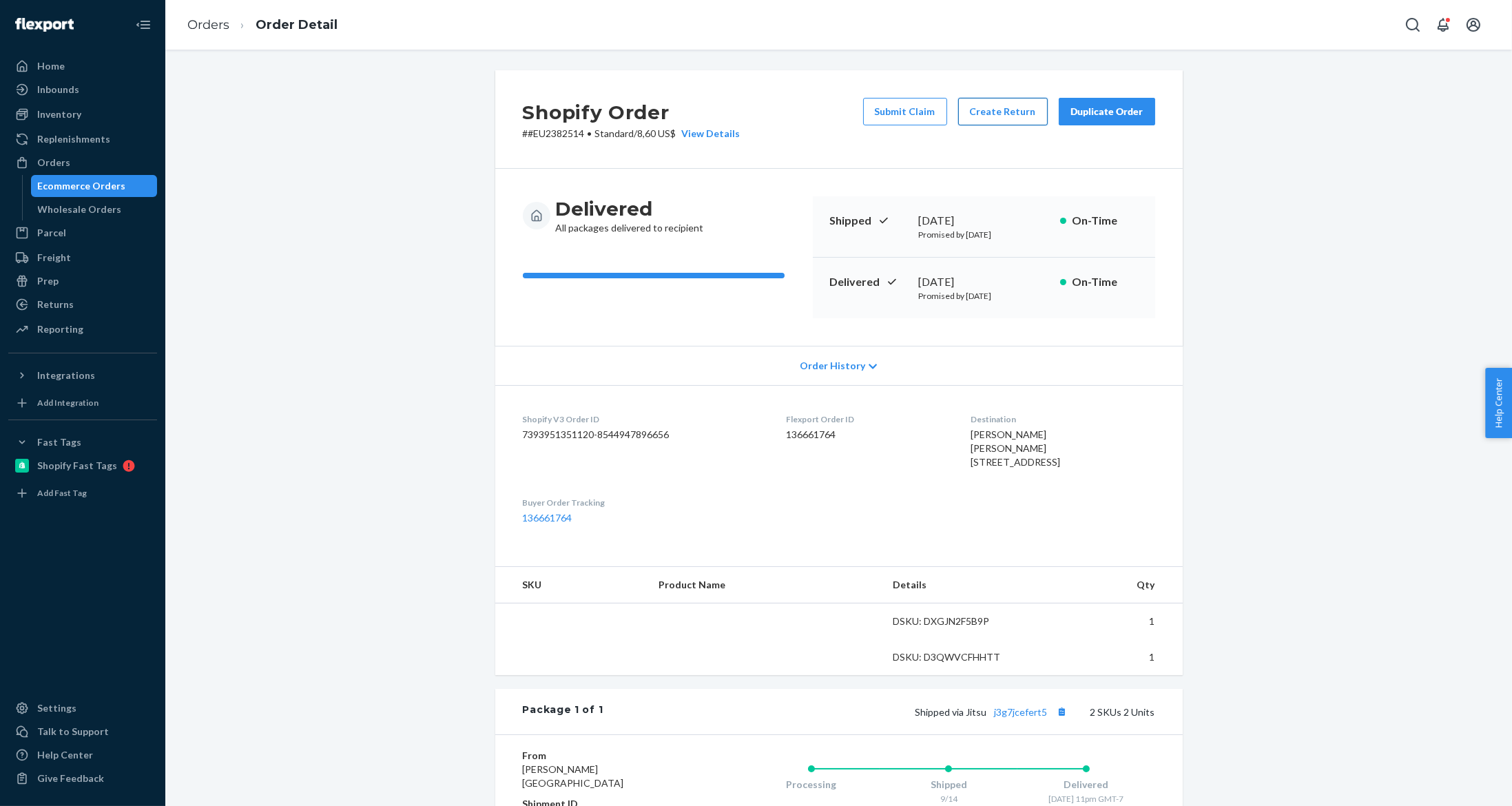
click at [996, 110] on button "Create Return" at bounding box center [1002, 112] width 89 height 28
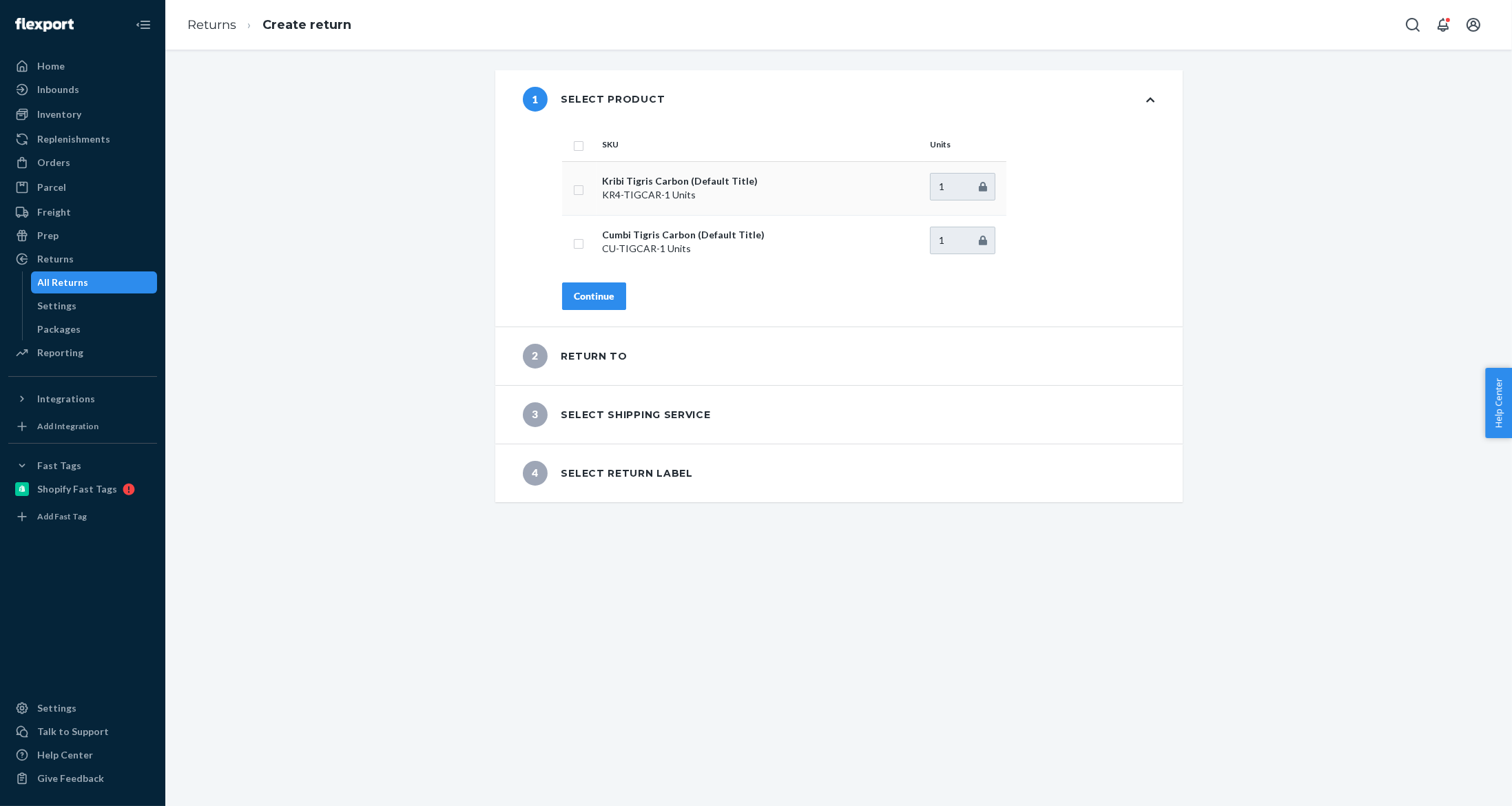
click at [573, 197] on td at bounding box center [579, 189] width 34 height 54
click at [573, 190] on input "checkbox" at bounding box center [578, 189] width 11 height 15
checkbox input "true"
click at [582, 295] on div "Continue" at bounding box center [594, 296] width 41 height 14
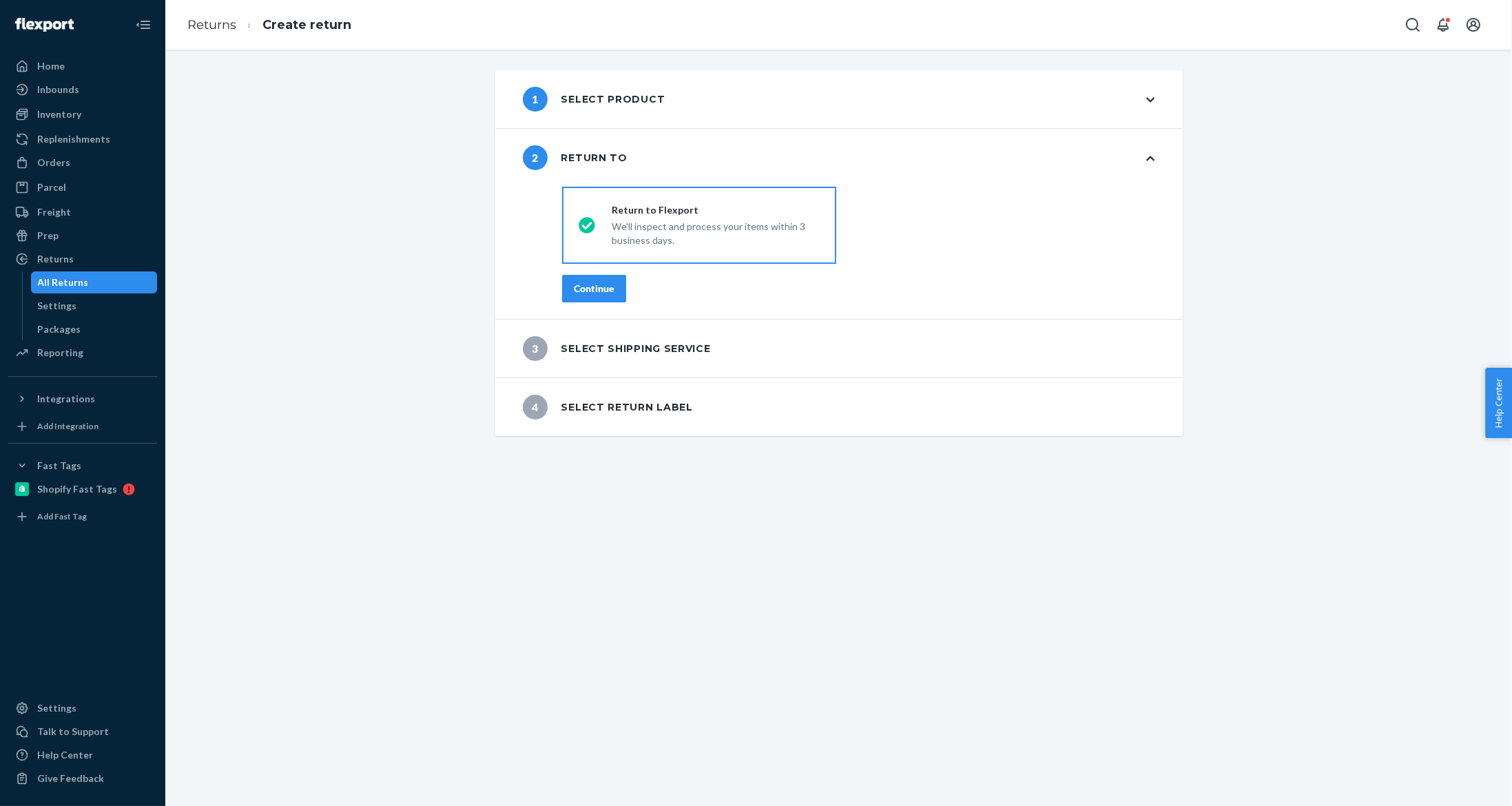
click at [582, 295] on button "Continue" at bounding box center [594, 289] width 64 height 28
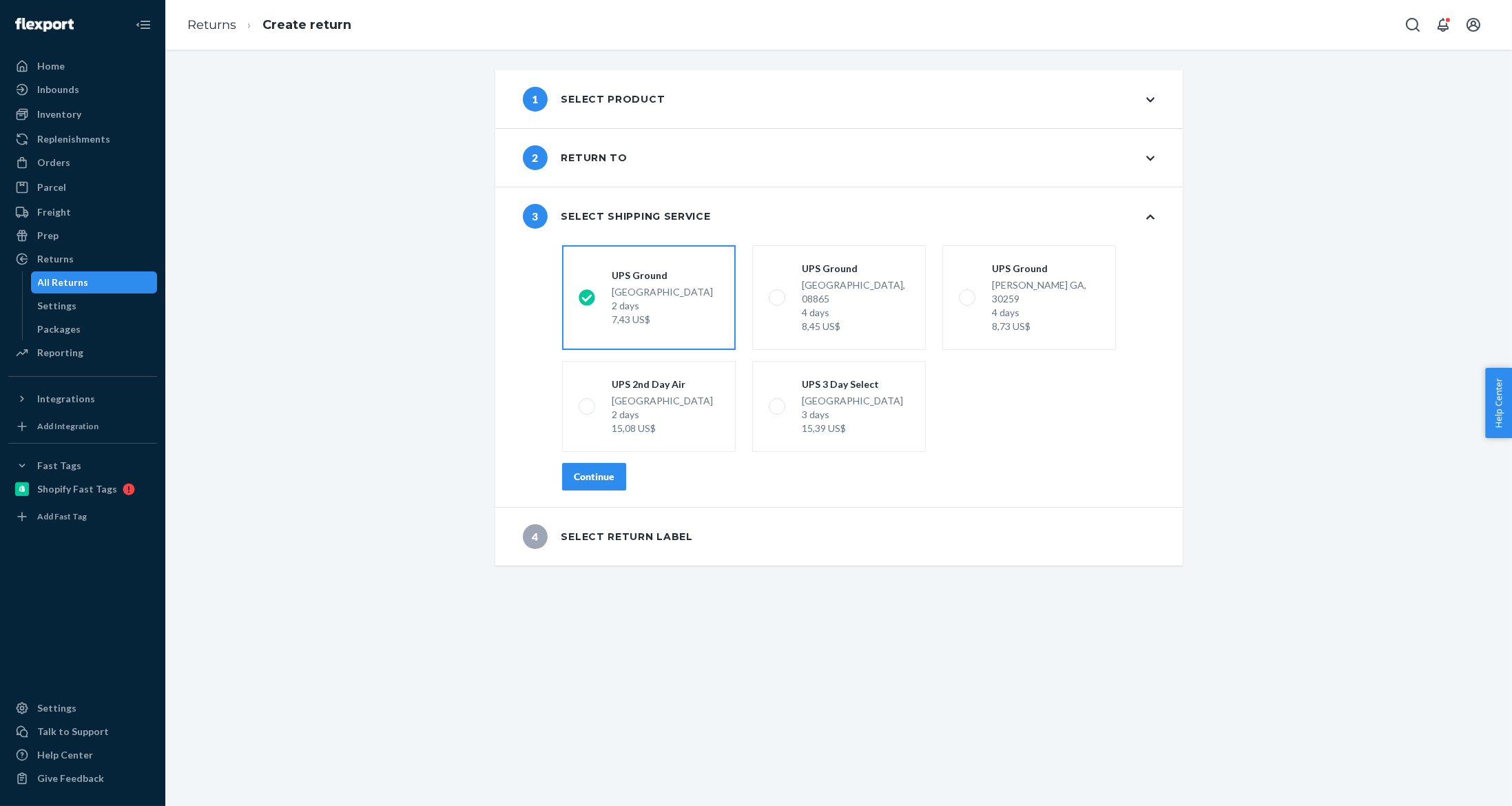
click at [602, 470] on div "Continue" at bounding box center [594, 476] width 41 height 14
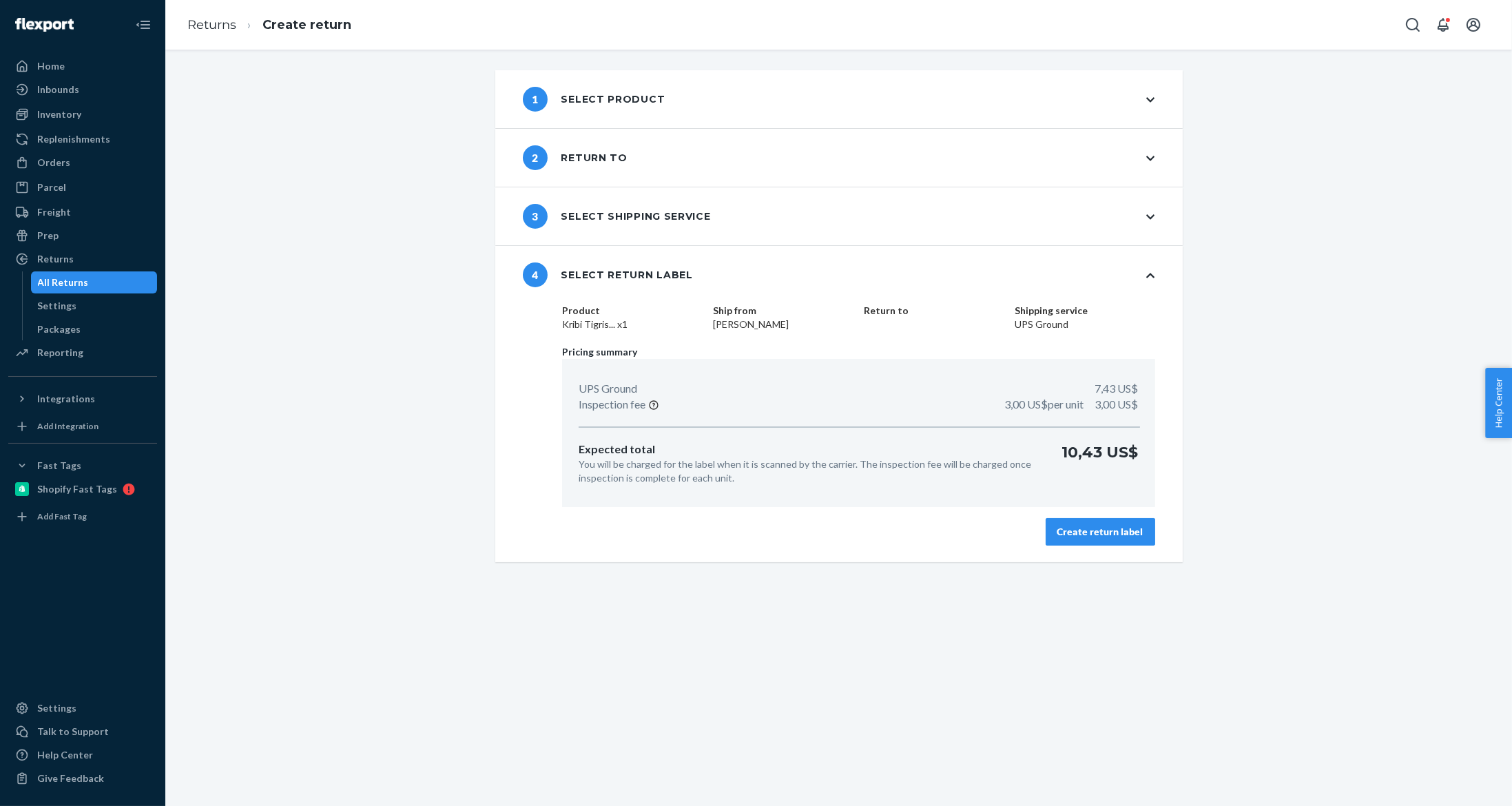
click at [1122, 533] on div "Create return label" at bounding box center [1100, 531] width 86 height 14
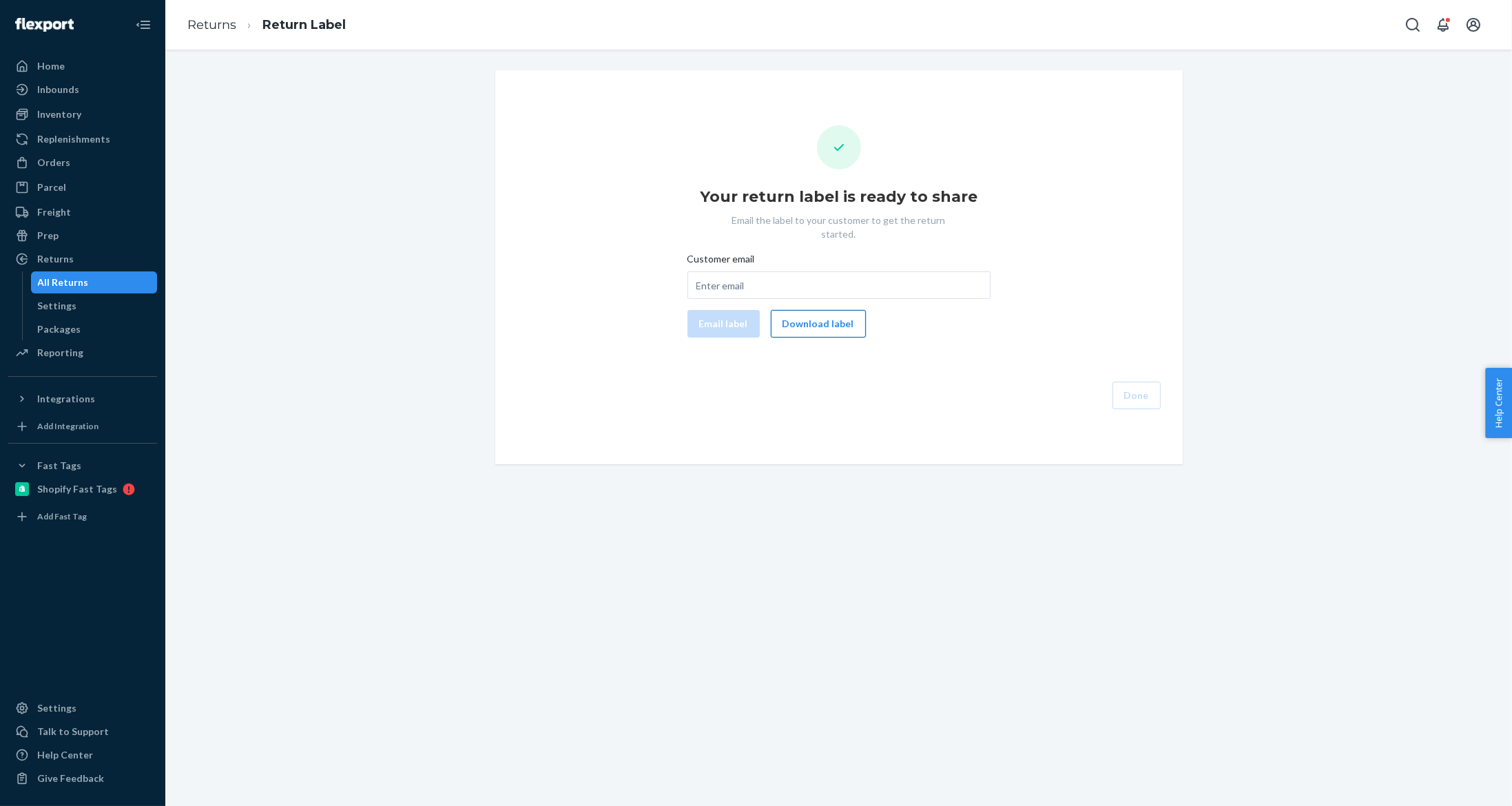
click at [810, 322] on button "Download label" at bounding box center [819, 324] width 95 height 28
click at [768, 271] on input "Customer email" at bounding box center [839, 285] width 303 height 28
paste input "schulte.veronica@gmail.com"
type input "schulte.veronica@gmail.com"
drag, startPoint x: 739, startPoint y: 304, endPoint x: 482, endPoint y: 230, distance: 267.4
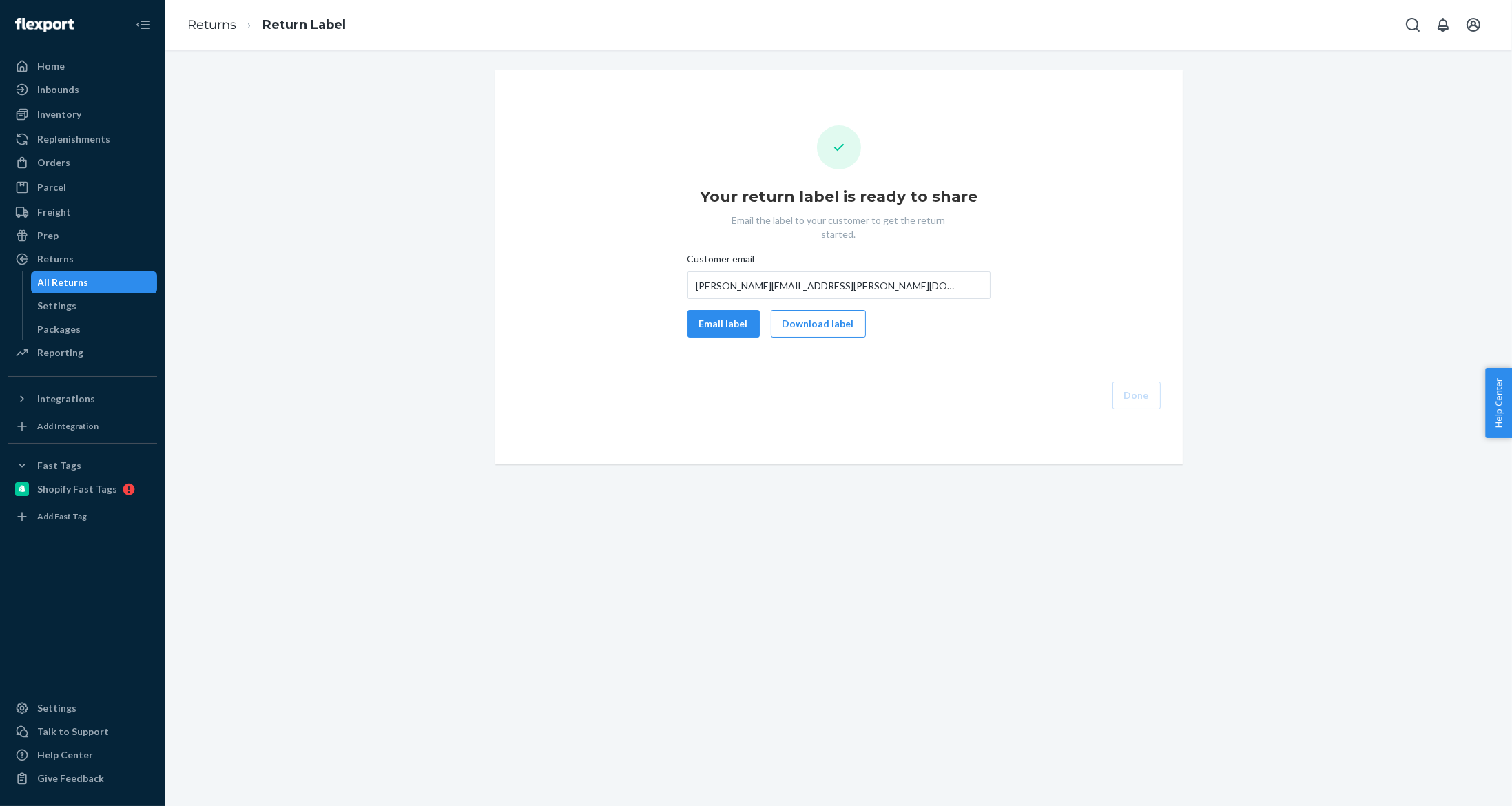
click at [738, 310] on button "Email label" at bounding box center [724, 324] width 72 height 28
